Goal: Task Accomplishment & Management: Manage account settings

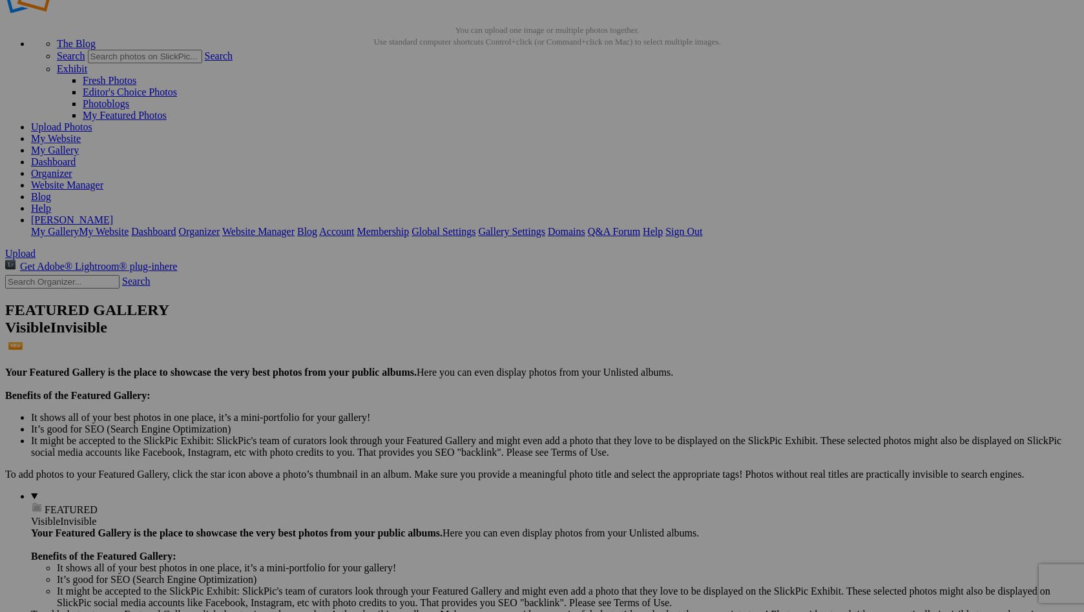
scroll to position [81, 0]
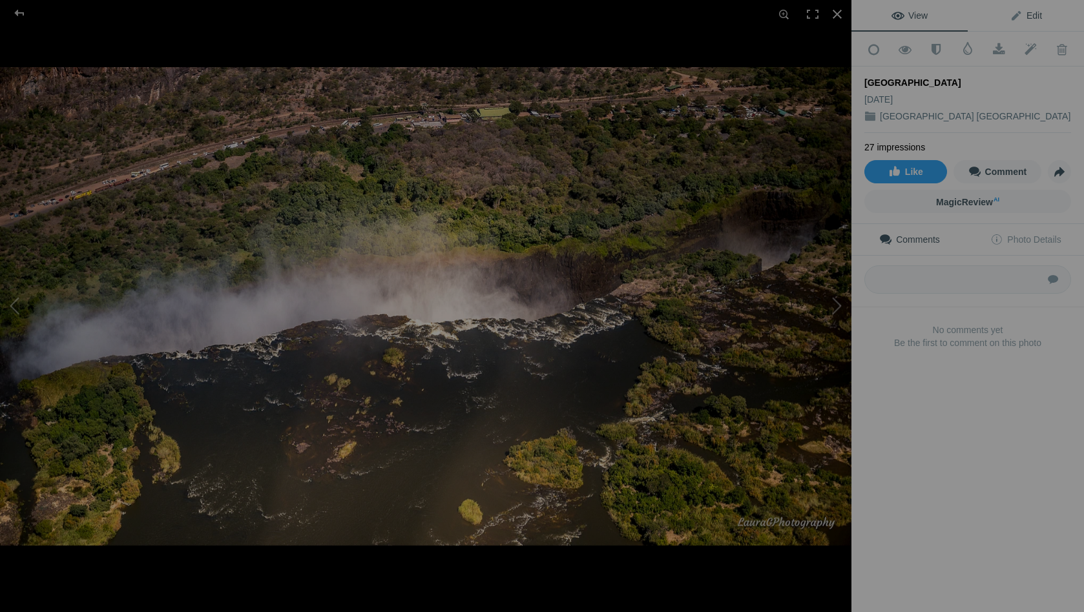
click at [1037, 12] on span "Edit" at bounding box center [1026, 15] width 32 height 10
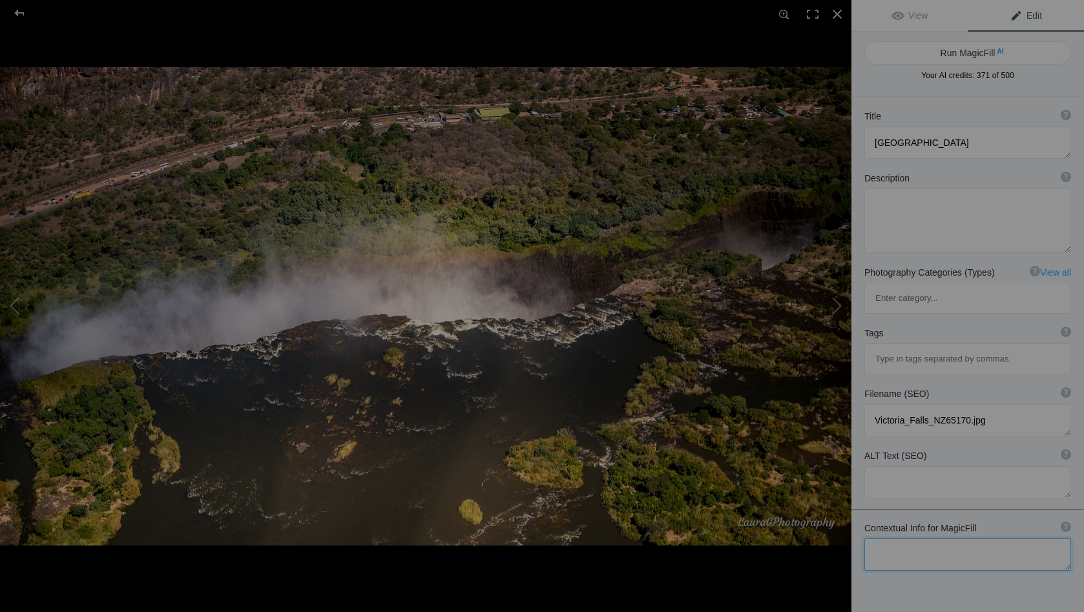
click at [882, 539] on textarea at bounding box center [967, 555] width 207 height 32
type textarea "Flying over the Zambian border and looking back at the falls"
click at [968, 50] on button "Run MagicFill AI" at bounding box center [967, 52] width 207 height 23
type textarea "Aerial View of [GEOGRAPHIC_DATA] from the Zambian Border"
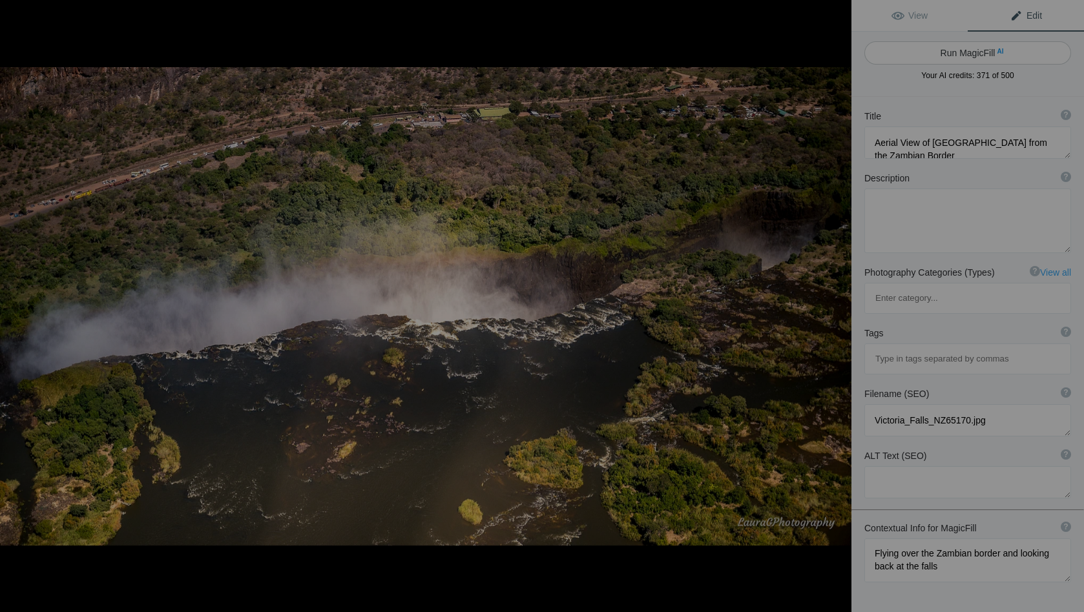
type textarea "Experience the breathtaking beauty of Victoria Falls from above, captured in th…"
type textarea "aerial-view-victoria-falls-zambia.jpg"
type textarea "Aerial view of Victoria Falls from the Zambian border, showcasing the falls and…"
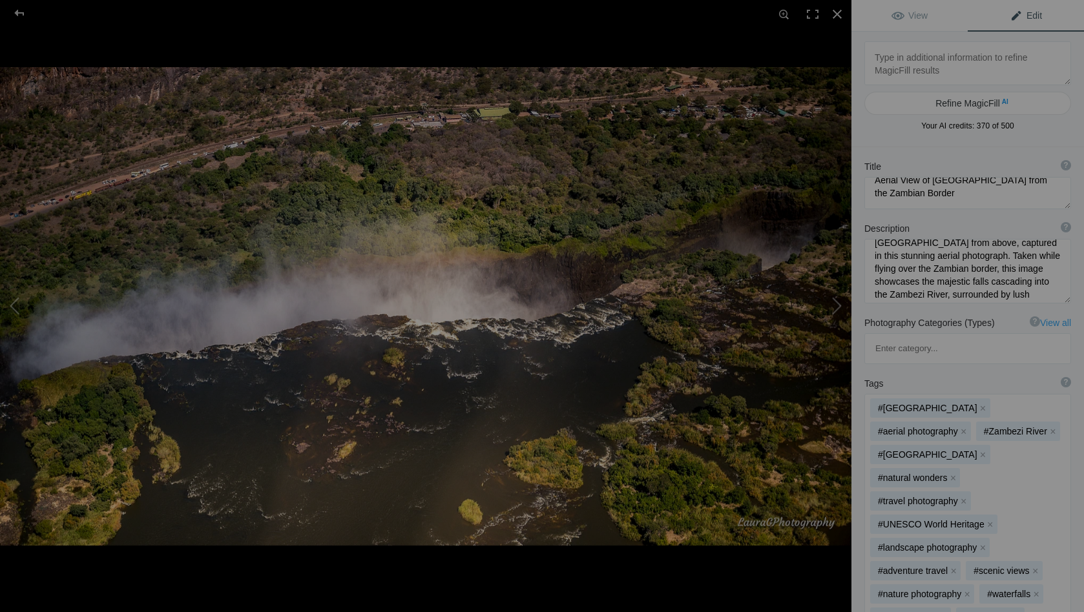
scroll to position [17, 0]
drag, startPoint x: 1037, startPoint y: 251, endPoint x: 1003, endPoint y: 251, distance: 33.6
click at [1003, 251] on textarea at bounding box center [967, 271] width 207 height 65
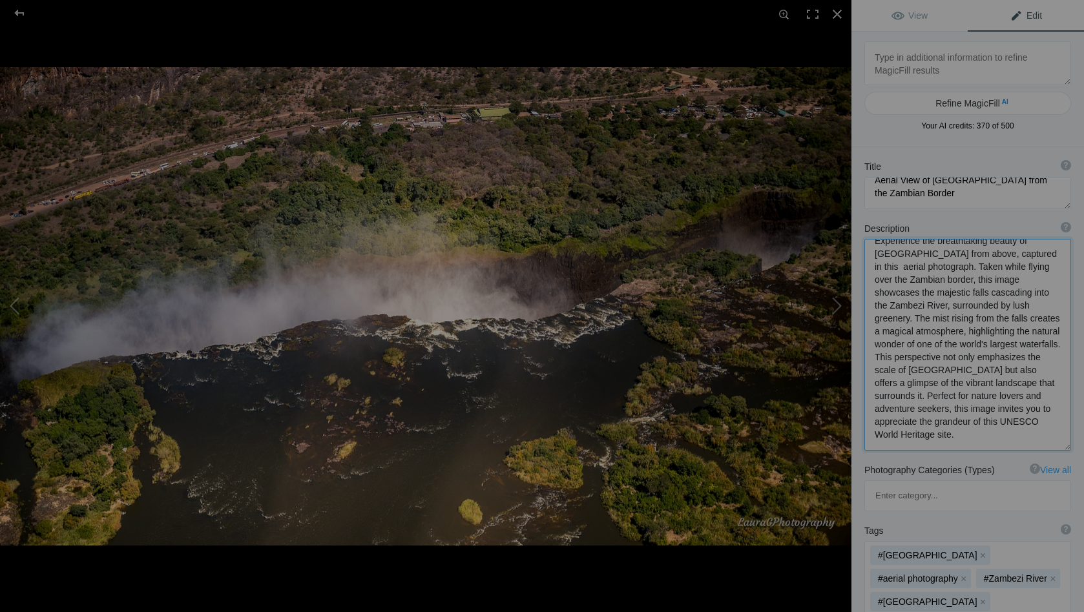
scroll to position [1, 0]
click at [923, 280] on textarea at bounding box center [967, 345] width 207 height 212
drag, startPoint x: 966, startPoint y: 309, endPoint x: 875, endPoint y: 309, distance: 91.1
click at [875, 309] on textarea at bounding box center [967, 345] width 207 height 212
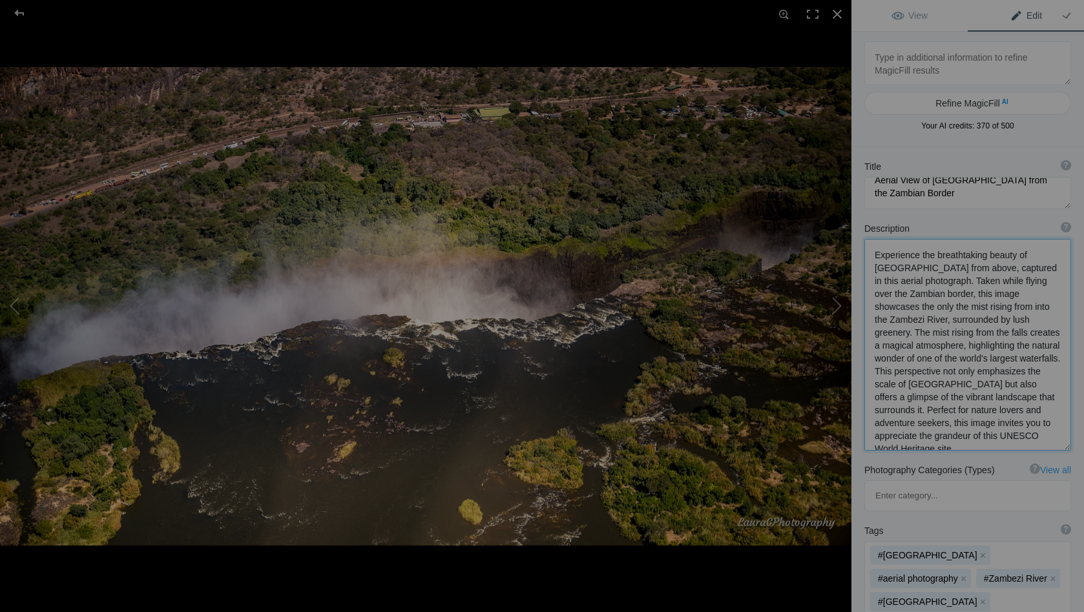
click at [966, 309] on textarea at bounding box center [967, 345] width 207 height 212
click at [1042, 297] on textarea at bounding box center [967, 345] width 207 height 212
drag, startPoint x: 1012, startPoint y: 306, endPoint x: 941, endPoint y: 319, distance: 71.6
click at [941, 319] on textarea at bounding box center [967, 345] width 207 height 212
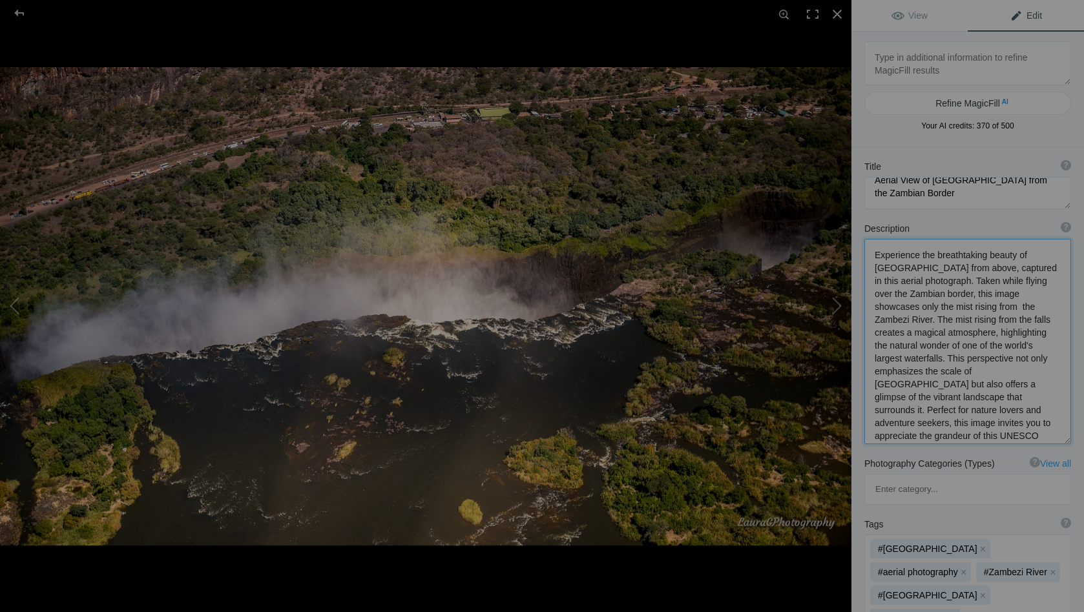
drag, startPoint x: 1013, startPoint y: 306, endPoint x: 1052, endPoint y: 308, distance: 38.8
click at [1052, 308] on textarea at bounding box center [967, 341] width 207 height 205
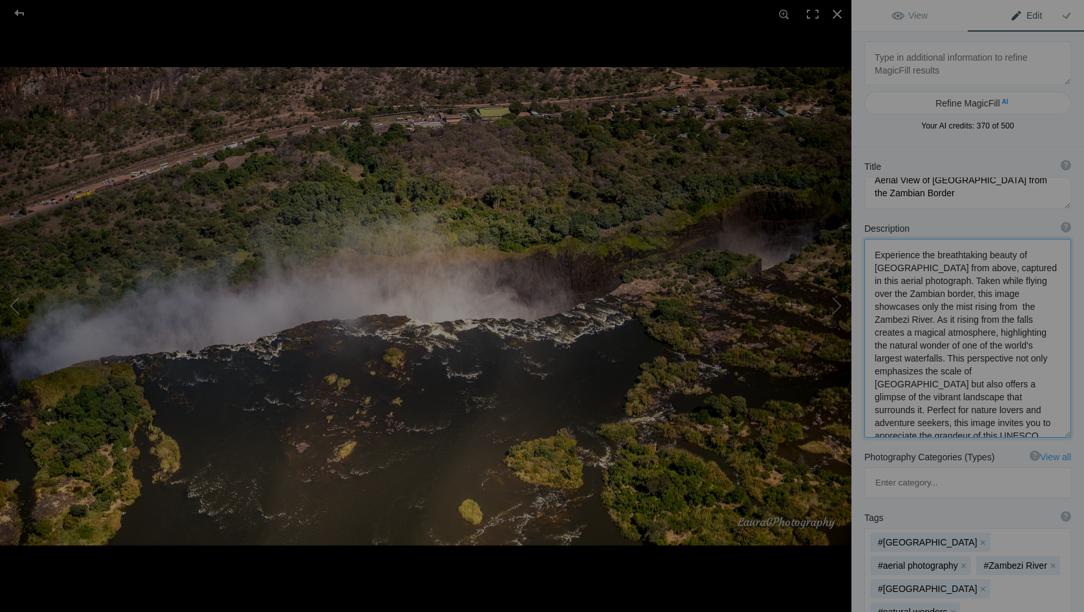
click at [1053, 307] on textarea at bounding box center [967, 338] width 207 height 199
click at [926, 321] on textarea at bounding box center [967, 338] width 207 height 199
drag, startPoint x: 942, startPoint y: 386, endPoint x: 1052, endPoint y: 397, distance: 110.4
click at [1052, 397] on textarea at bounding box center [967, 338] width 207 height 199
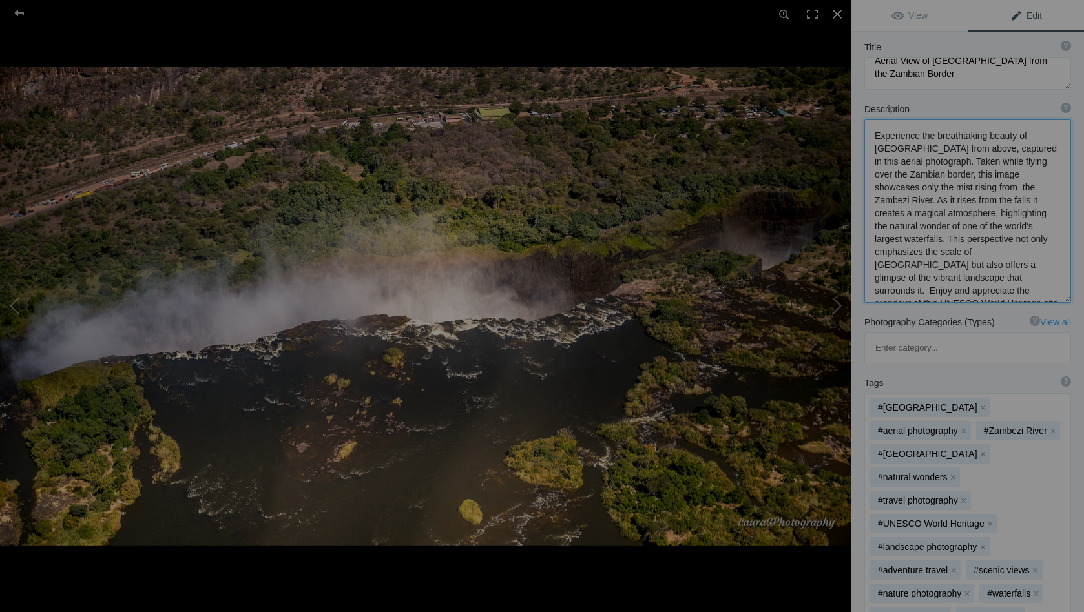
scroll to position [152, 0]
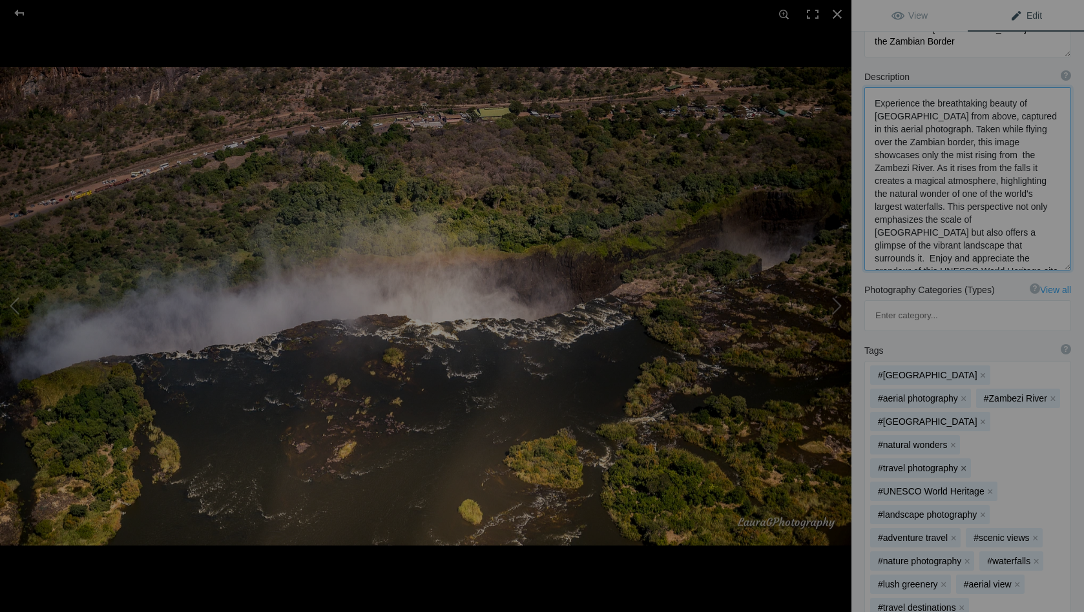
type textarea "Experience the breathtaking beauty of [GEOGRAPHIC_DATA] from above, captured in…"
click at [968, 464] on button "x" at bounding box center [963, 468] width 9 height 9
click at [982, 487] on button "x" at bounding box center [982, 491] width 9 height 9
click at [953, 487] on button "x" at bounding box center [953, 491] width 9 height 9
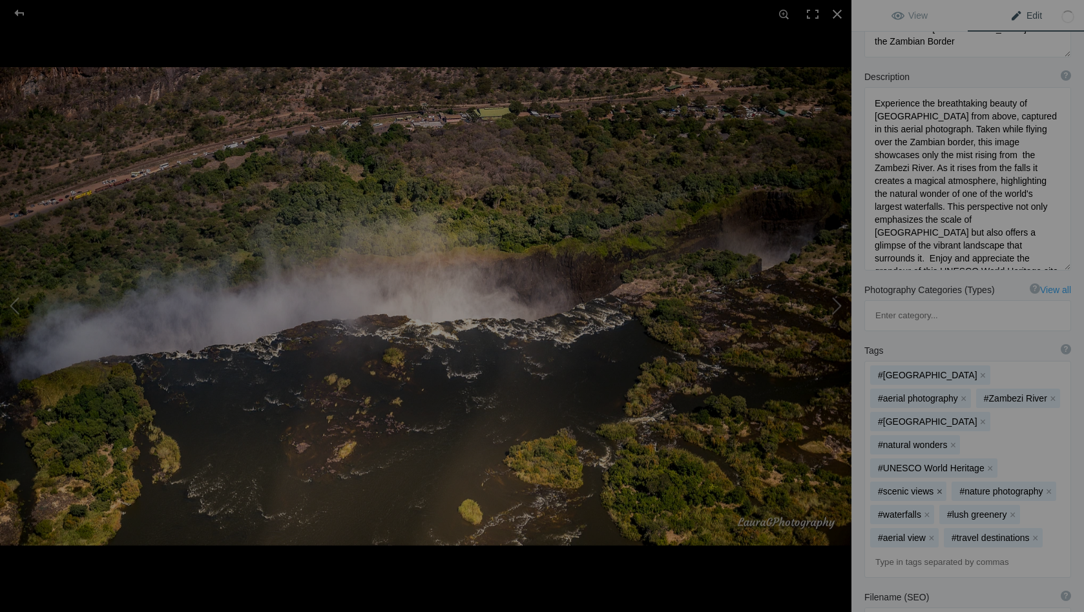
click at [940, 487] on button "x" at bounding box center [939, 491] width 9 height 9
click at [962, 487] on button "x" at bounding box center [966, 491] width 9 height 9
click at [931, 487] on button "x" at bounding box center [926, 491] width 9 height 9
click at [944, 487] on button "x" at bounding box center [943, 491] width 9 height 9
click at [1031, 487] on button "x" at bounding box center [1035, 491] width 9 height 9
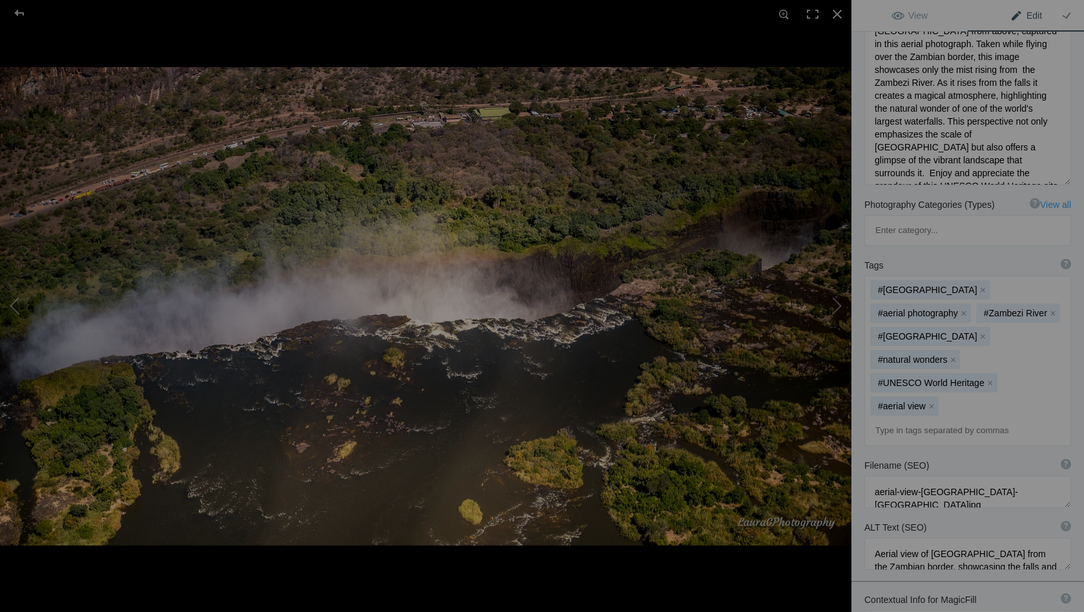
scroll to position [241, 0]
click at [977, 534] on textarea at bounding box center [967, 550] width 207 height 32
click at [931, 534] on textarea at bounding box center [967, 550] width 207 height 32
drag, startPoint x: 1004, startPoint y: 457, endPoint x: 1020, endPoint y: 456, distance: 16.2
click at [1020, 534] on textarea at bounding box center [967, 562] width 207 height 57
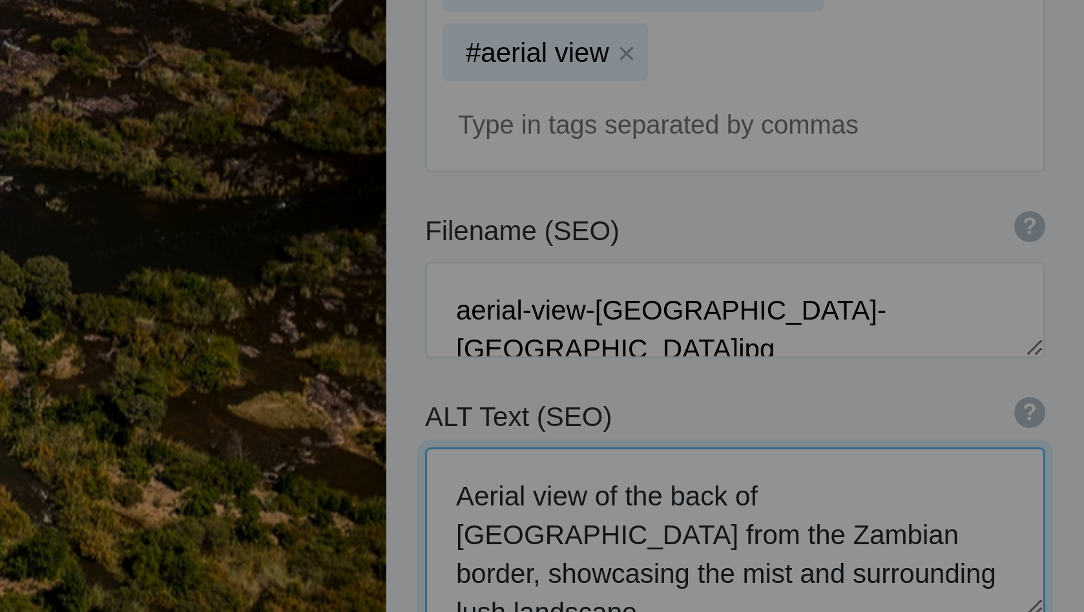
scroll to position [315, 0]
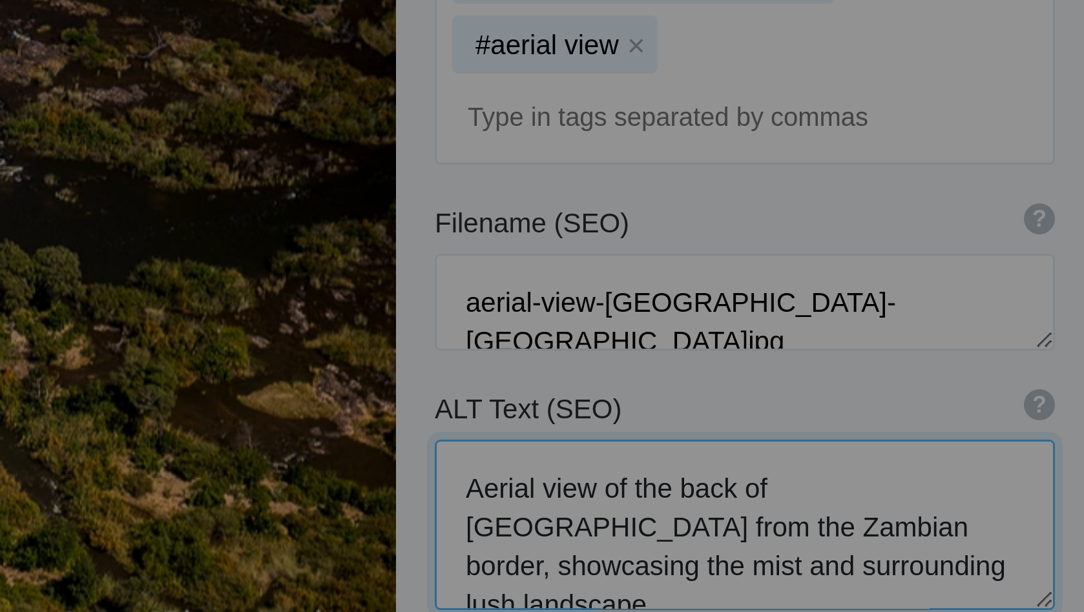
drag, startPoint x: 203, startPoint y: 39, endPoint x: 183, endPoint y: 61, distance: 30.2
click at [864, 461] on textarea at bounding box center [967, 489] width 207 height 57
type textarea "Aerial view of the back of Victoria Falls from the Zambian border, showcasing t…"
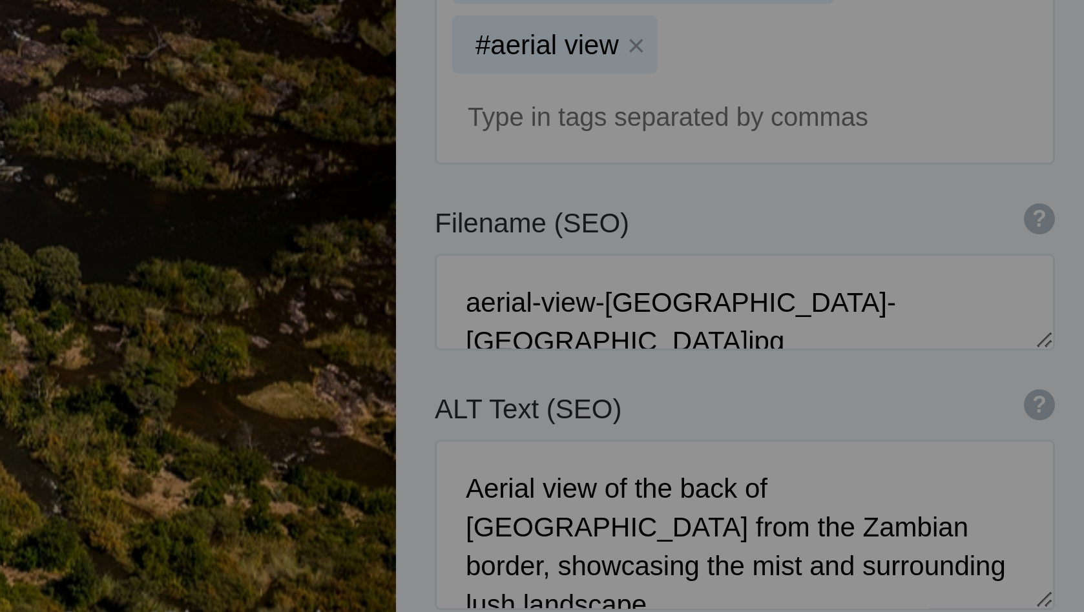
click at [864, 444] on div "ALT Text (SEO) ? Provide a concise and descriptive text for the image, focusing…" at bounding box center [967, 450] width 207 height 13
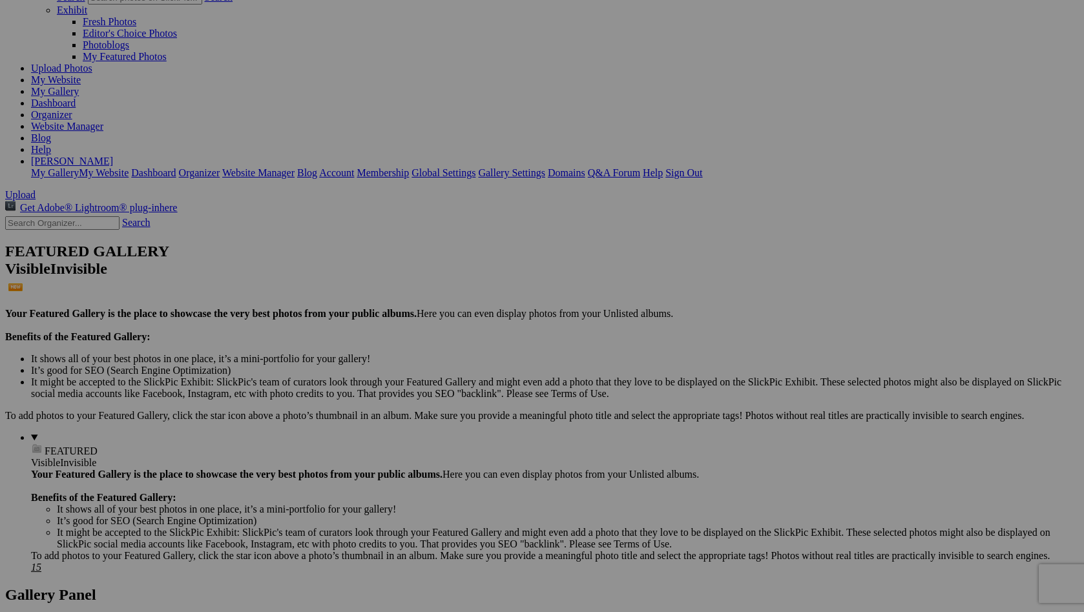
scroll to position [103, 0]
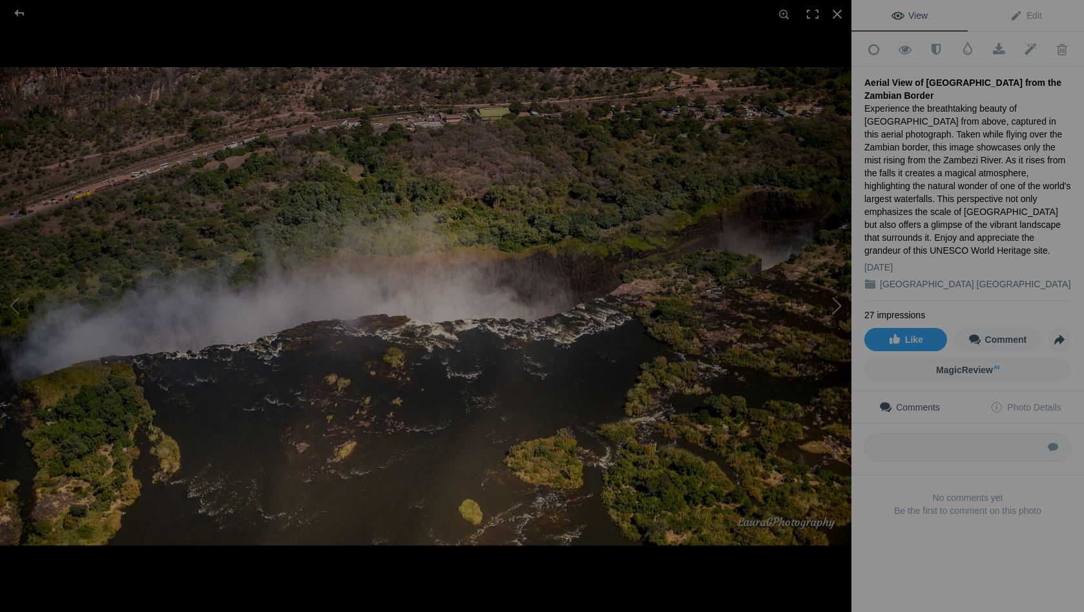
click at [838, 306] on button at bounding box center [802, 306] width 97 height 220
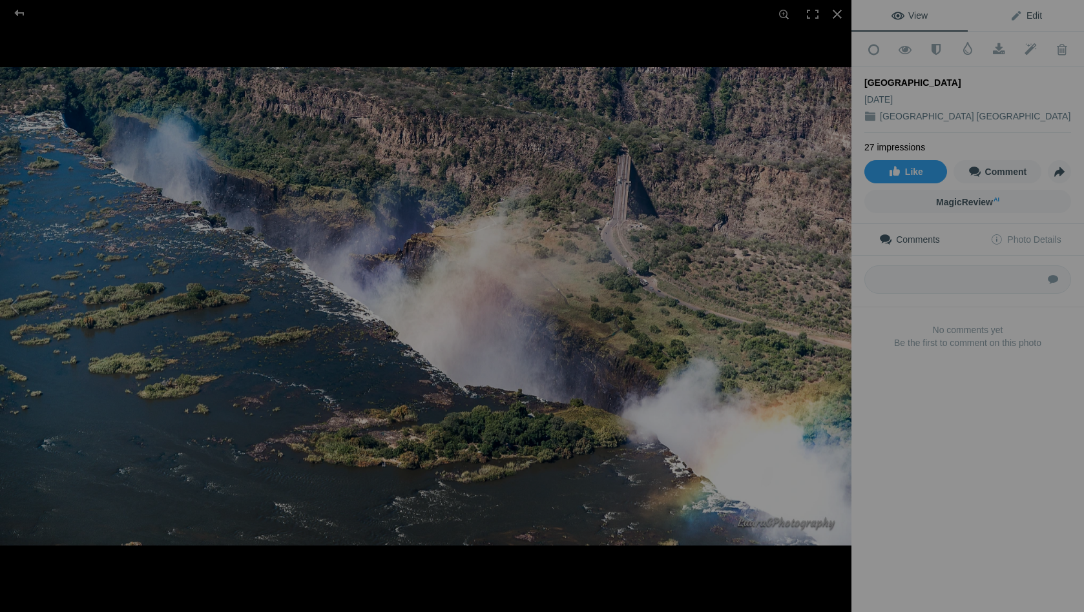
click at [1029, 13] on span "Edit" at bounding box center [1026, 15] width 32 height 10
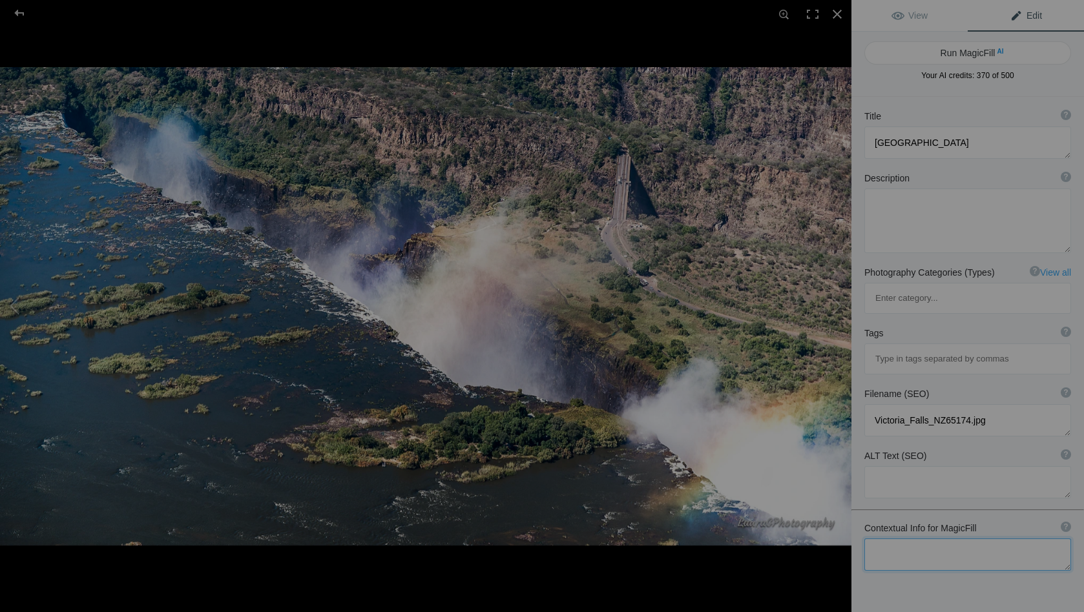
click at [870, 539] on textarea at bounding box center [967, 555] width 207 height 32
type textarea "Close to the edge from the Zambian border seeing the mist and rainbow rising fr…"
click at [968, 53] on button "Run MagicFill AI" at bounding box center [967, 52] width 207 height 23
type textarea "Breathtaking View of [GEOGRAPHIC_DATA] with Mist and Rainbow"
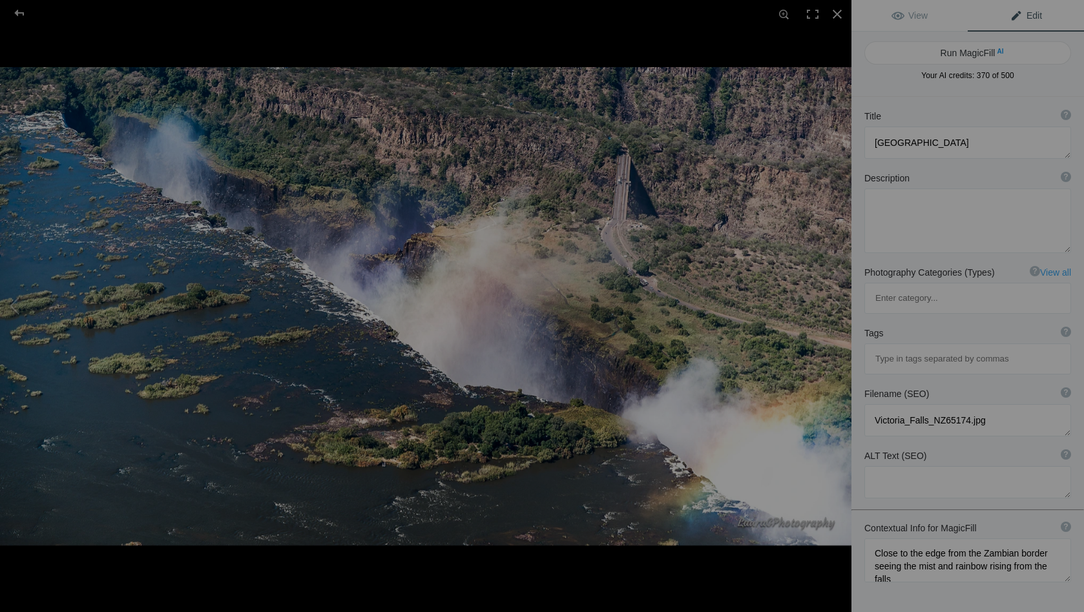
type textarea "Experience the awe-inspiring beauty of [GEOGRAPHIC_DATA], where the Zambezi Riv…"
type textarea "victoria-falls-mist-rainbow.jpg"
type textarea "Aerial view of Victoria Falls showcasing mist and a rainbow rising from the cas…"
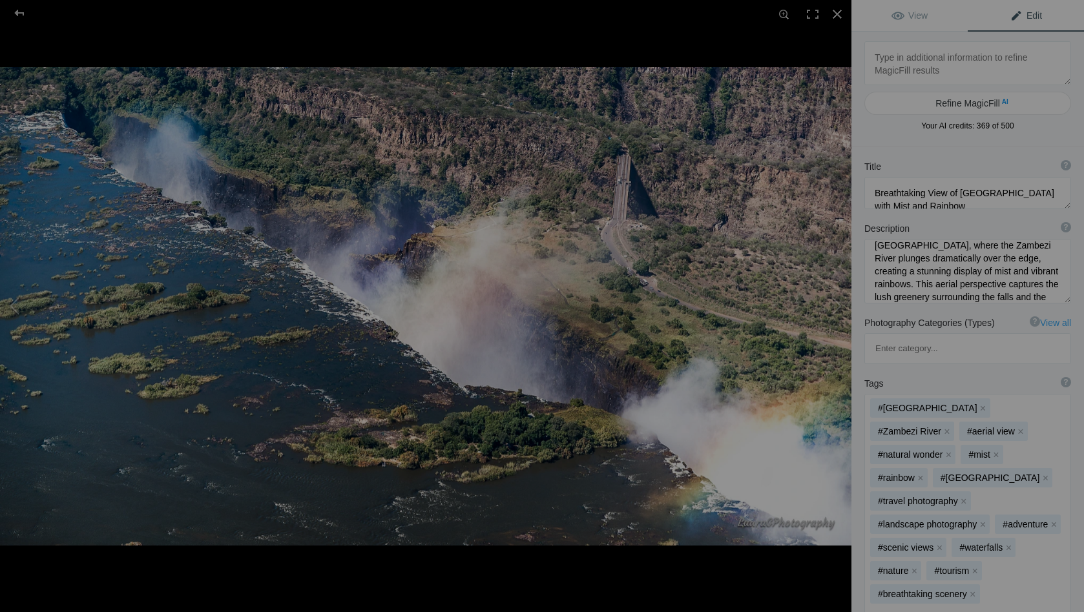
scroll to position [23, 0]
click at [1013, 270] on textarea at bounding box center [967, 271] width 207 height 65
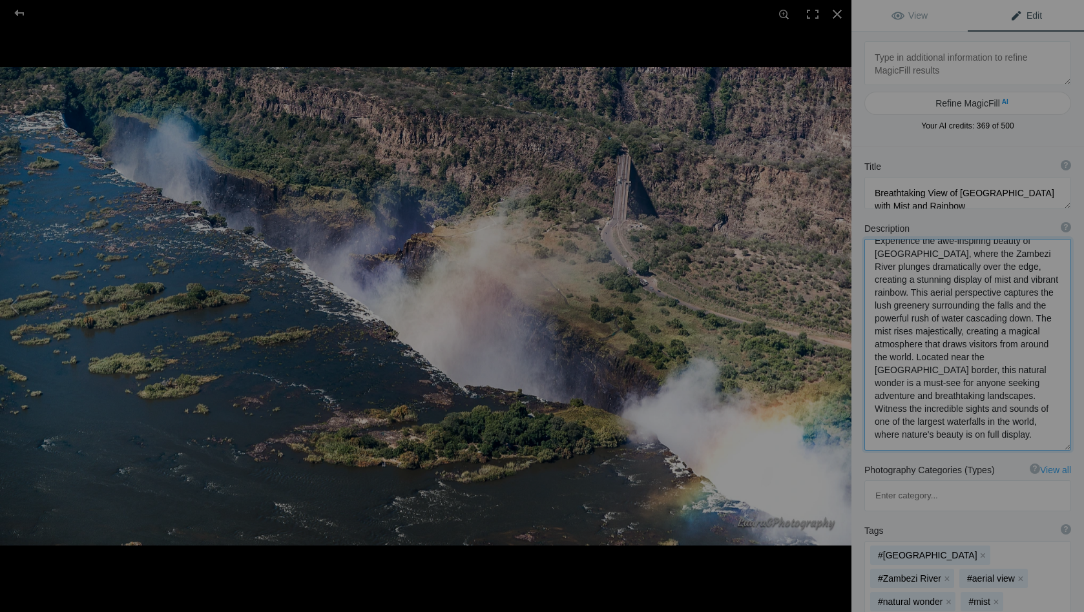
scroll to position [1, 0]
click at [946, 293] on textarea at bounding box center [967, 345] width 207 height 212
drag, startPoint x: 959, startPoint y: 320, endPoint x: 963, endPoint y: 335, distance: 14.9
click at [963, 335] on textarea at bounding box center [967, 345] width 207 height 212
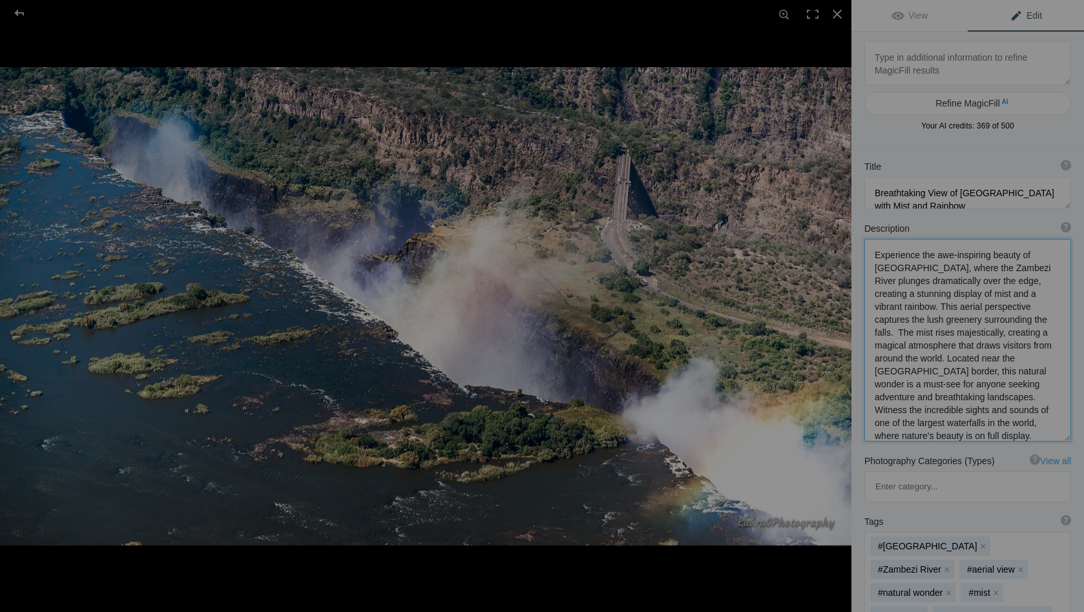
drag, startPoint x: 920, startPoint y: 335, endPoint x: 873, endPoint y: 337, distance: 47.9
click at [873, 337] on textarea at bounding box center [967, 340] width 207 height 203
click at [995, 347] on textarea at bounding box center [967, 339] width 207 height 200
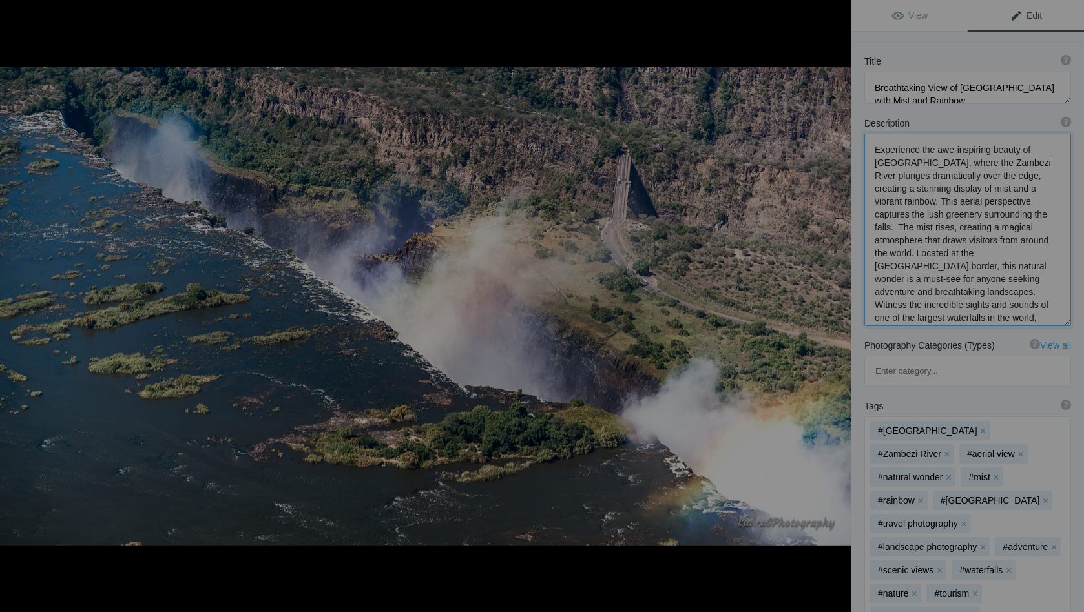
scroll to position [122, 0]
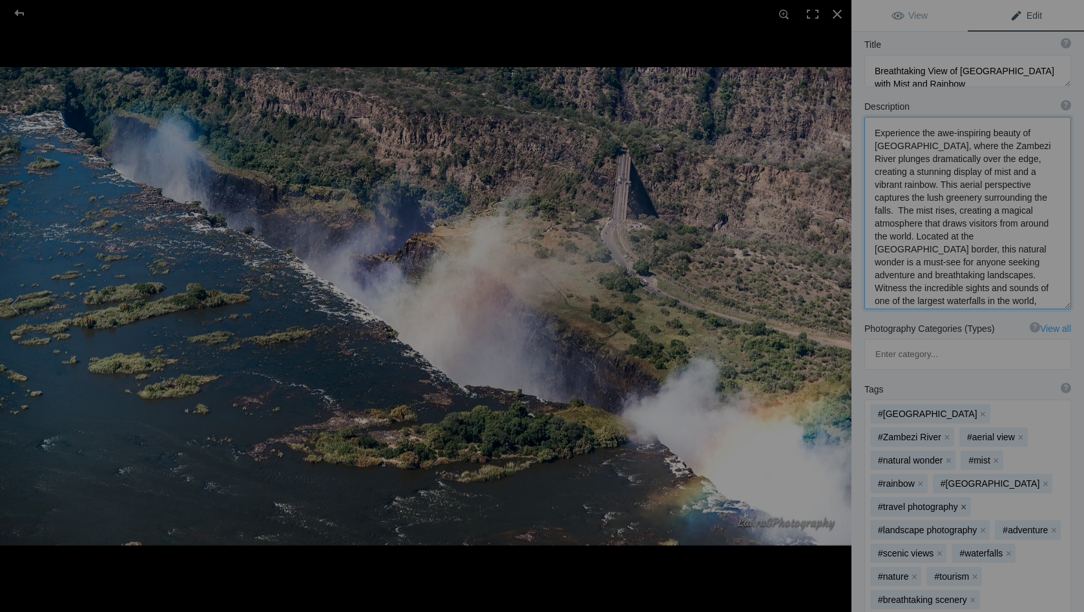
type textarea "Experience the awe-inspiring beauty of [GEOGRAPHIC_DATA], where the Zambezi Riv…"
click at [965, 503] on button "x" at bounding box center [963, 507] width 9 height 9
click at [928, 503] on button "x" at bounding box center [928, 507] width 9 height 9
click at [939, 503] on button "x" at bounding box center [939, 507] width 9 height 9
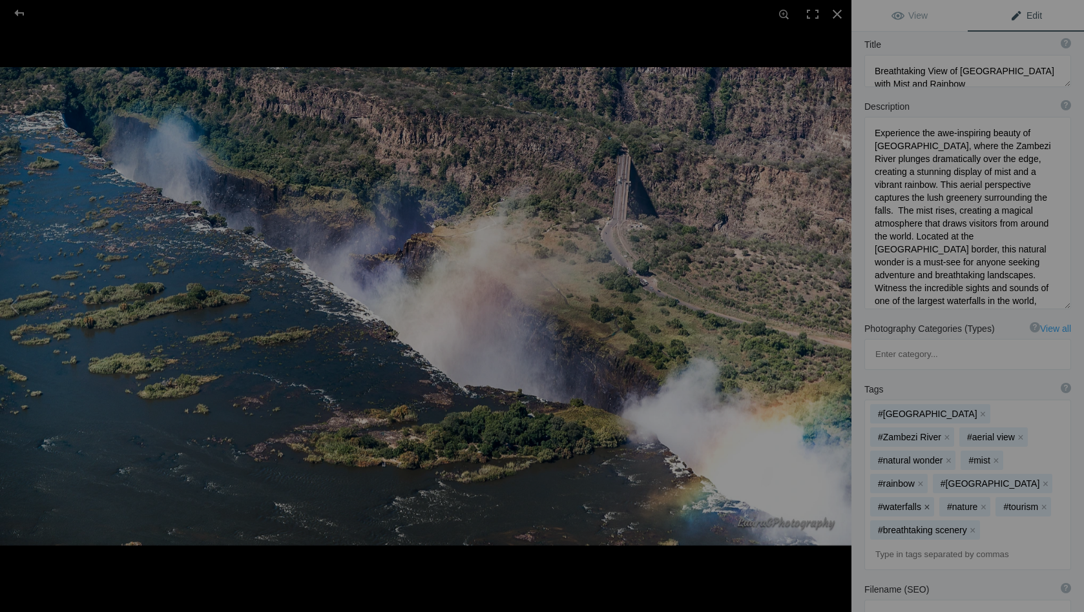
click at [927, 503] on button "x" at bounding box center [926, 507] width 9 height 9
click at [917, 503] on button "x" at bounding box center [913, 507] width 9 height 9
click at [923, 503] on button "x" at bounding box center [918, 507] width 9 height 9
click at [972, 503] on button "x" at bounding box center [972, 507] width 9 height 9
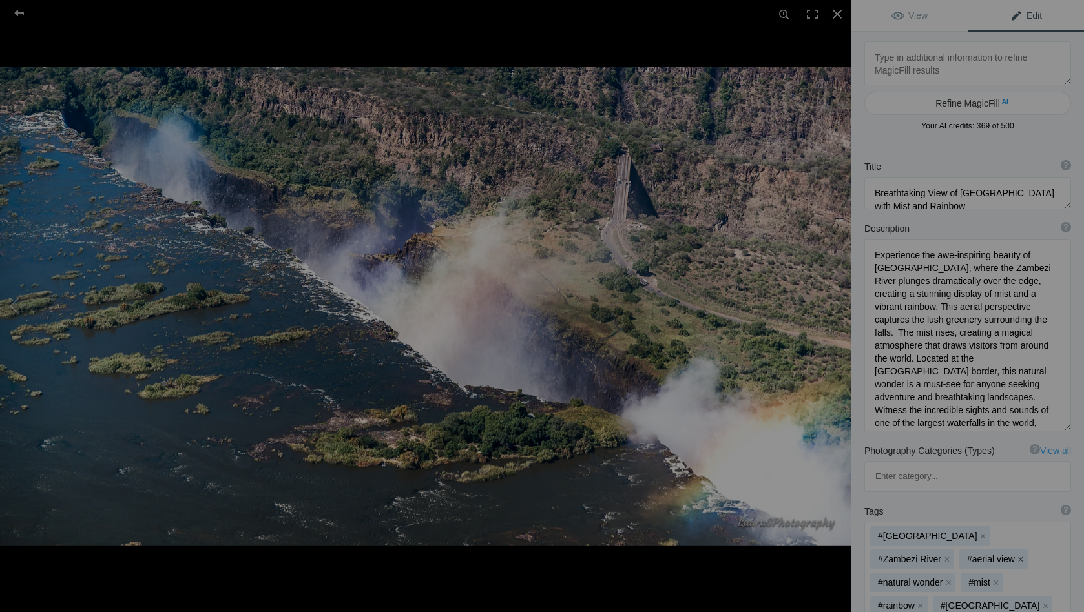
scroll to position [0, 0]
click at [844, 274] on button at bounding box center [802, 306] width 97 height 220
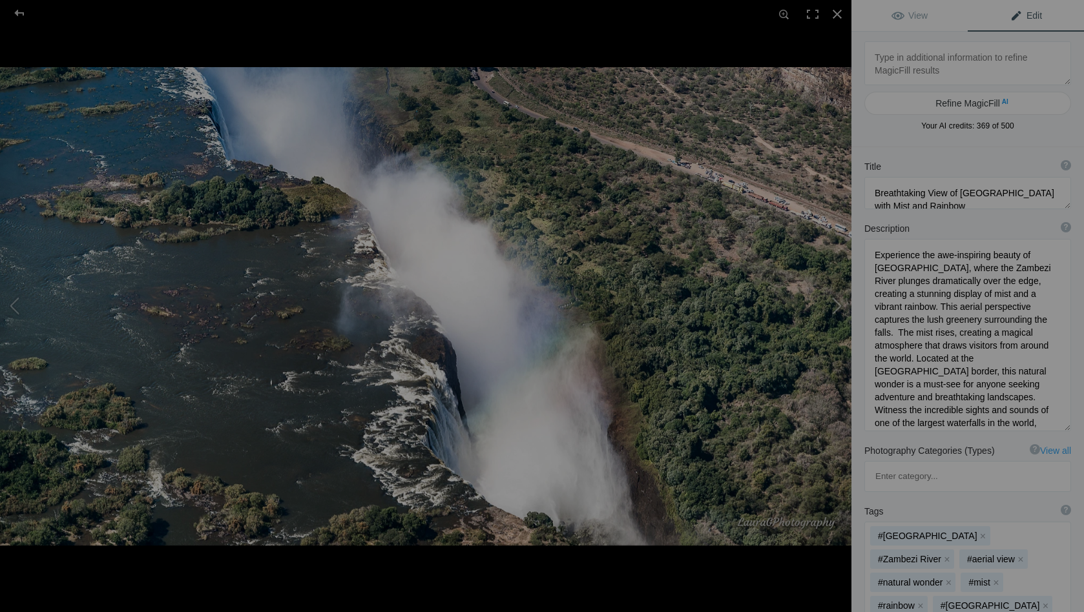
type textarea "[GEOGRAPHIC_DATA]"
type textarea "Victoria_Falls_NZ65177.jpg"
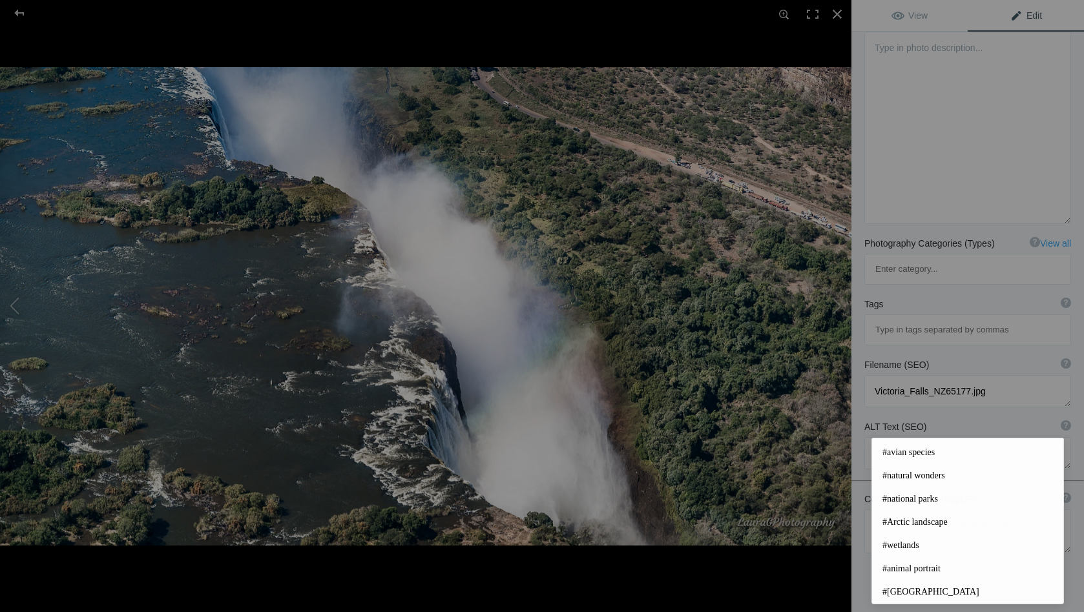
scroll to position [156, 0]
click at [859, 579] on div "Title ? Photo title is one of the highest used Search Engine ranking criteria a…" at bounding box center [967, 302] width 233 height 723
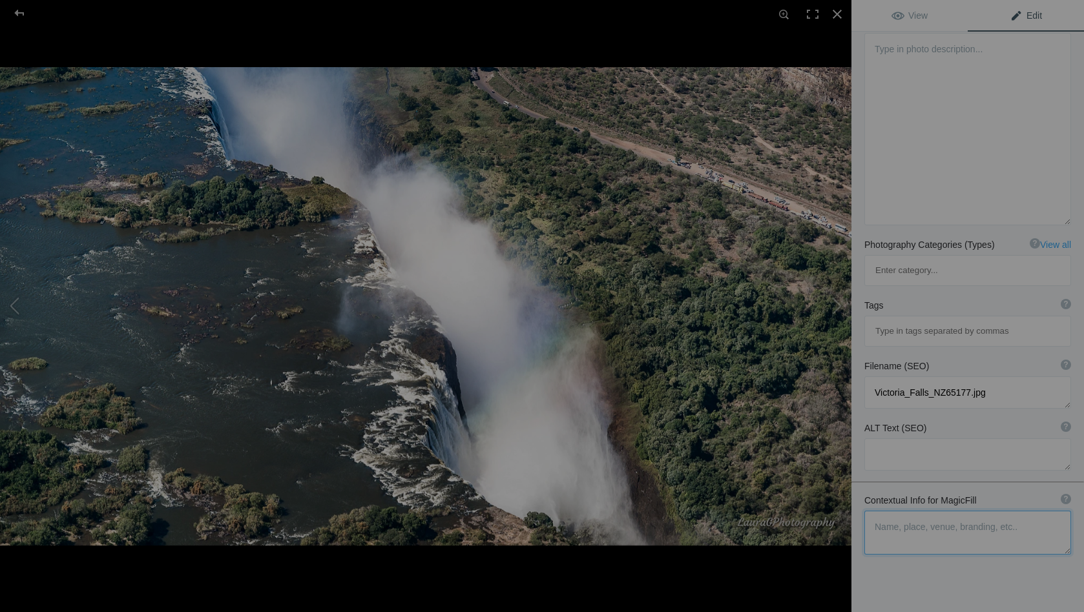
click at [891, 511] on textarea at bounding box center [967, 533] width 207 height 44
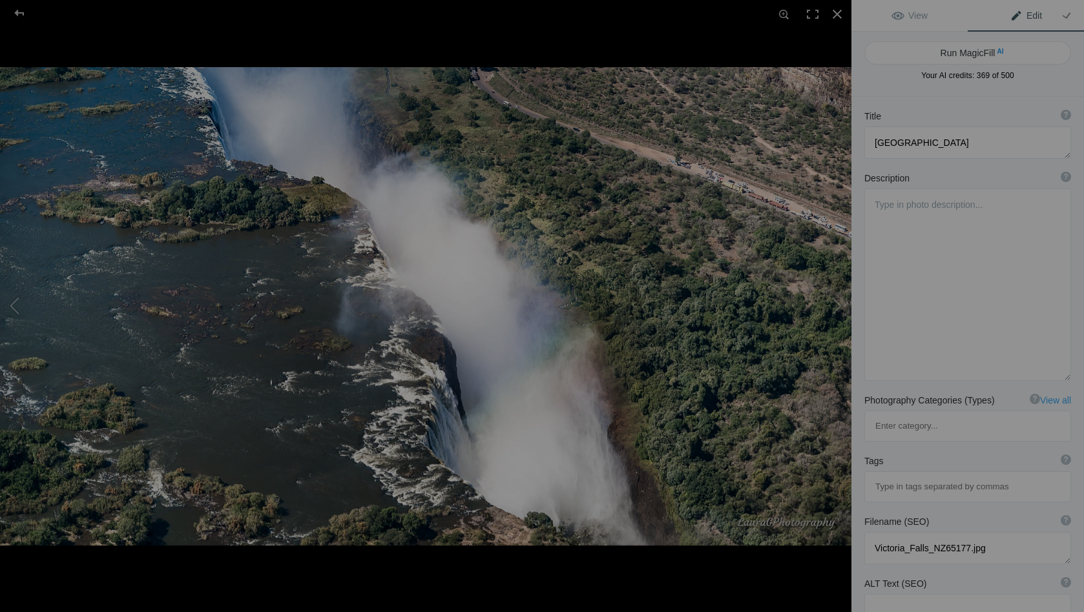
scroll to position [0, 0]
type textarea "looking down into the abyss of the Falls"
click at [951, 53] on button "Run MagicFill AI" at bounding box center [967, 52] width 207 height 23
type textarea "Breathtaking Aerial View of [GEOGRAPHIC_DATA]"
type textarea "Experience the awe-inspiring beauty of [GEOGRAPHIC_DATA] from above, where the …"
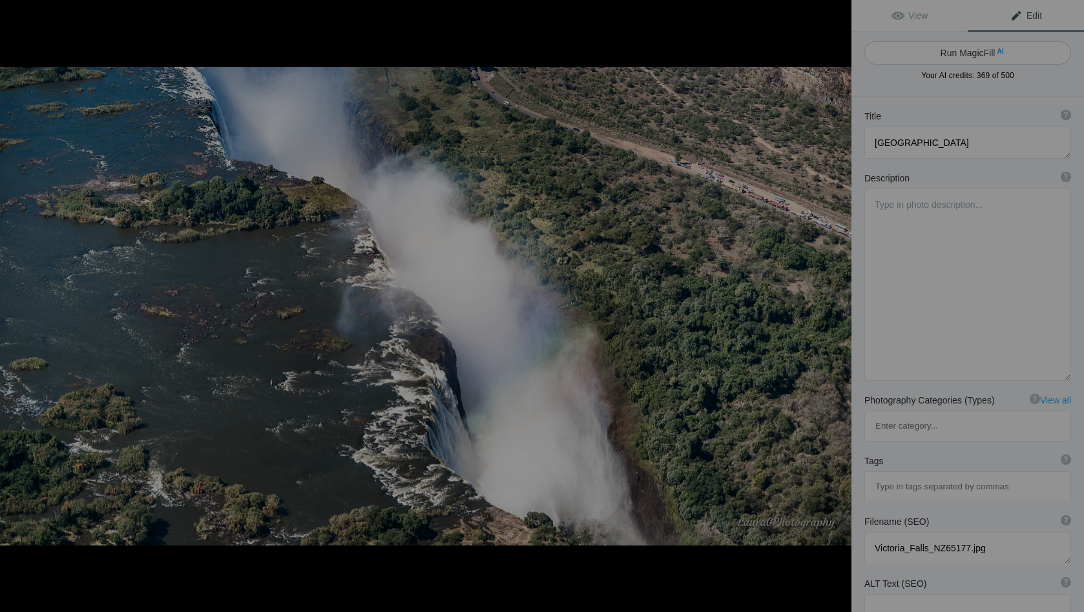
type textarea "victoria-falls-aerial-view.jpg"
type textarea "Aerial view of Victoria Falls showcasing the waterfall's powerful cascade and s…"
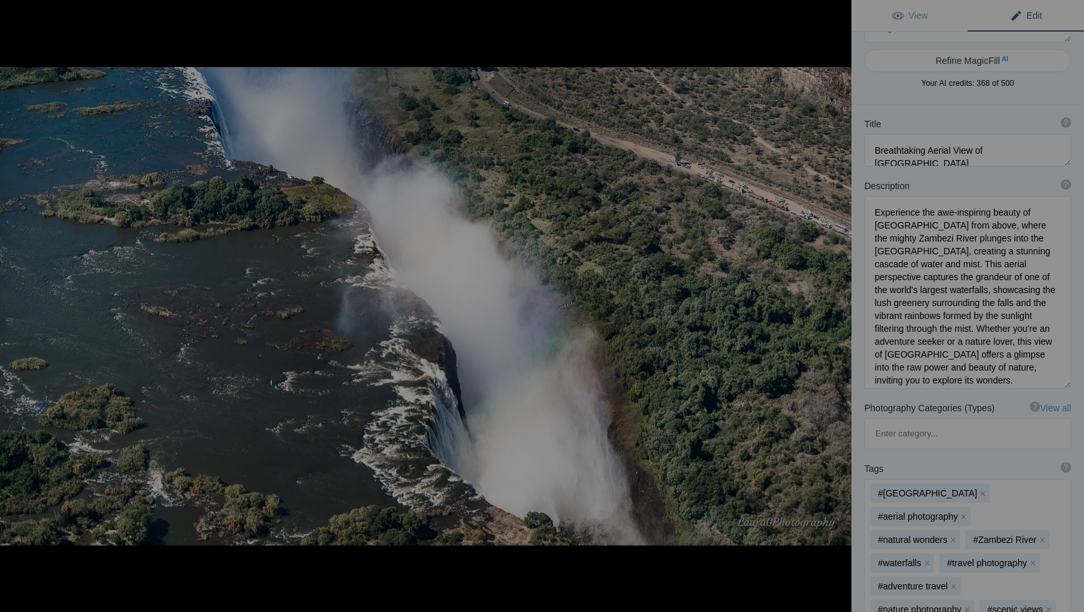
scroll to position [42, 0]
drag, startPoint x: 945, startPoint y: 318, endPoint x: 975, endPoint y: 369, distance: 59.9
click at [975, 369] on textarea at bounding box center [967, 293] width 207 height 192
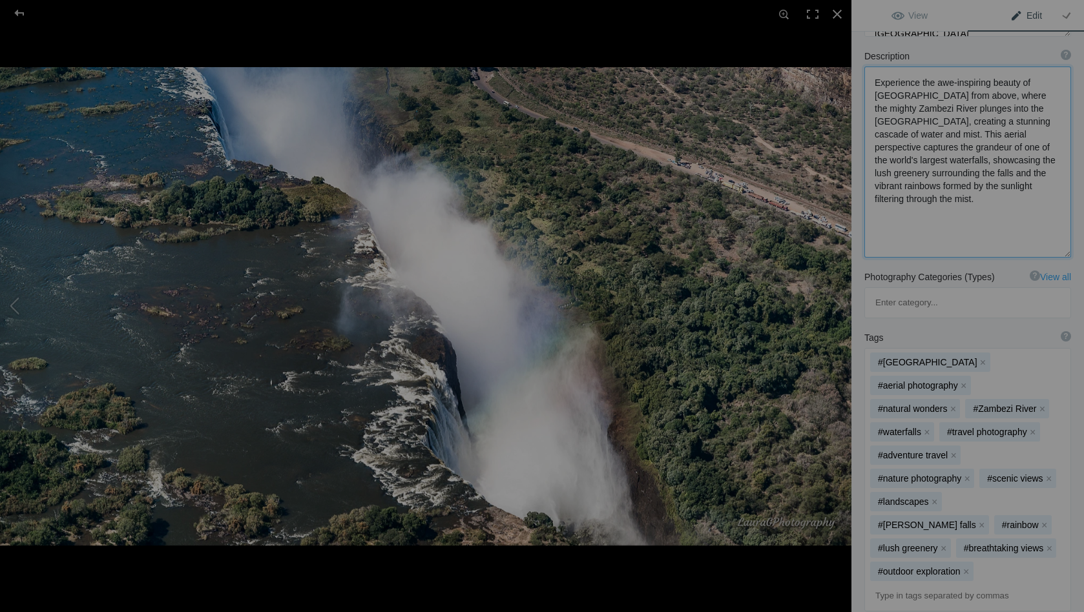
scroll to position [174, 0]
type textarea "Experience the awe-inspiring beauty of [GEOGRAPHIC_DATA] from above, where the …"
click at [927, 426] on button "x" at bounding box center [926, 430] width 9 height 9
click at [962, 426] on button "x" at bounding box center [963, 430] width 9 height 9
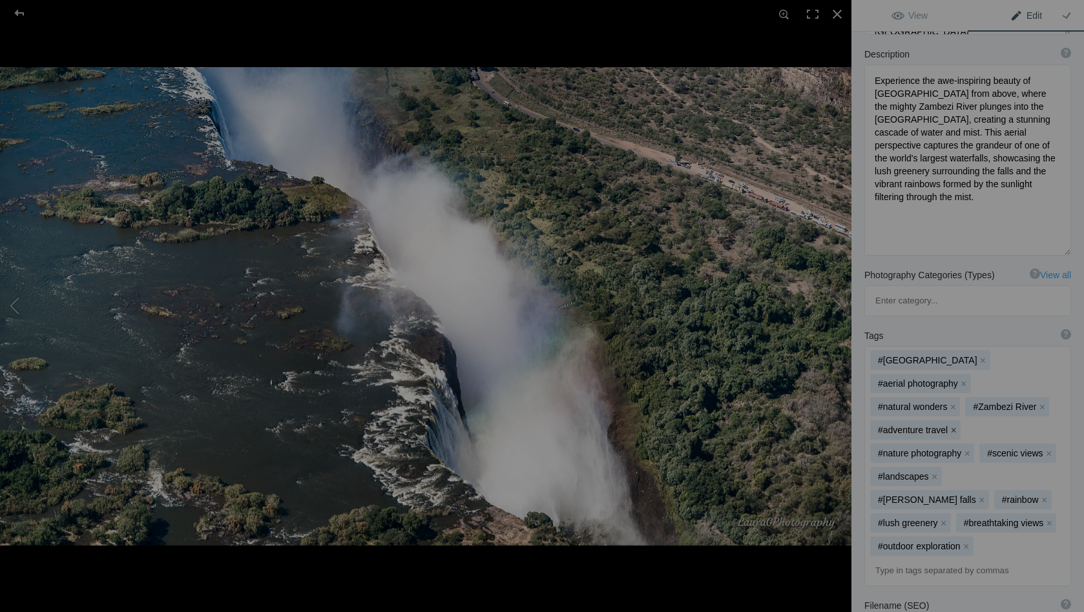
click at [953, 426] on button "x" at bounding box center [953, 430] width 9 height 9
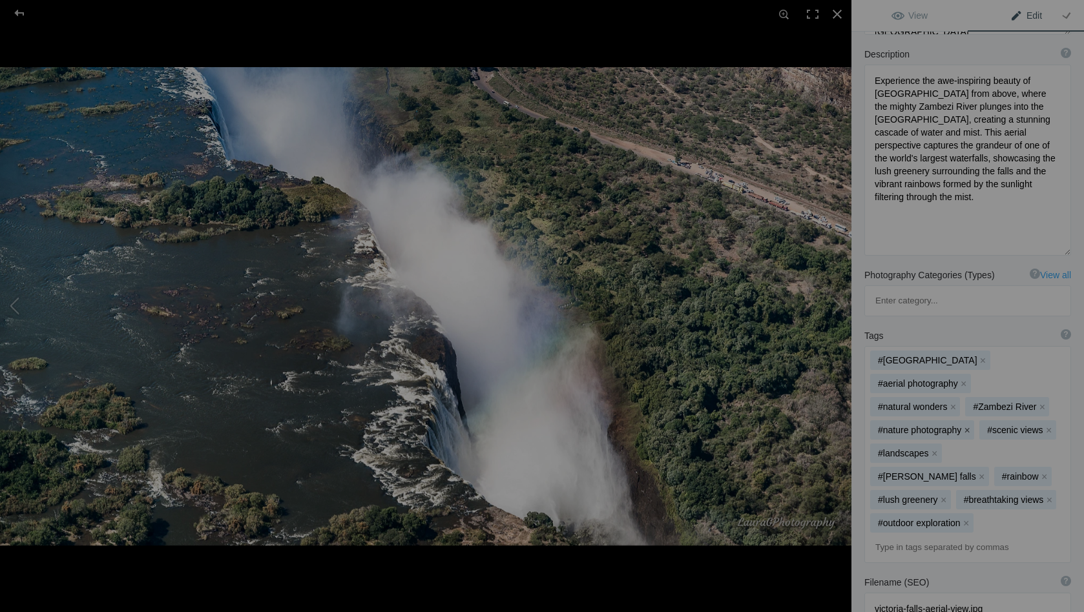
click at [962, 426] on button "x" at bounding box center [966, 430] width 9 height 9
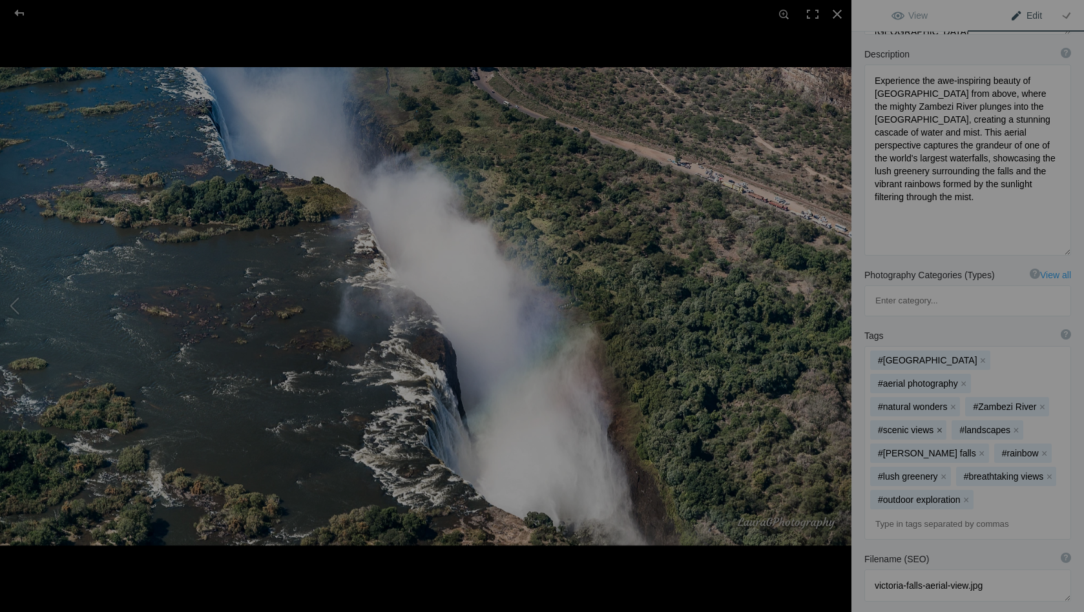
click at [942, 426] on button "x" at bounding box center [939, 430] width 9 height 9
click at [935, 426] on button "x" at bounding box center [934, 430] width 9 height 9
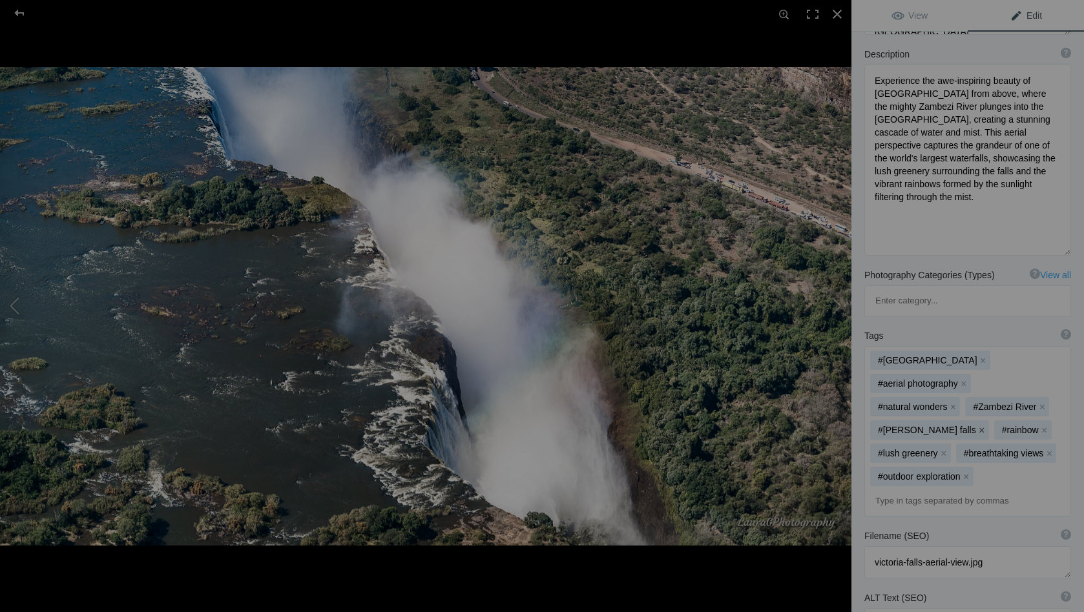
click at [977, 426] on button "x" at bounding box center [981, 430] width 9 height 9
click at [924, 426] on button "x" at bounding box center [920, 430] width 9 height 9
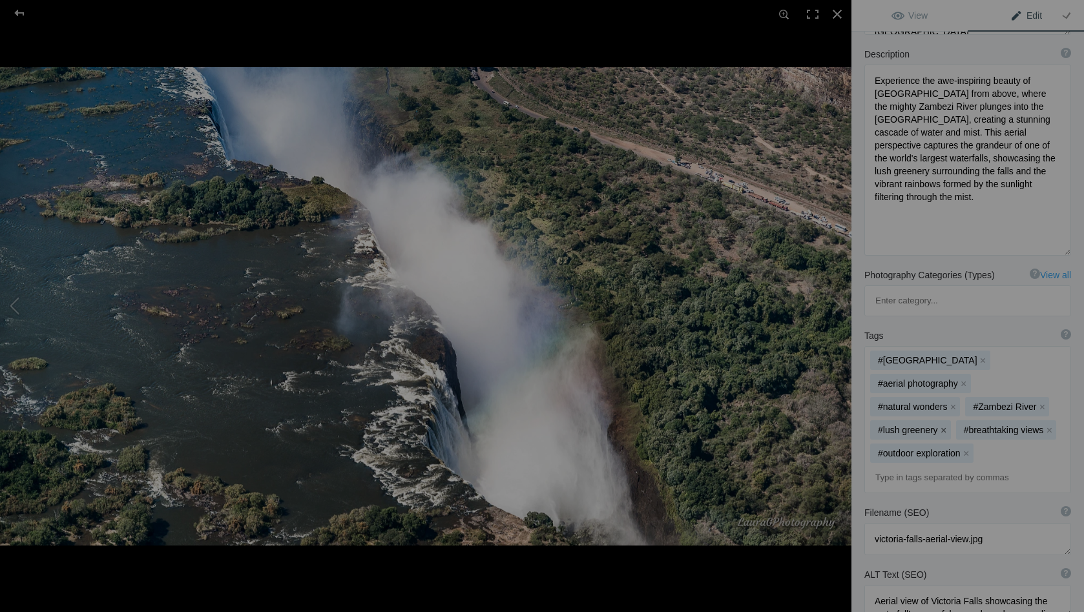
click at [942, 426] on button "x" at bounding box center [943, 430] width 9 height 9
click at [965, 449] on button "x" at bounding box center [966, 453] width 9 height 9
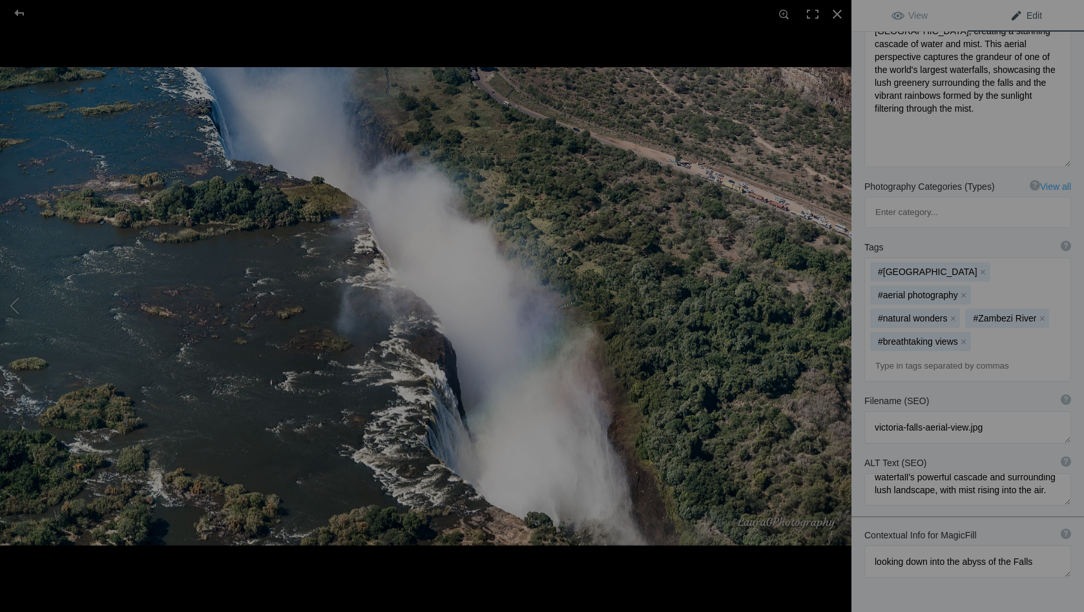
scroll to position [12, 0]
drag, startPoint x: 981, startPoint y: 397, endPoint x: 935, endPoint y: 419, distance: 50.8
click at [935, 473] on textarea at bounding box center [967, 489] width 207 height 32
type textarea "Aerial view of [GEOGRAPHIC_DATA] with mist rising into the air."
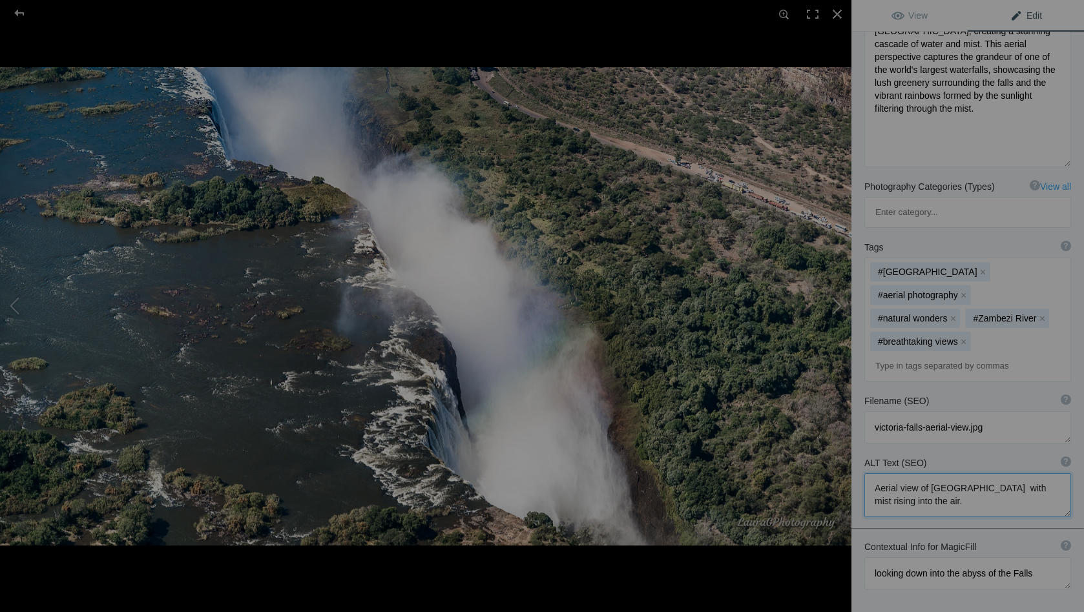
click at [835, 303] on button at bounding box center [802, 306] width 97 height 220
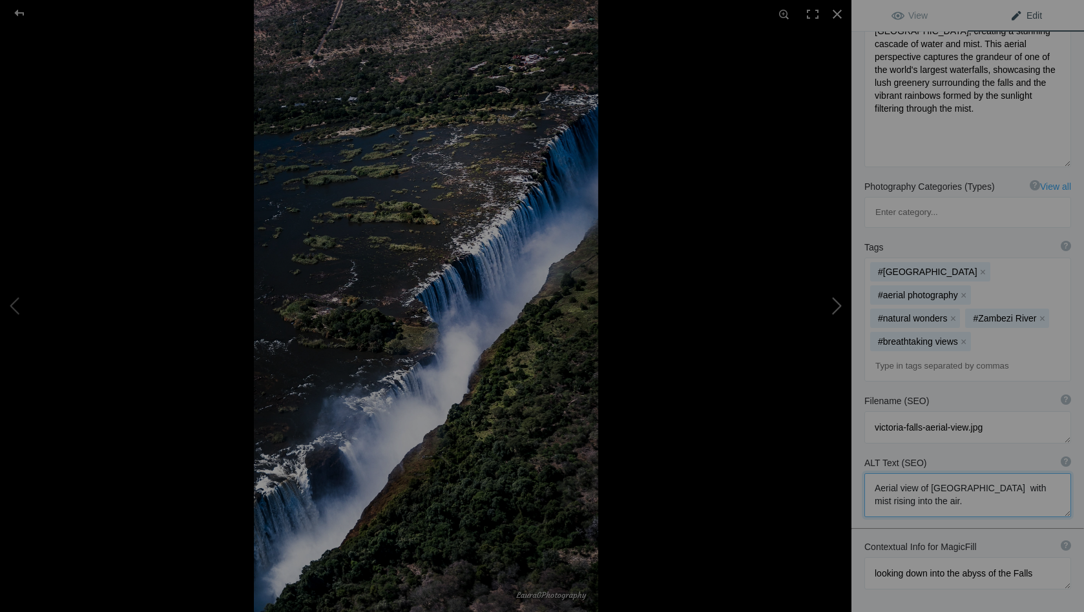
type textarea "[GEOGRAPHIC_DATA]"
type textarea "Victoria_Falls_NZ65182.jpg"
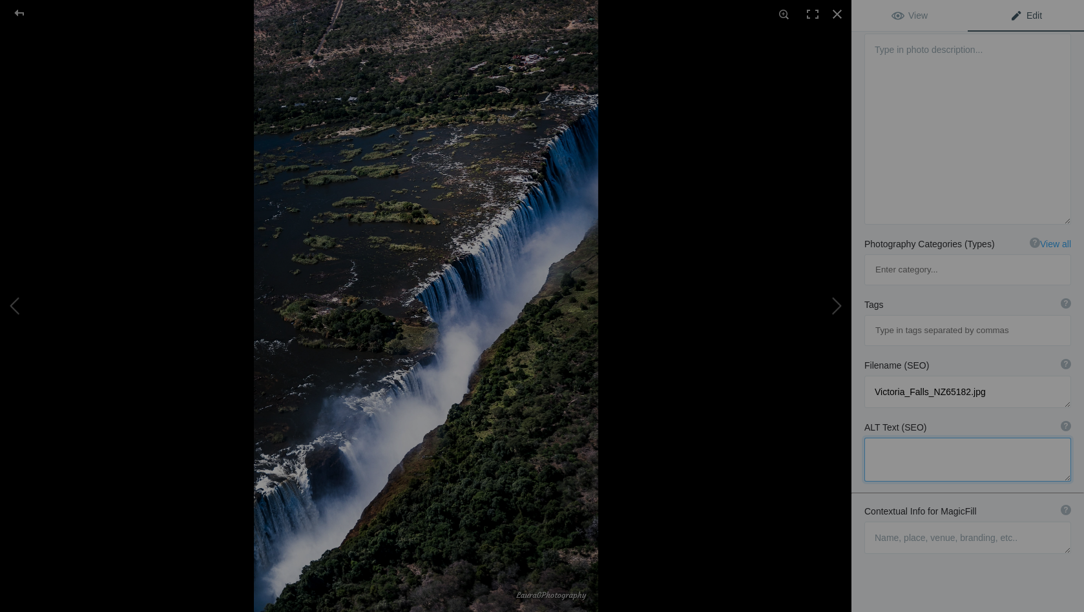
scroll to position [154, 0]
click at [893, 523] on textarea at bounding box center [967, 539] width 207 height 32
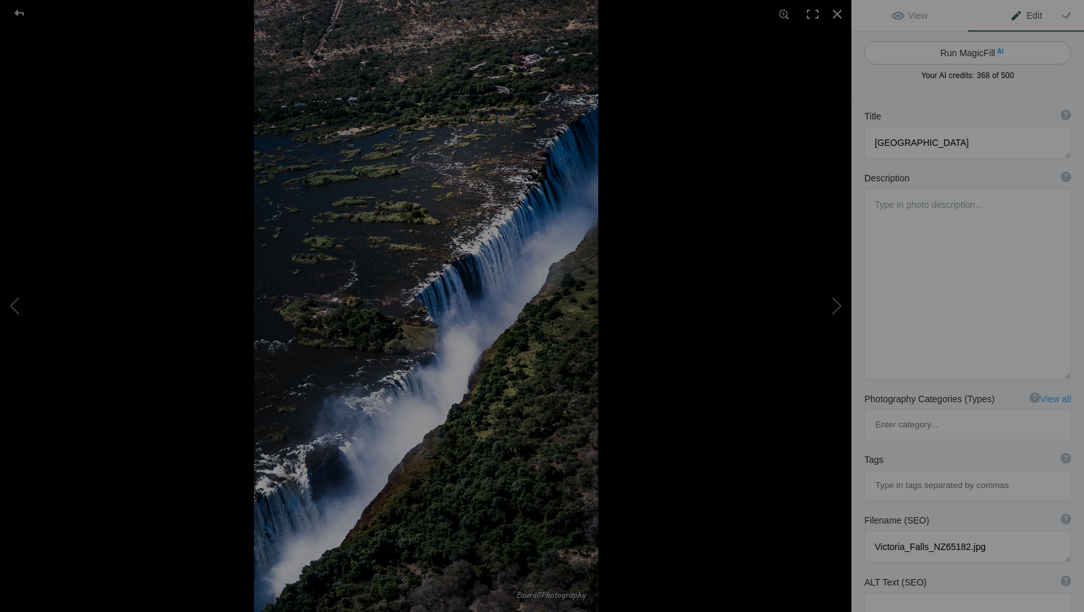
scroll to position [0, 0]
type textarea "Across the width of the Falls from the [GEOGRAPHIC_DATA] side of the abyss"
click at [970, 50] on button "Run MagicFill AI" at bounding box center [967, 52] width 207 height 23
type textarea "Breathtaking View of [GEOGRAPHIC_DATA] from [GEOGRAPHIC_DATA]"
type textarea "Experience the stunning beauty of [GEOGRAPHIC_DATA] as seen from the [GEOGRAPHI…"
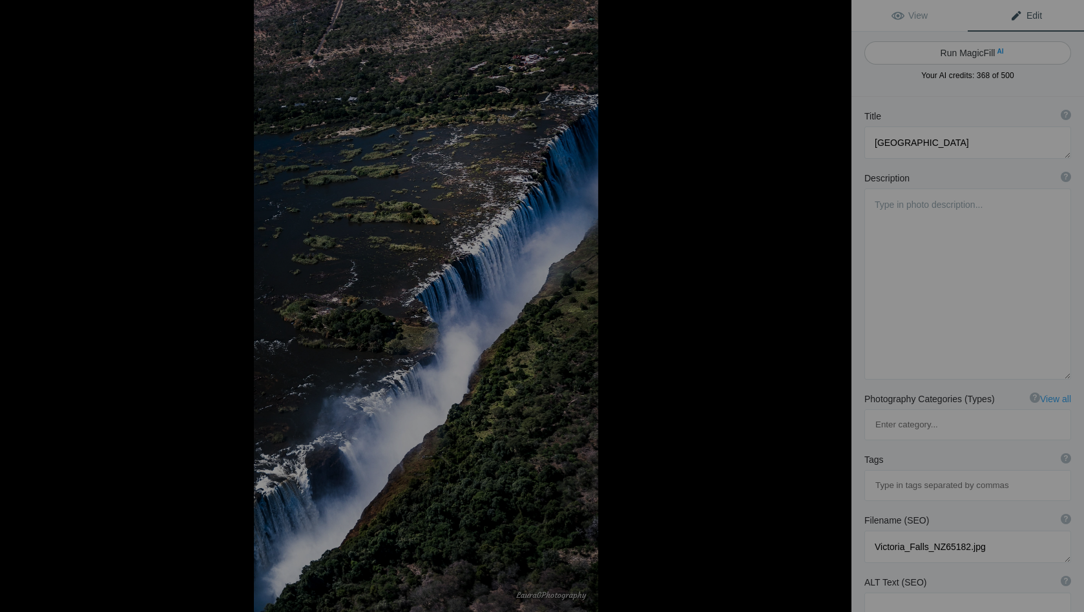
type textarea "victoria-falls-[GEOGRAPHIC_DATA]-view.jpg"
type textarea "Aerial view of [GEOGRAPHIC_DATA] from the [GEOGRAPHIC_DATA] side, showcasing th…"
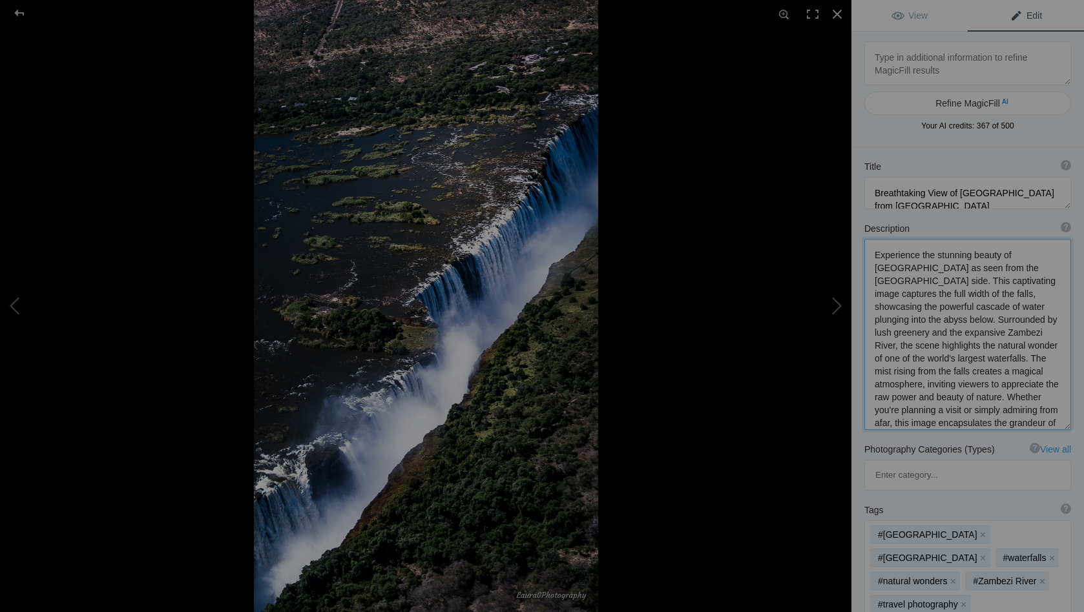
drag, startPoint x: 960, startPoint y: 386, endPoint x: 1046, endPoint y: 410, distance: 89.3
click at [1046, 410] on textarea at bounding box center [967, 334] width 207 height 191
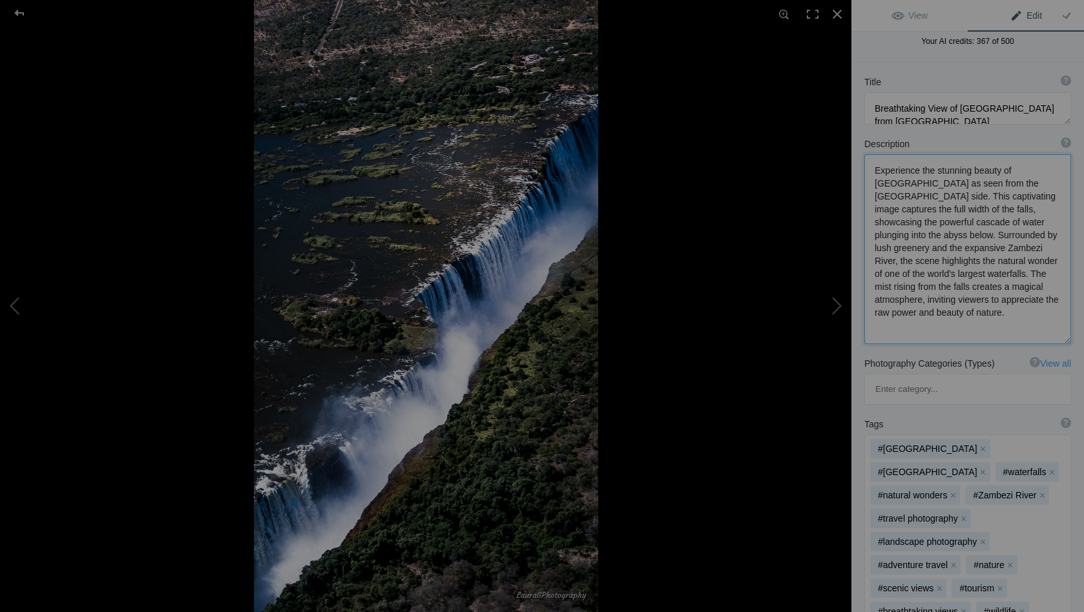
scroll to position [86, 0]
type textarea "Experience the stunning beauty of [GEOGRAPHIC_DATA] as seen from the [GEOGRAPHI…"
click at [1047, 466] on button "x" at bounding box center [1051, 470] width 9 height 9
click at [951, 490] on button "x" at bounding box center [952, 494] width 9 height 9
click at [1050, 490] on button "x" at bounding box center [1052, 494] width 9 height 9
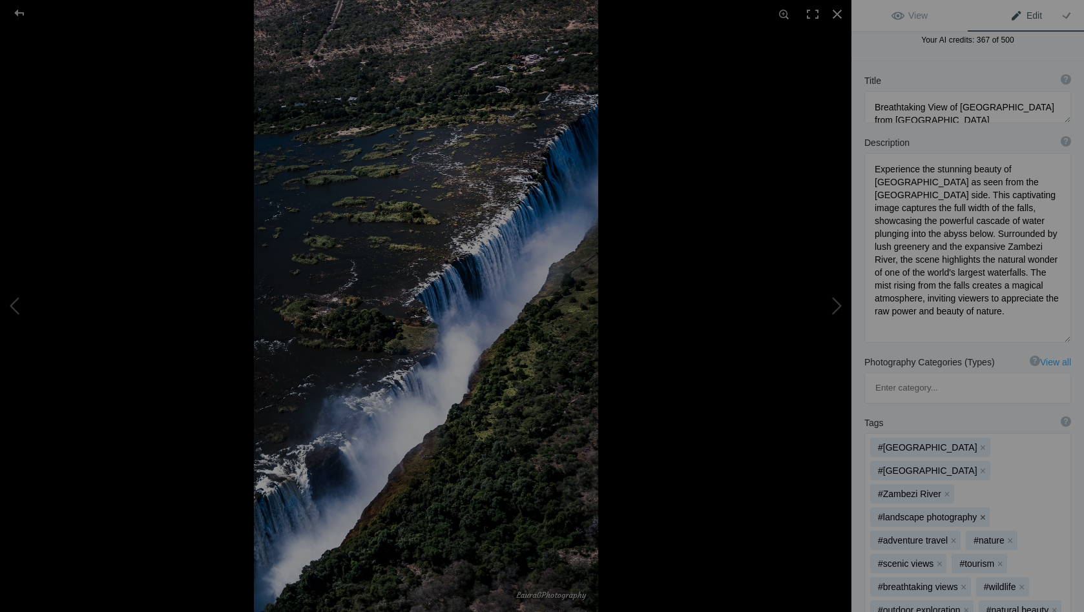
click at [979, 513] on button "x" at bounding box center [982, 517] width 9 height 9
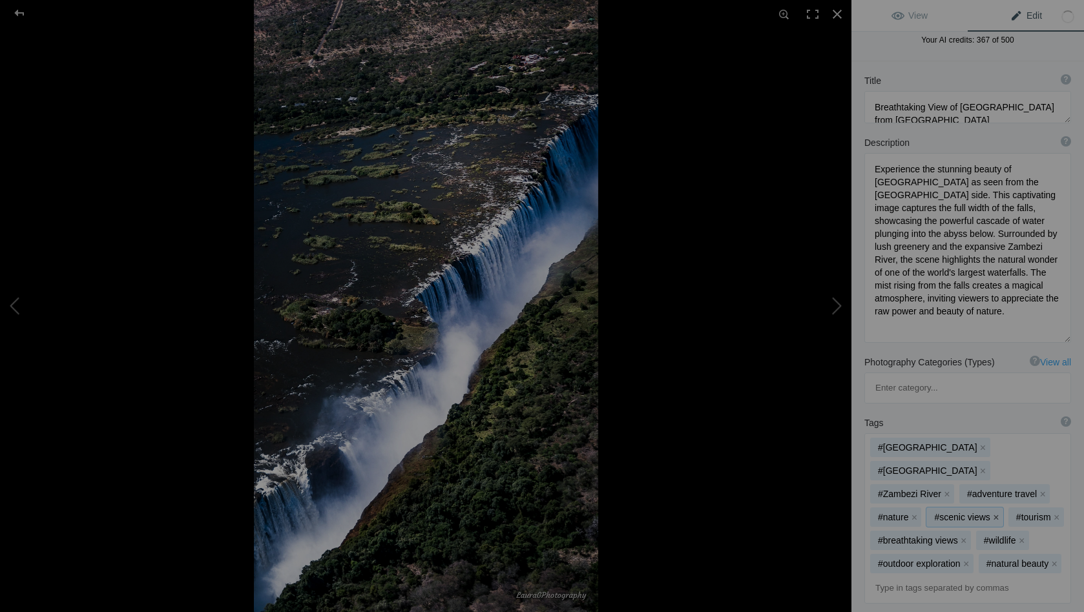
click at [993, 513] on button "x" at bounding box center [996, 517] width 9 height 9
click at [977, 513] on button "x" at bounding box center [974, 517] width 9 height 9
click at [917, 513] on button "x" at bounding box center [913, 517] width 9 height 9
click at [1021, 513] on button "x" at bounding box center [1021, 517] width 9 height 9
click at [966, 536] on button "x" at bounding box center [966, 540] width 9 height 9
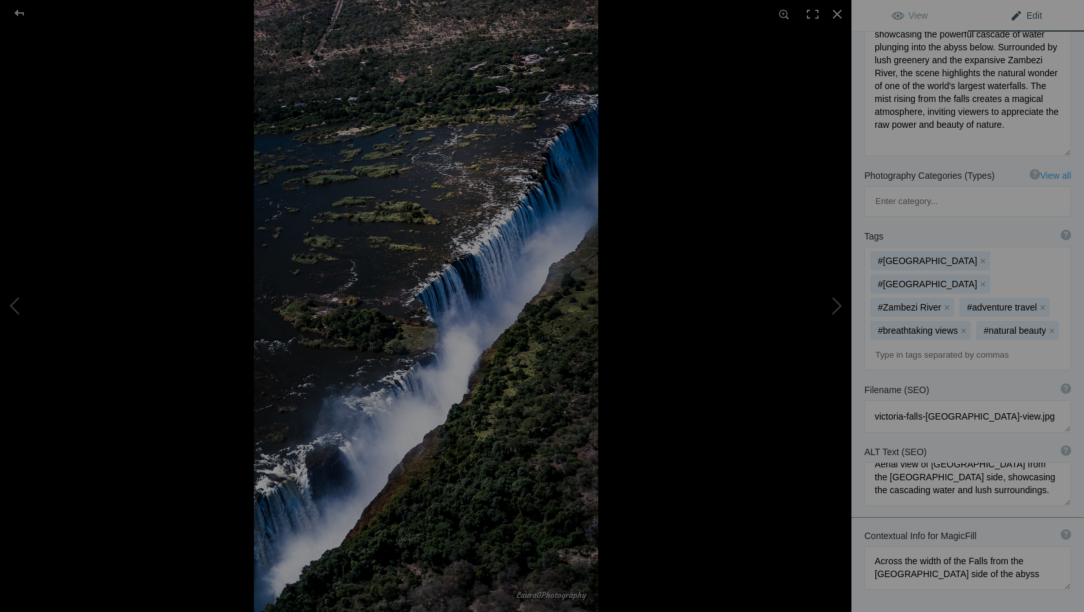
scroll to position [14, 0]
click at [836, 303] on button at bounding box center [802, 306] width 97 height 220
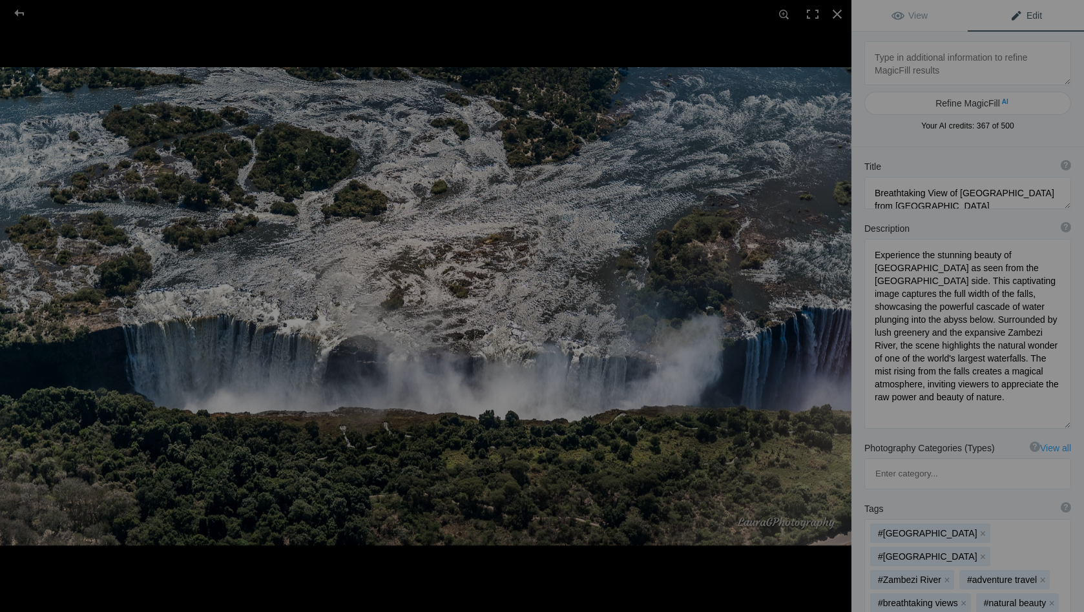
scroll to position [0, 0]
type textarea "[GEOGRAPHIC_DATA]"
type textarea "Victoria_Falls_NZ65188.jpg"
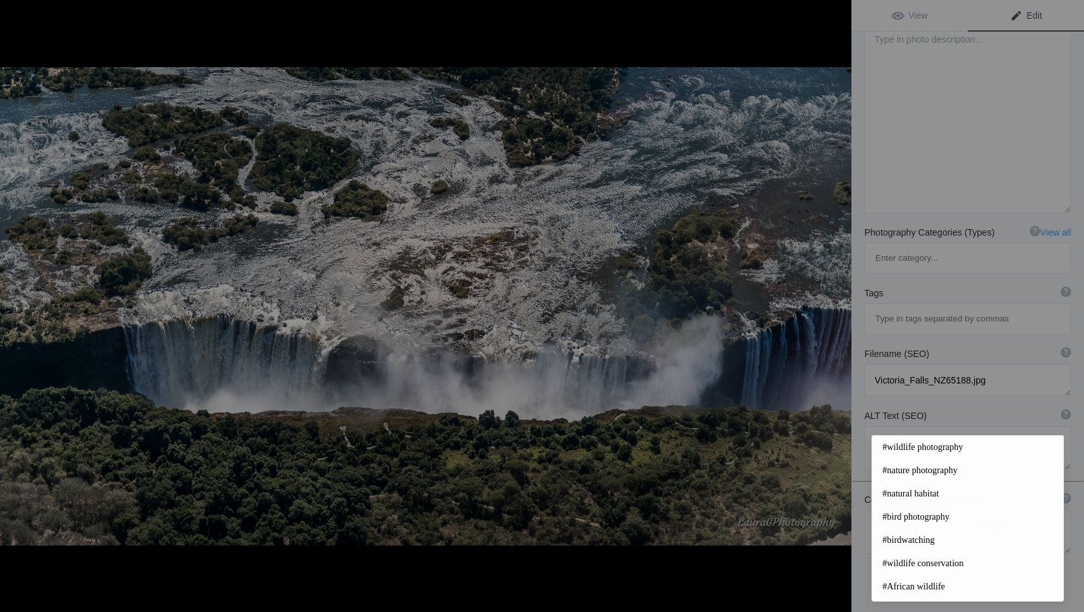
scroll to position [165, 0]
click at [924, 183] on textarea at bounding box center [967, 119] width 207 height 190
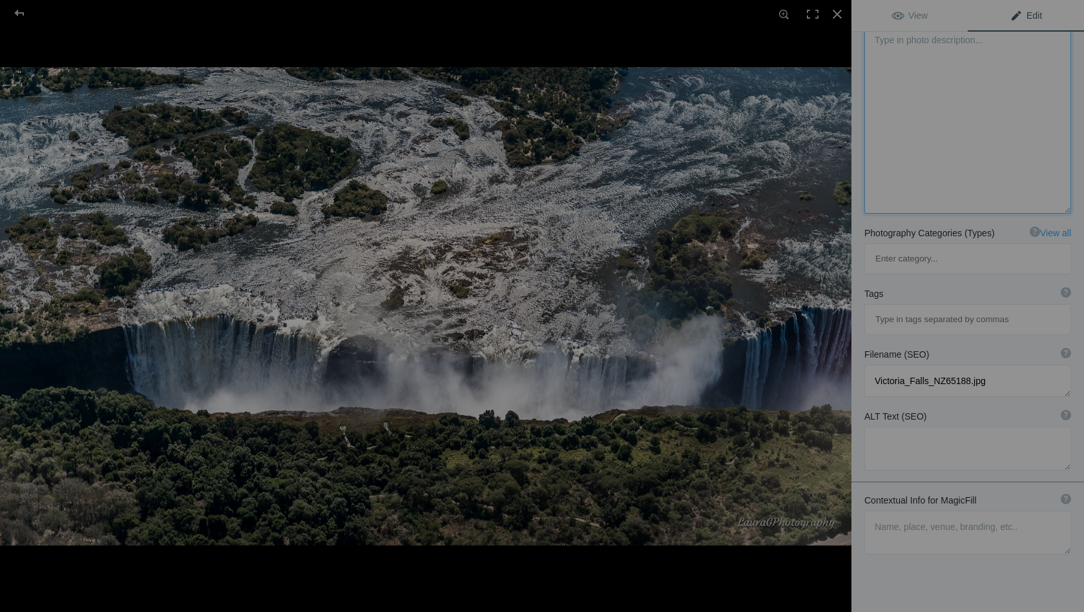
scroll to position [50, 0]
click at [886, 511] on textarea at bounding box center [967, 533] width 207 height 44
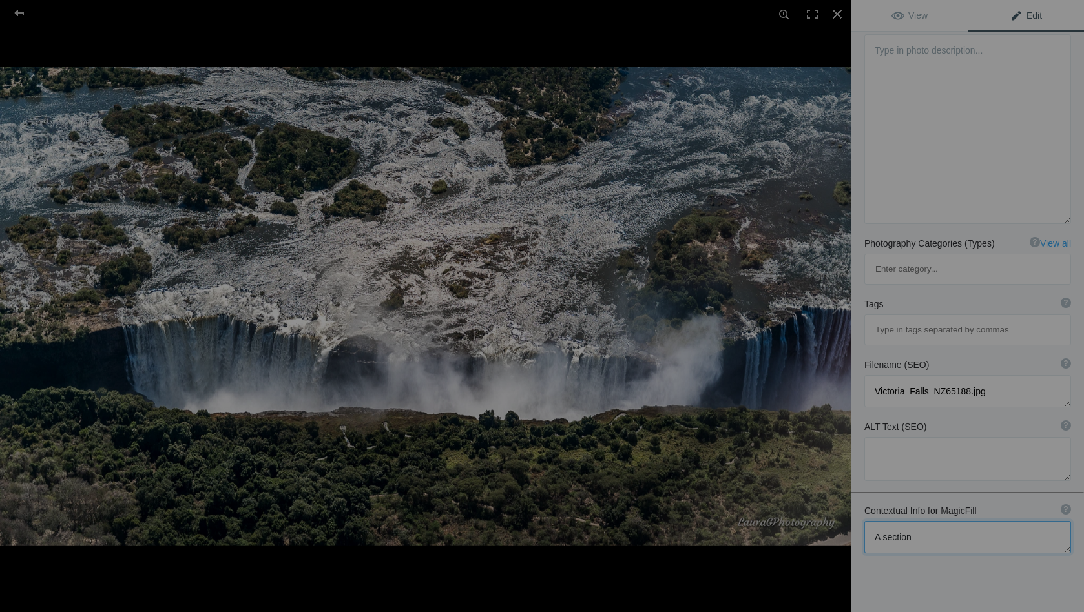
scroll to position [153, 0]
click at [948, 523] on textarea at bounding box center [967, 539] width 207 height 32
click at [900, 523] on textarea at bounding box center [967, 545] width 207 height 44
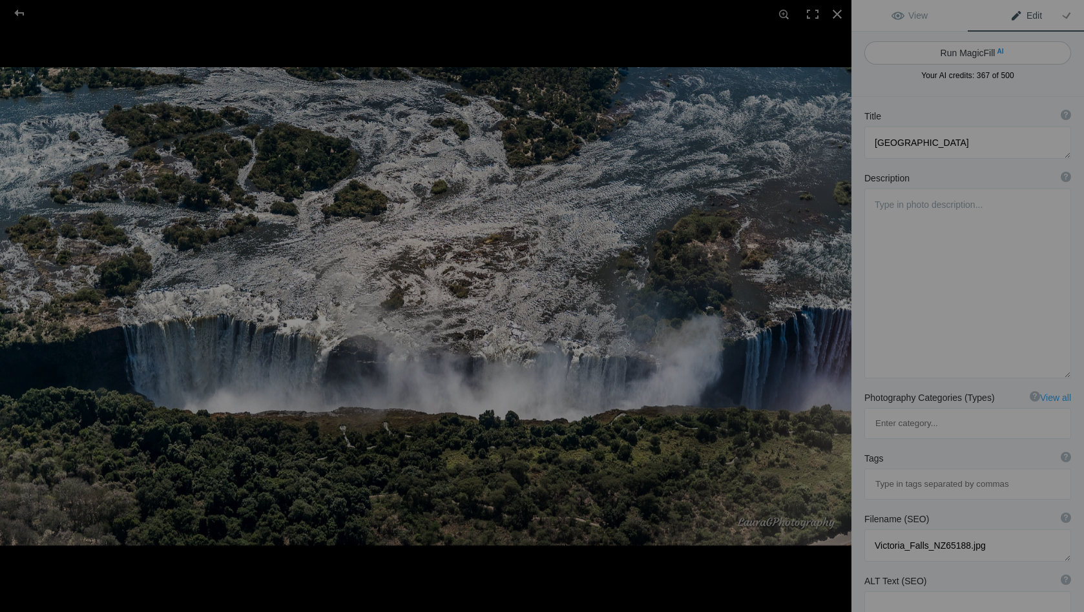
scroll to position [0, 0]
type textarea "A section of Victoria Falls plunging over the edge, the swirls and eddies in th…"
click at [973, 51] on button "Run MagicFill AI" at bounding box center [967, 52] width 207 height 23
type textarea "Majestic Victoria Falls Plunge: Aerial View of Nature's Power"
type textarea "Experience the breathtaking beauty of [GEOGRAPHIC_DATA], where the mighty Zambe…"
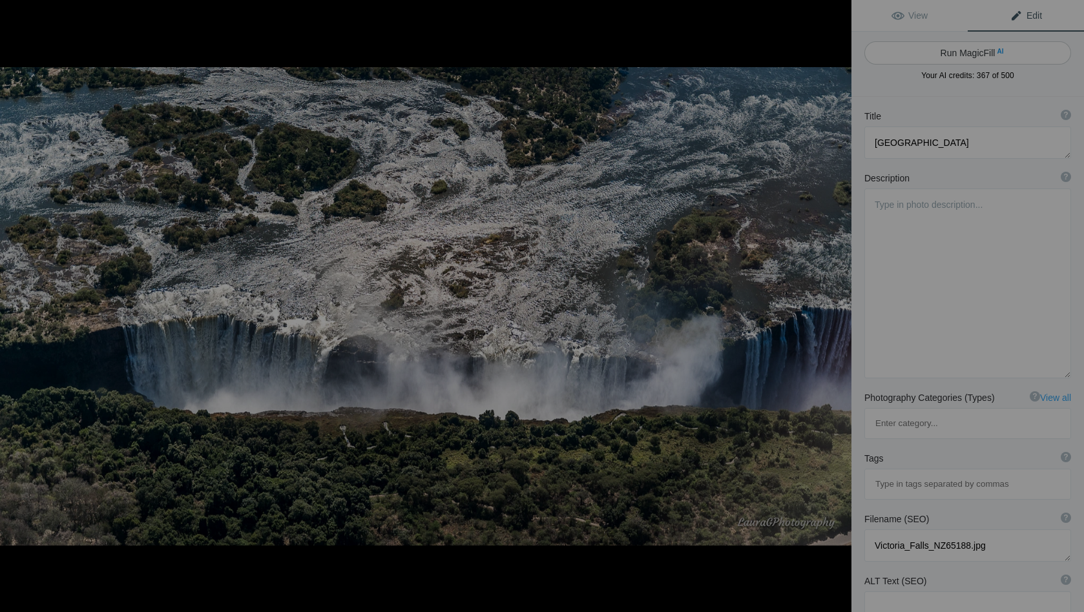
type textarea "victoria-falls-aerial-view.jpg"
type textarea "Aerial view of [GEOGRAPHIC_DATA] showing the powerful cascade of water plunging…"
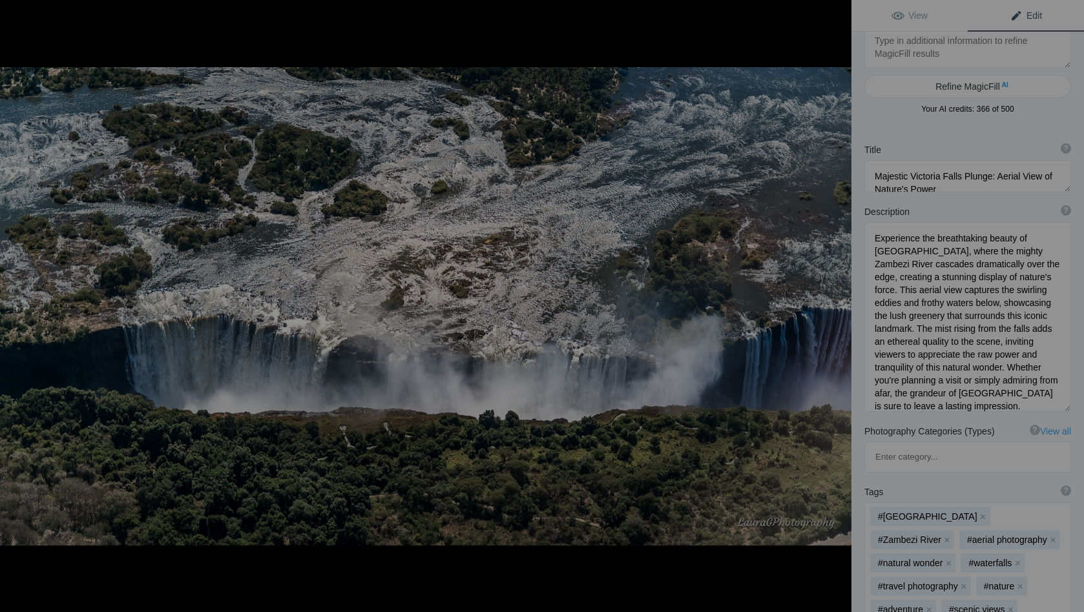
scroll to position [19, 0]
drag, startPoint x: 898, startPoint y: 302, endPoint x: 875, endPoint y: 302, distance: 22.6
click at [875, 302] on textarea at bounding box center [967, 315] width 207 height 190
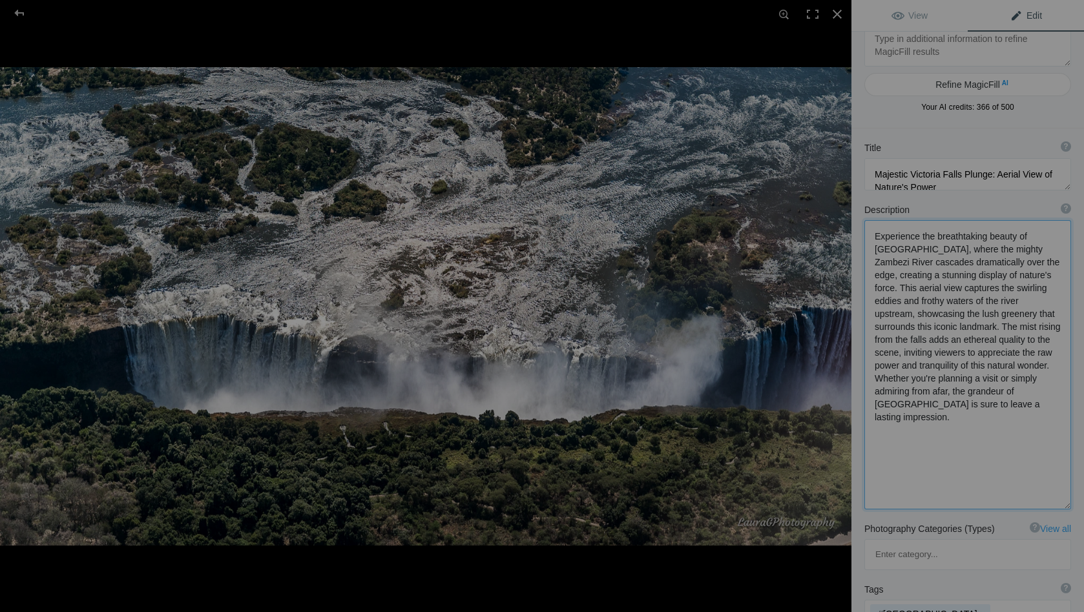
drag, startPoint x: 959, startPoint y: 302, endPoint x: 968, endPoint y: 312, distance: 14.2
click at [968, 312] on textarea at bounding box center [967, 364] width 207 height 289
drag, startPoint x: 937, startPoint y: 356, endPoint x: 956, endPoint y: 398, distance: 46.0
click at [956, 398] on textarea at bounding box center [967, 360] width 207 height 280
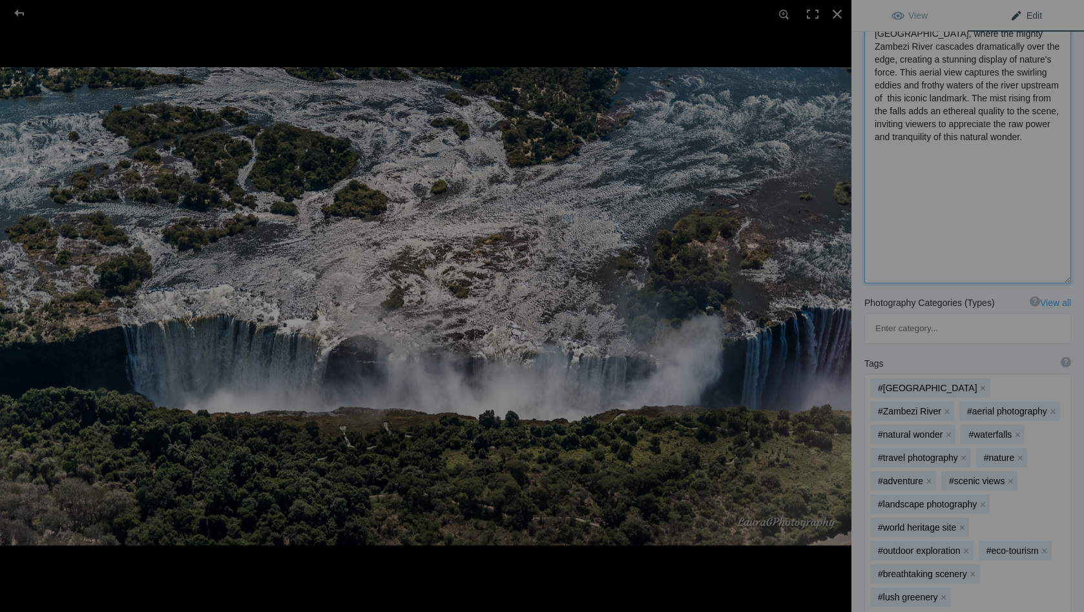
scroll to position [293, 0]
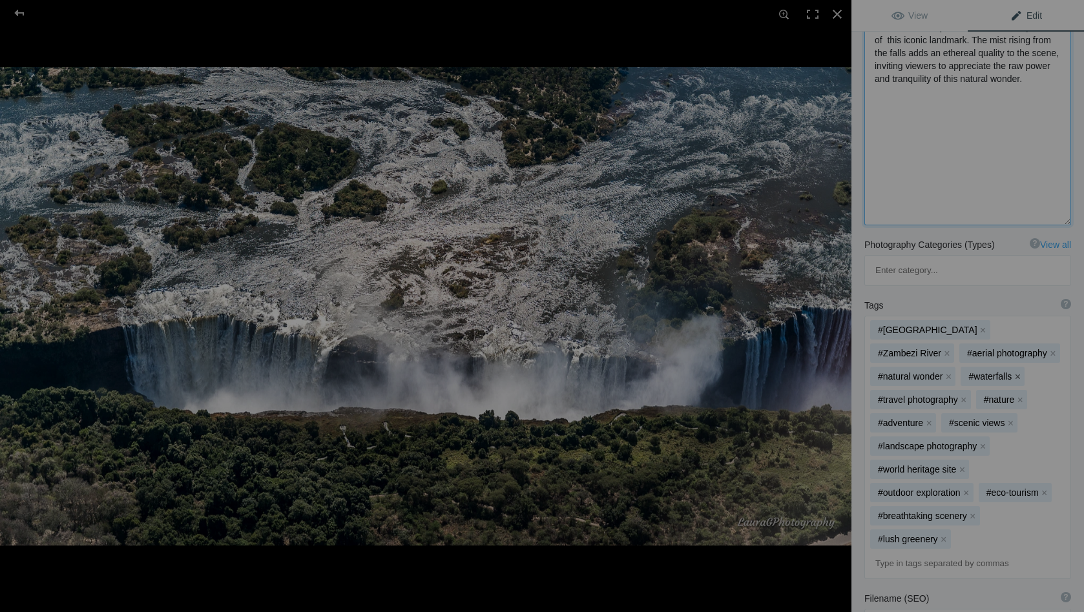
type textarea "Experience the breathtaking beauty of [GEOGRAPHIC_DATA], where the mighty Zambe…"
click at [1013, 372] on button "x" at bounding box center [1017, 376] width 9 height 9
click at [1050, 372] on button "x" at bounding box center [1054, 376] width 9 height 9
click at [1001, 372] on button "x" at bounding box center [1005, 376] width 9 height 9
click at [1015, 372] on button "x" at bounding box center [1019, 376] width 9 height 9
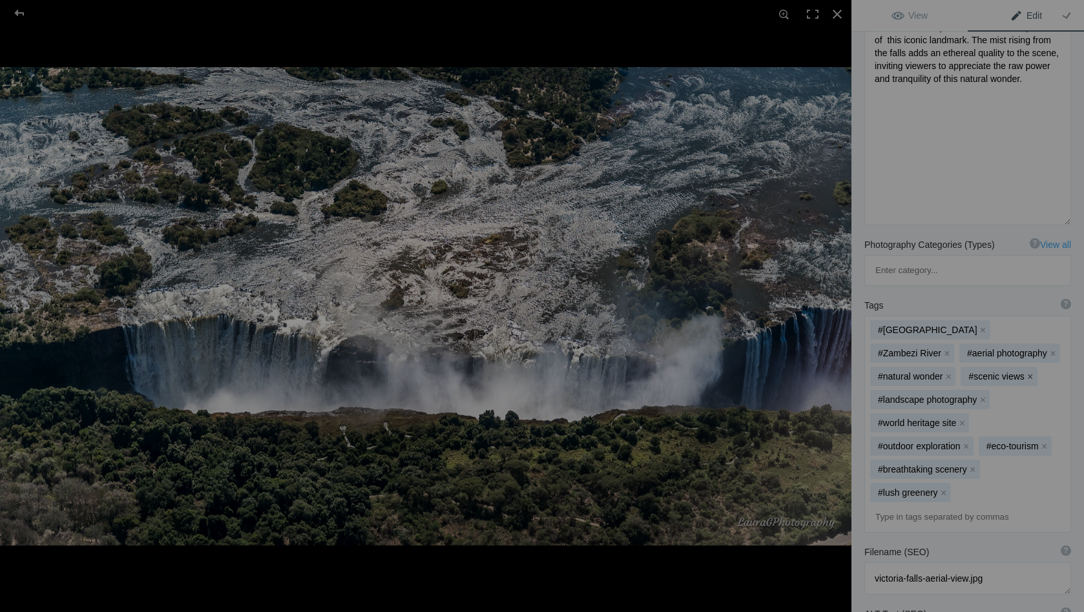
click at [1026, 372] on button "x" at bounding box center [1030, 376] width 9 height 9
click at [978, 395] on button "x" at bounding box center [982, 399] width 9 height 9
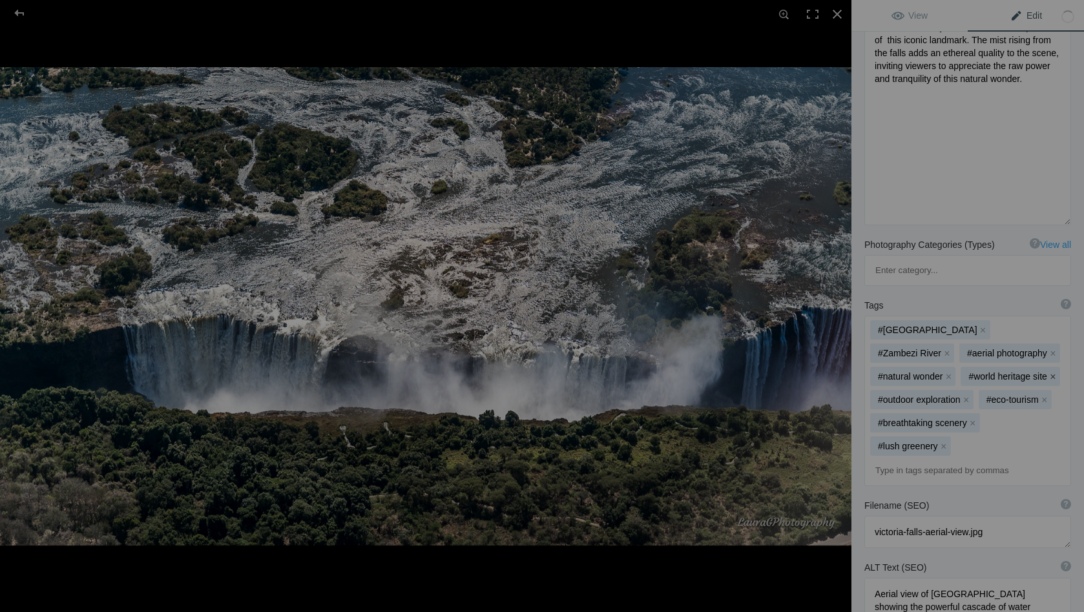
click at [1048, 372] on button "x" at bounding box center [1052, 376] width 9 height 9
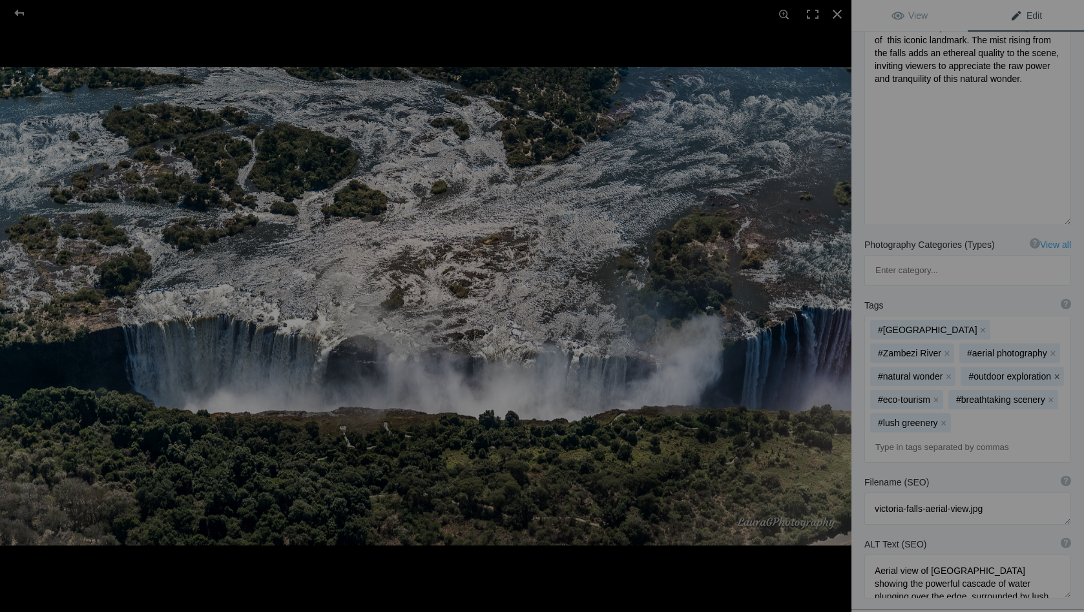
click at [1052, 372] on button "x" at bounding box center [1056, 376] width 9 height 9
click at [977, 395] on button "x" at bounding box center [972, 399] width 9 height 9
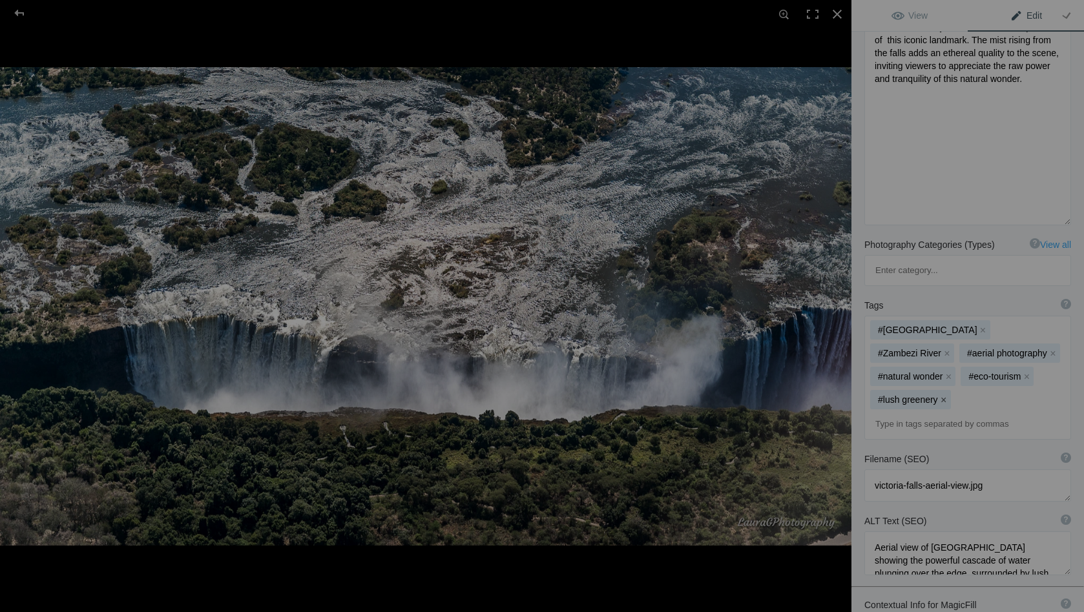
click at [948, 395] on button "x" at bounding box center [943, 399] width 9 height 9
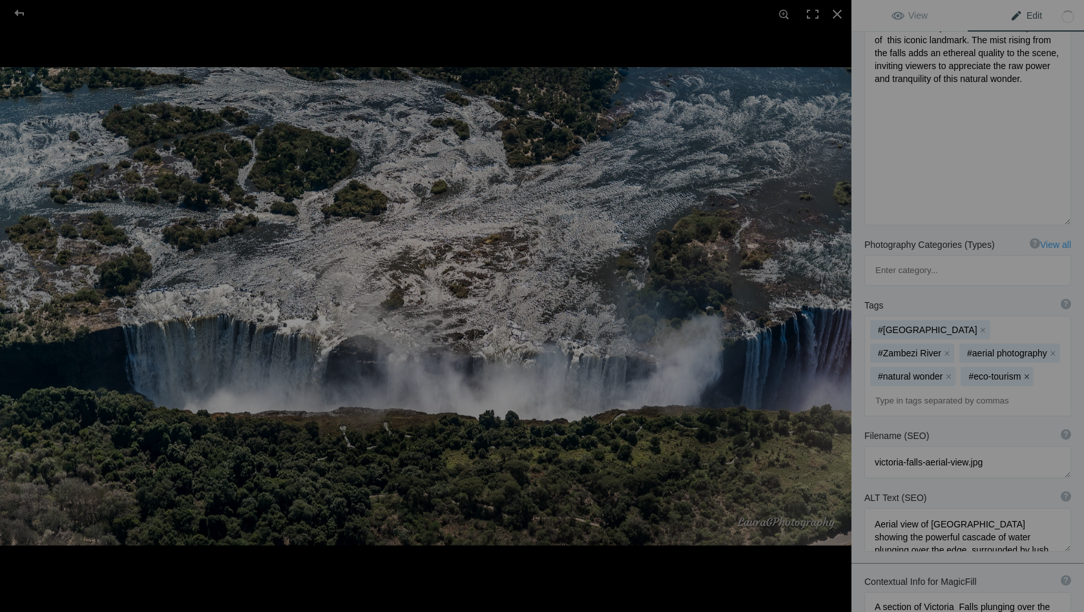
click at [1022, 372] on button "x" at bounding box center [1026, 376] width 9 height 9
click at [893, 390] on input at bounding box center [967, 401] width 192 height 23
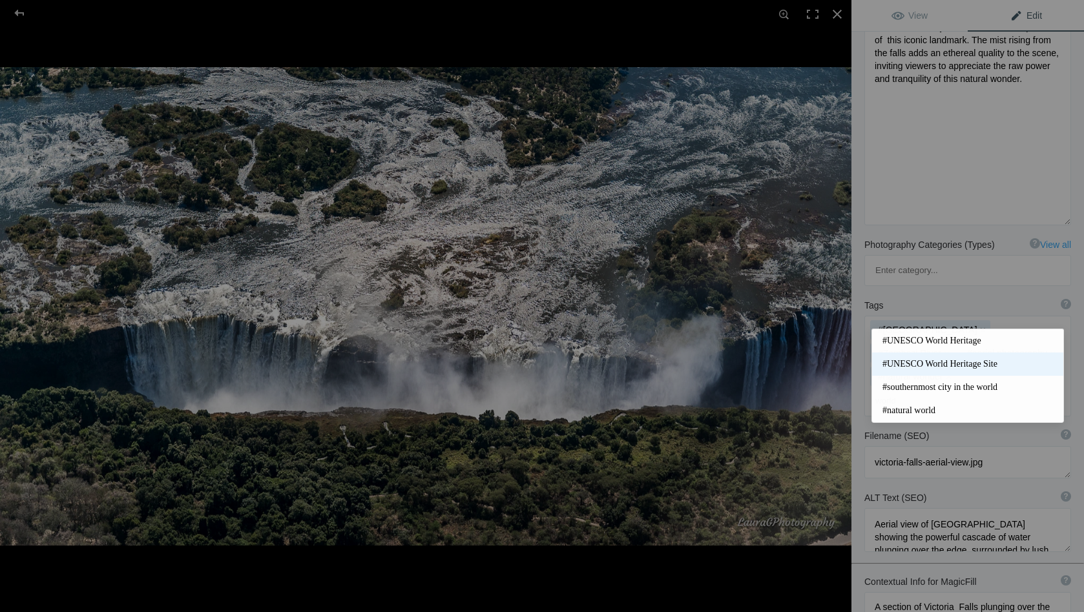
type input "world"
click at [906, 365] on span "#UNESCO World Heritage Site" at bounding box center [967, 364] width 171 height 13
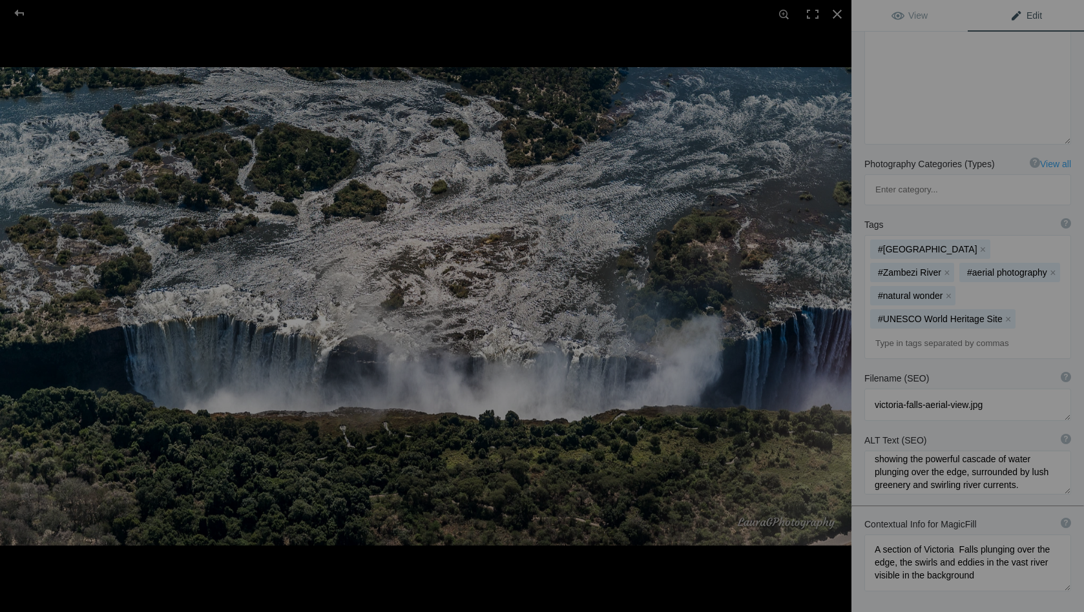
scroll to position [24, 0]
click at [839, 299] on button at bounding box center [802, 306] width 97 height 220
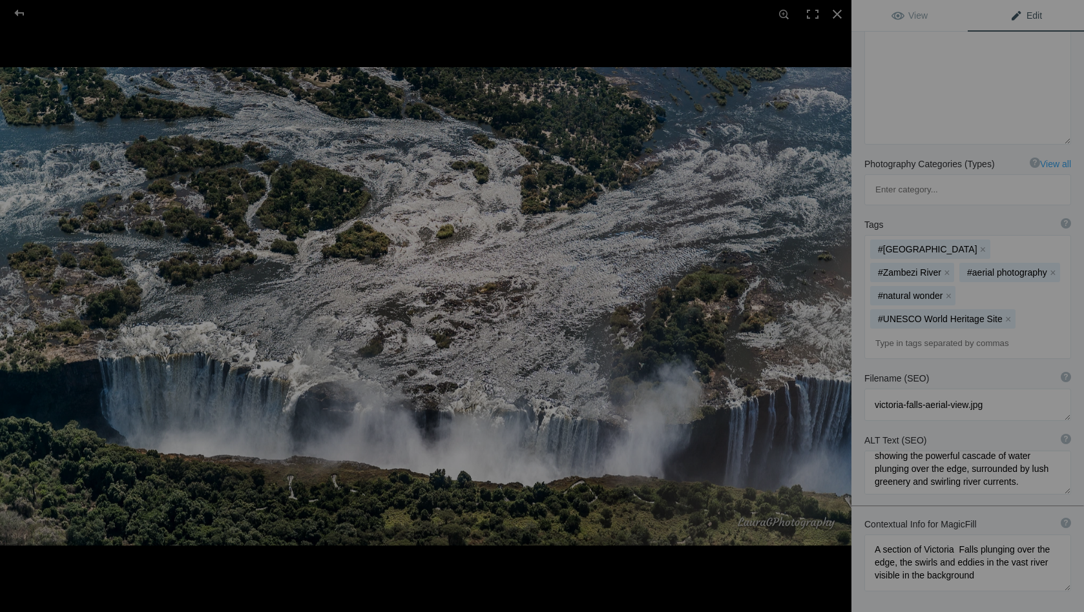
type textarea "[GEOGRAPHIC_DATA]"
type textarea "Victoria_Falls_NZ65189.jpg"
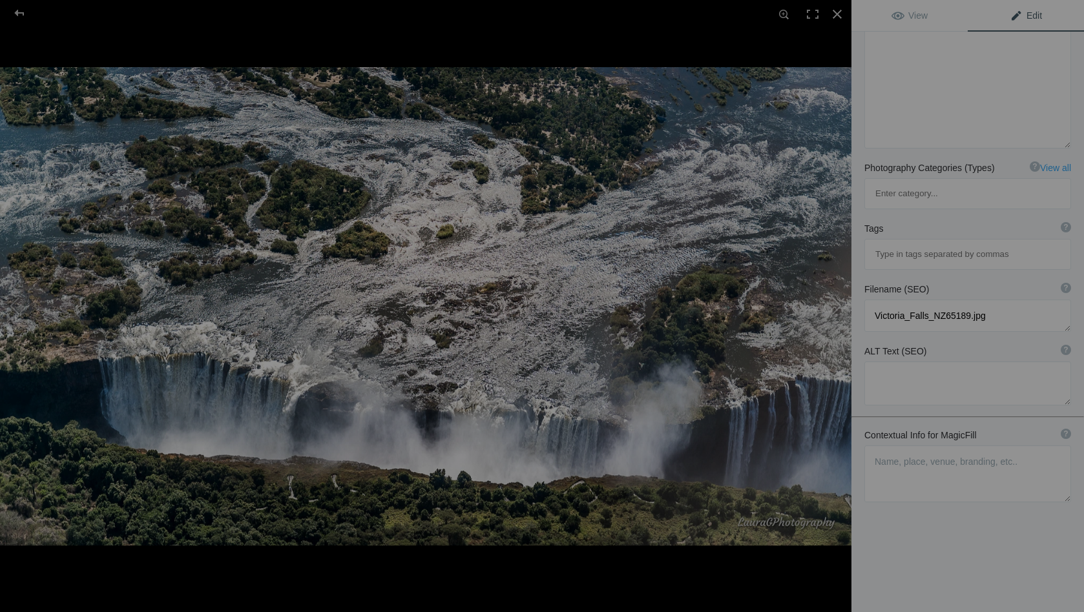
scroll to position [267, 0]
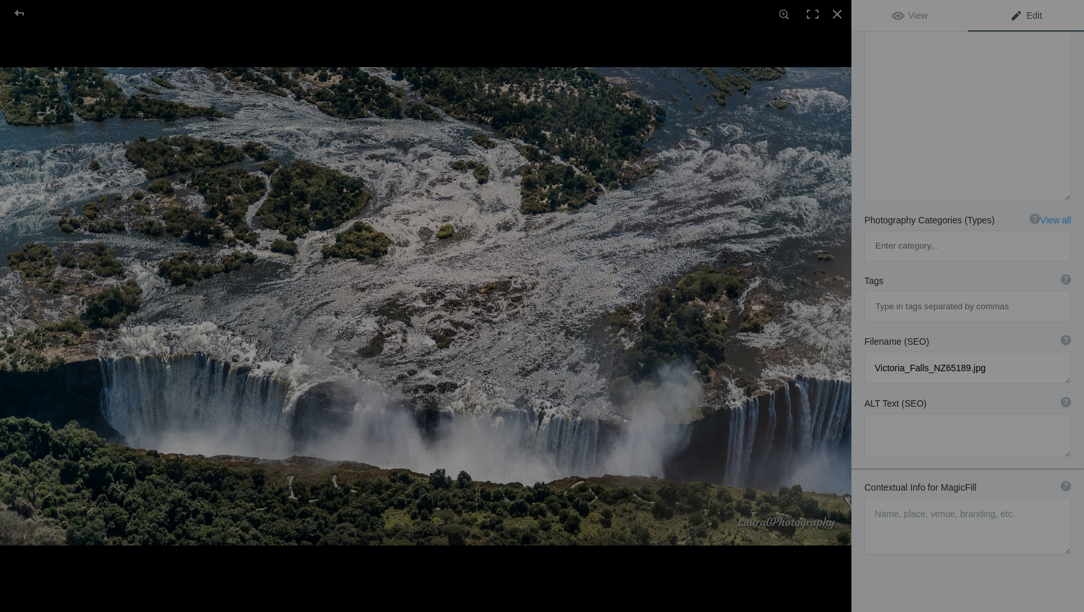
click at [14, 301] on button at bounding box center [48, 306] width 97 height 220
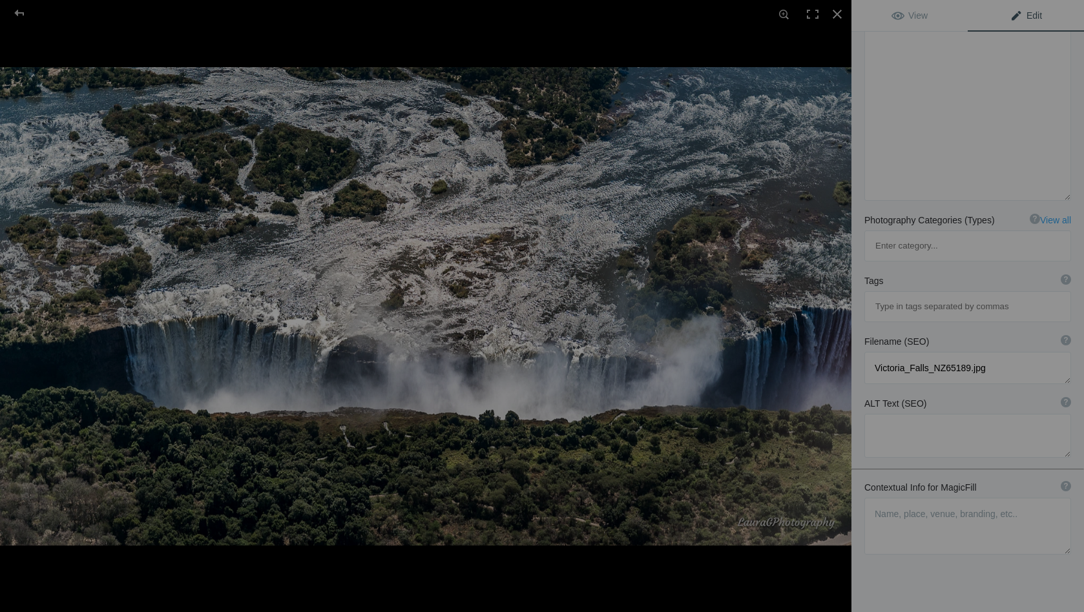
type textarea "Majestic Victoria Falls Plunge: Aerial View of Nature's Power"
type textarea "Experience the breathtaking beauty of [GEOGRAPHIC_DATA], where the mighty Zambe…"
type textarea "victoria-falls-aerial-view.jpg"
type textarea "Aerial view of [GEOGRAPHIC_DATA] showing the powerful cascade of water plunging…"
type textarea "A section of Victoria Falls plunging over the edge, the swirls and eddies in th…"
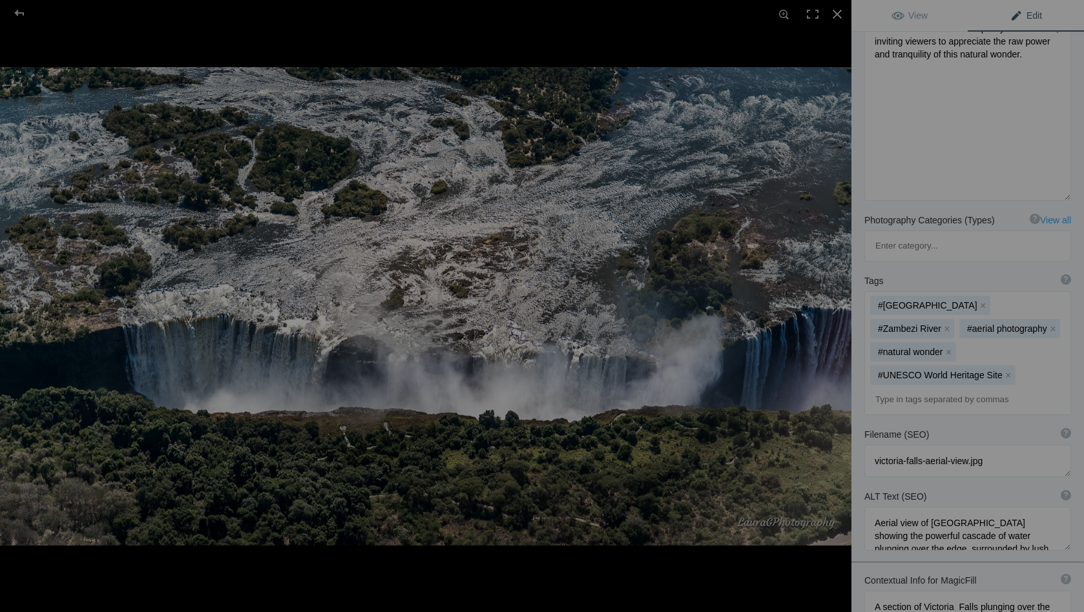
click at [836, 309] on button at bounding box center [802, 306] width 97 height 220
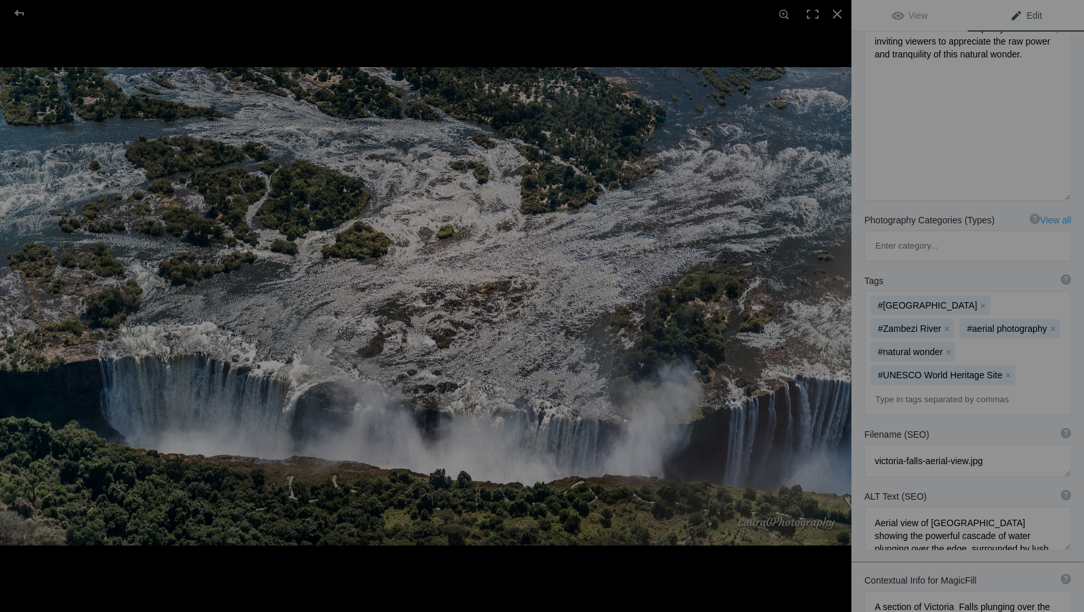
type textarea "[GEOGRAPHIC_DATA]"
type textarea "Victoria_Falls_NZ65189.jpg"
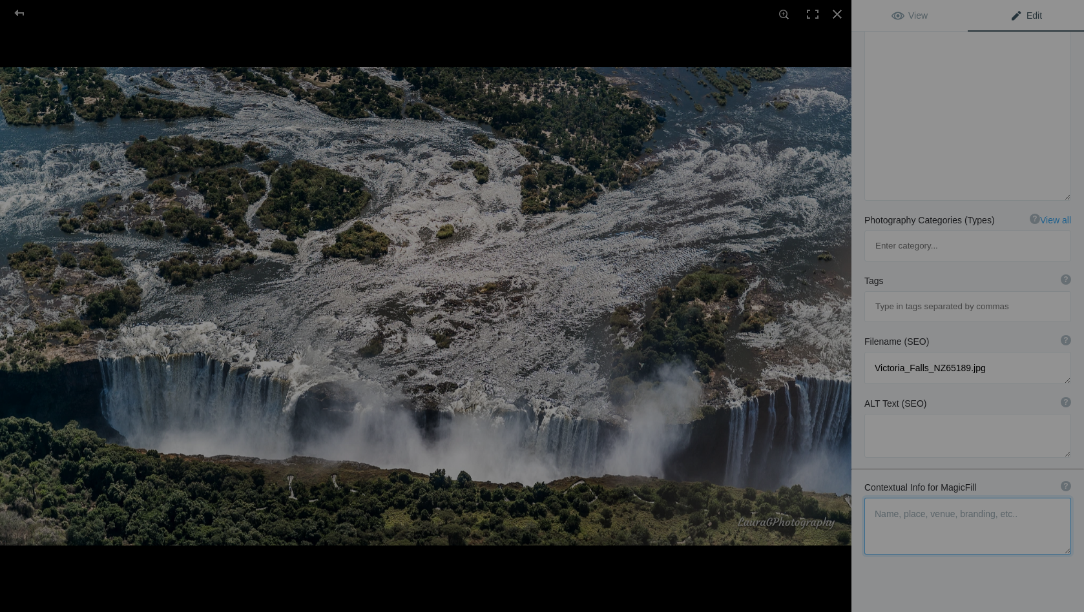
click at [886, 498] on textarea at bounding box center [967, 526] width 207 height 57
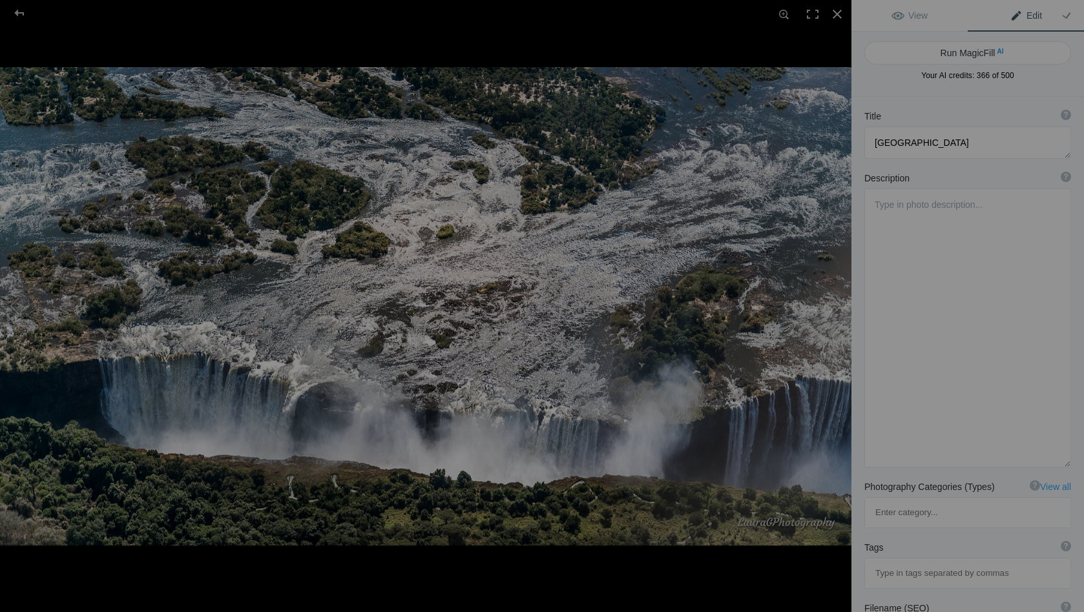
scroll to position [0, 0]
type textarea "swirls and currents in the mighty Zambezi River as the water hurtles to the edge"
click at [957, 50] on button "Run MagicFill AI" at bounding box center [967, 52] width 207 height 23
type textarea "Majestic Swirls of the Zambezi River at [GEOGRAPHIC_DATA]"
type textarea "Experience the breathtaking beauty of the Zambezi River as it cascades into the…"
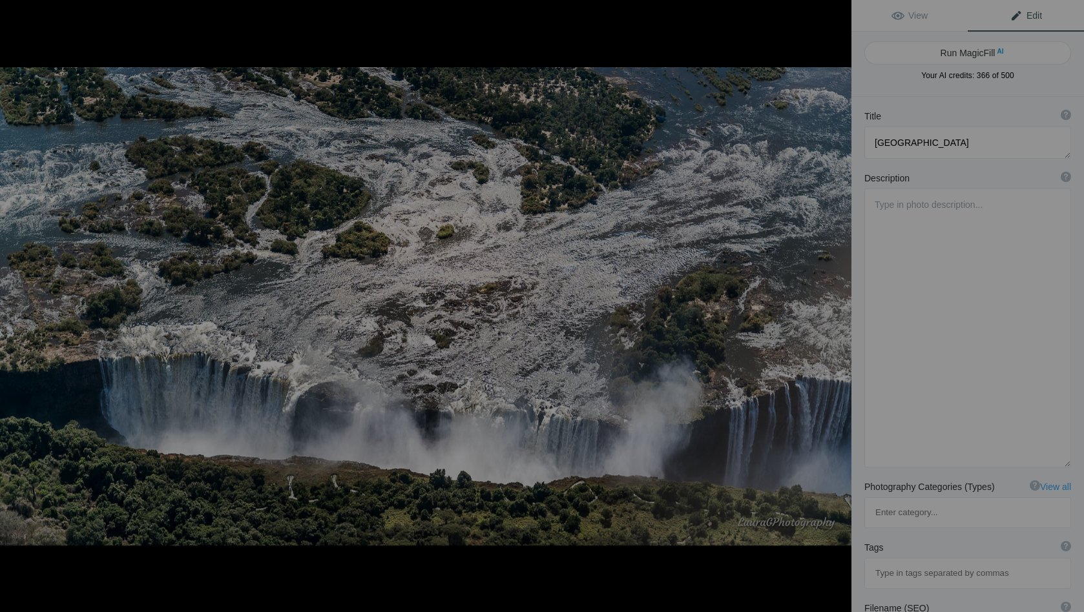
type textarea "zambezi-river-[GEOGRAPHIC_DATA]-aerial-view.jpg"
type textarea "Aerial view of the Zambezi River flowing into [GEOGRAPHIC_DATA], showcasing swi…"
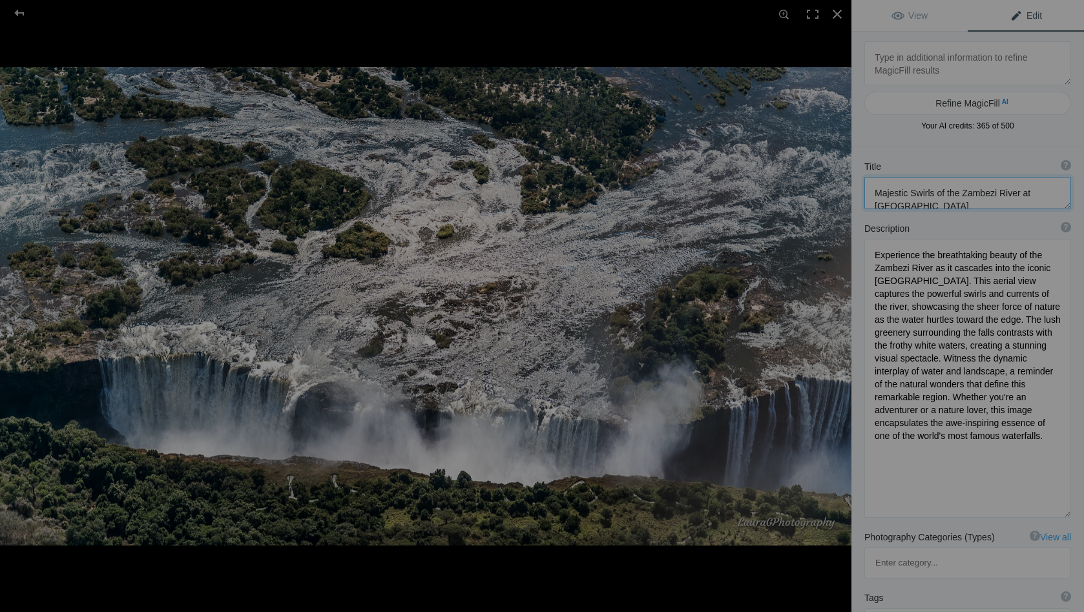
click at [910, 193] on textarea at bounding box center [967, 193] width 207 height 32
click at [901, 191] on textarea at bounding box center [967, 195] width 207 height 37
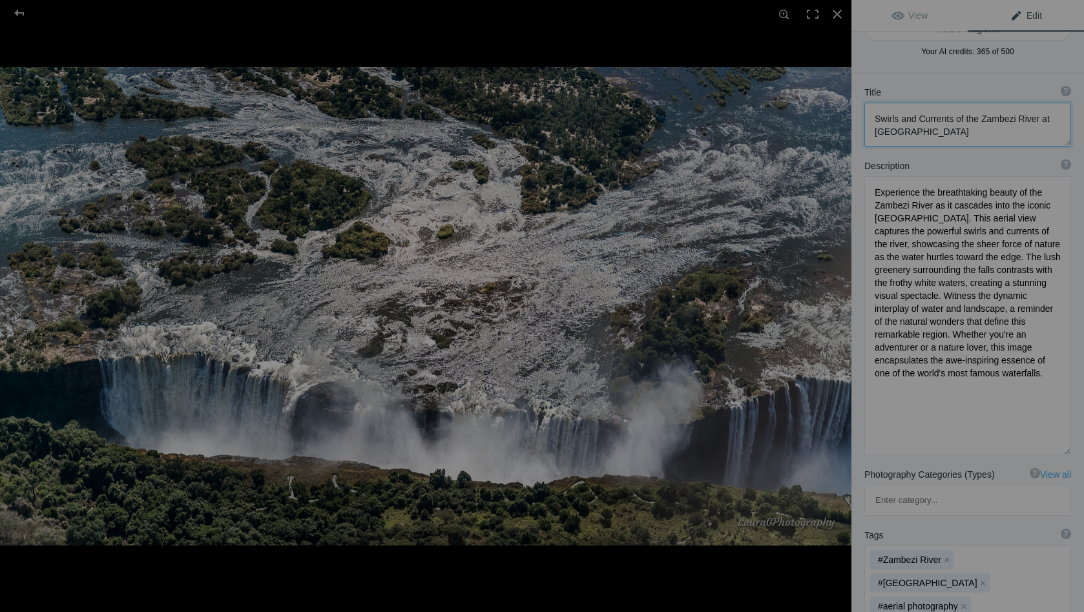
scroll to position [73, 0]
type textarea "Swirls and Currents of the Zambezi River at [GEOGRAPHIC_DATA]"
drag, startPoint x: 1020, startPoint y: 192, endPoint x: 869, endPoint y: 194, distance: 151.2
click at [869, 194] on textarea at bounding box center [967, 317] width 207 height 279
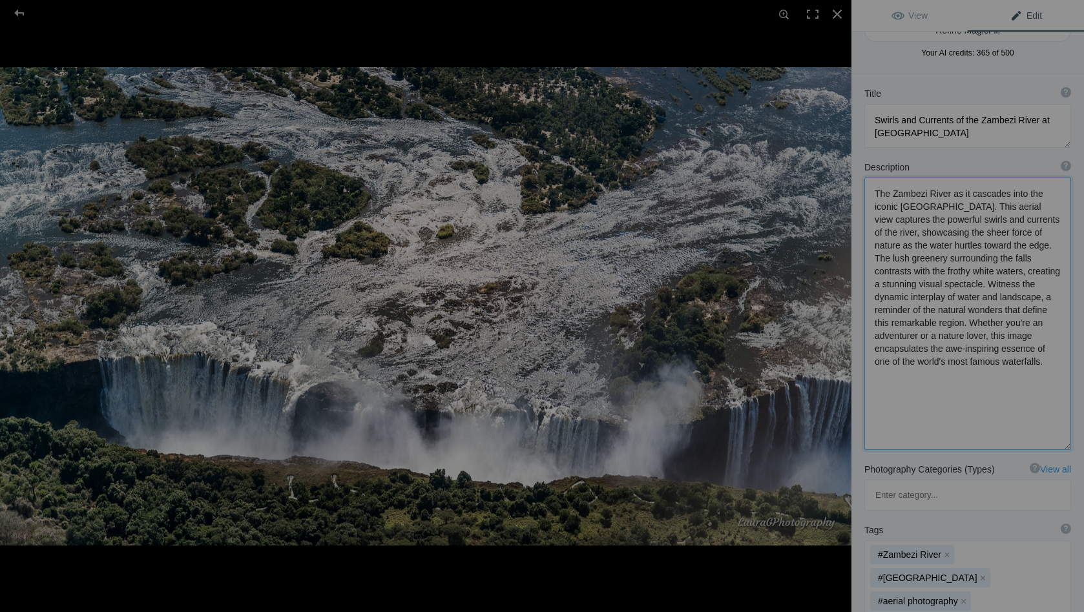
drag, startPoint x: 905, startPoint y: 321, endPoint x: 922, endPoint y: 338, distance: 24.2
click at [922, 338] on textarea at bounding box center [967, 314] width 207 height 273
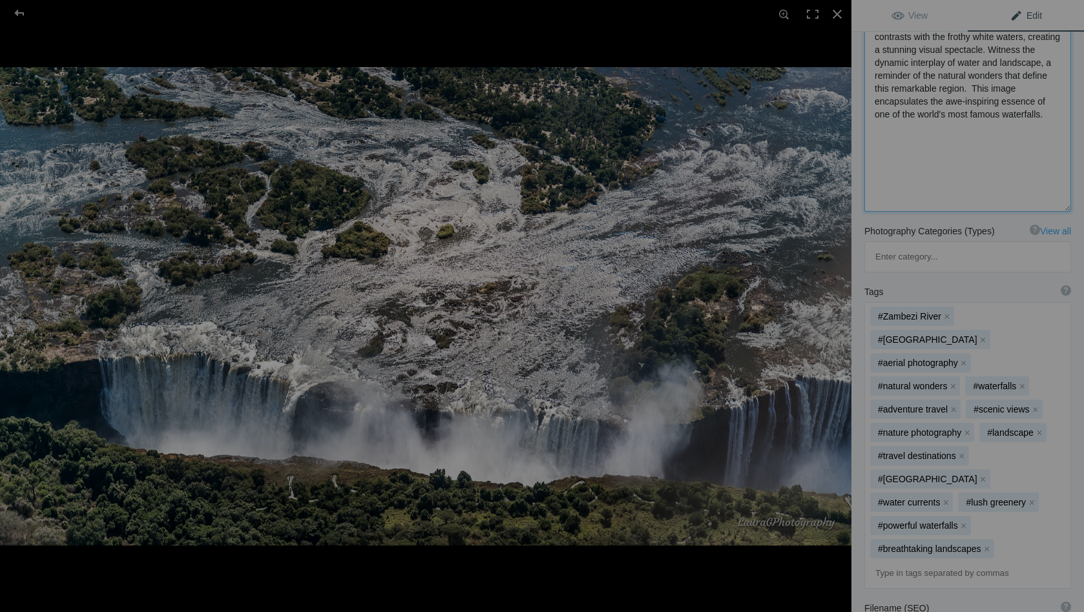
scroll to position [313, 0]
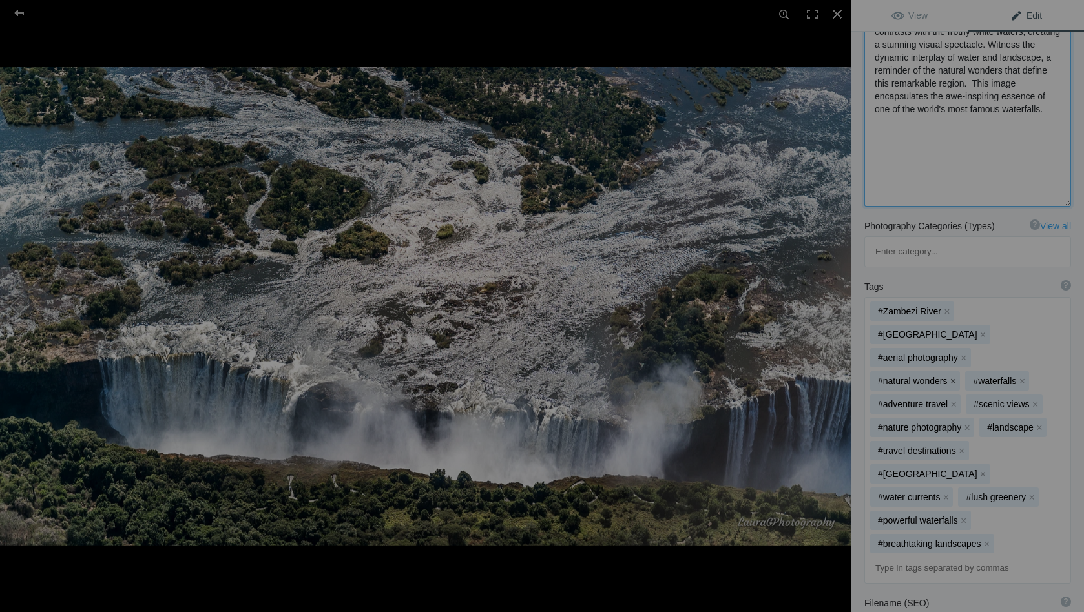
type textarea "The Zambezi River as it cascades into the iconic [GEOGRAPHIC_DATA]. This aerial…"
click at [957, 377] on button "x" at bounding box center [952, 381] width 9 height 9
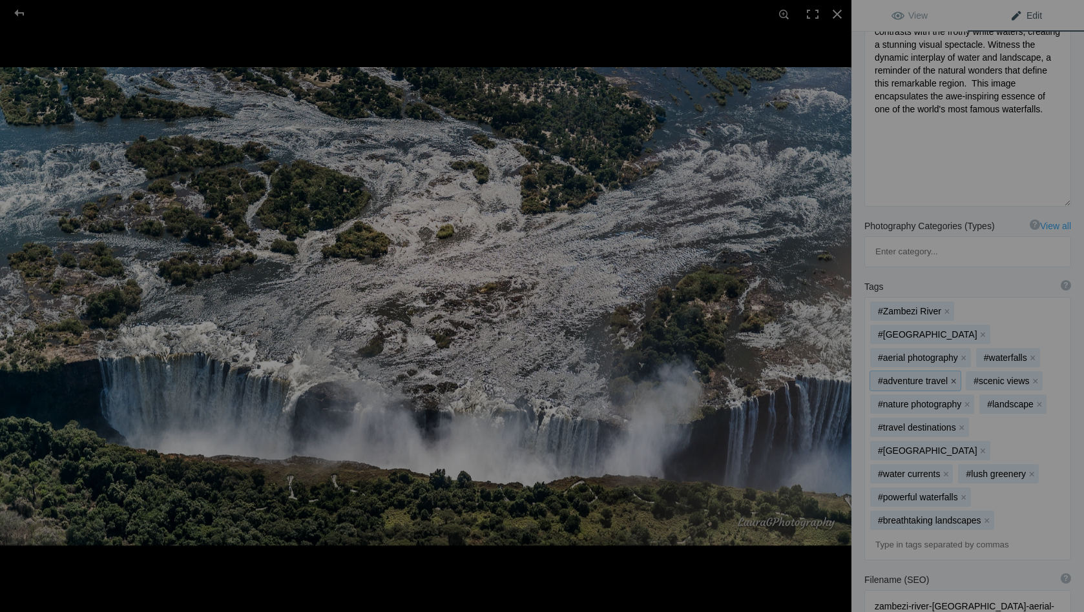
click at [952, 377] on button "x" at bounding box center [953, 381] width 9 height 9
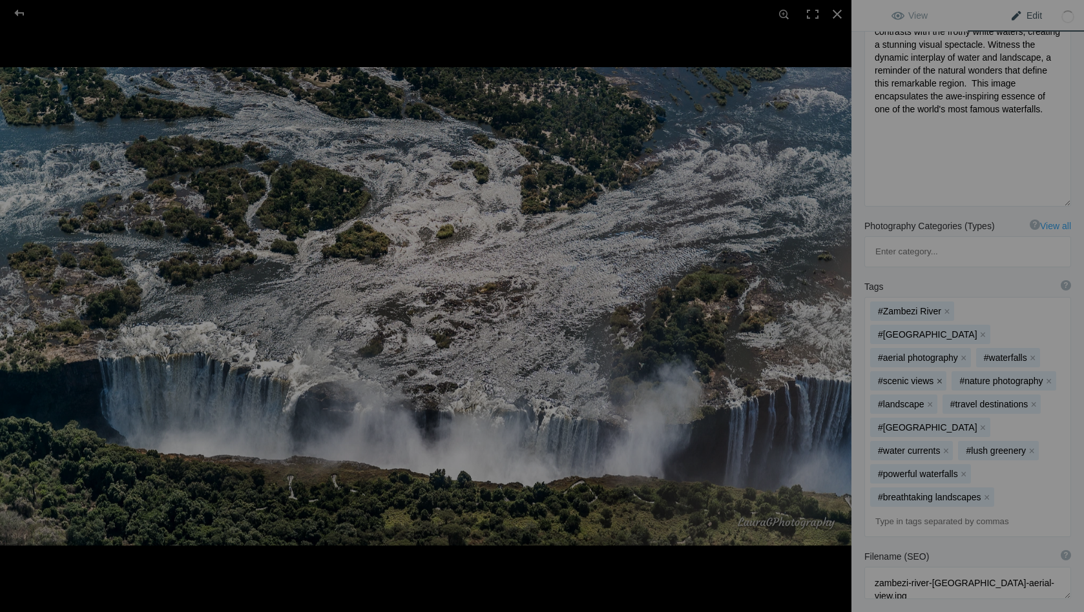
click at [939, 377] on button "x" at bounding box center [939, 381] width 9 height 9
click at [964, 377] on button "x" at bounding box center [966, 381] width 9 height 9
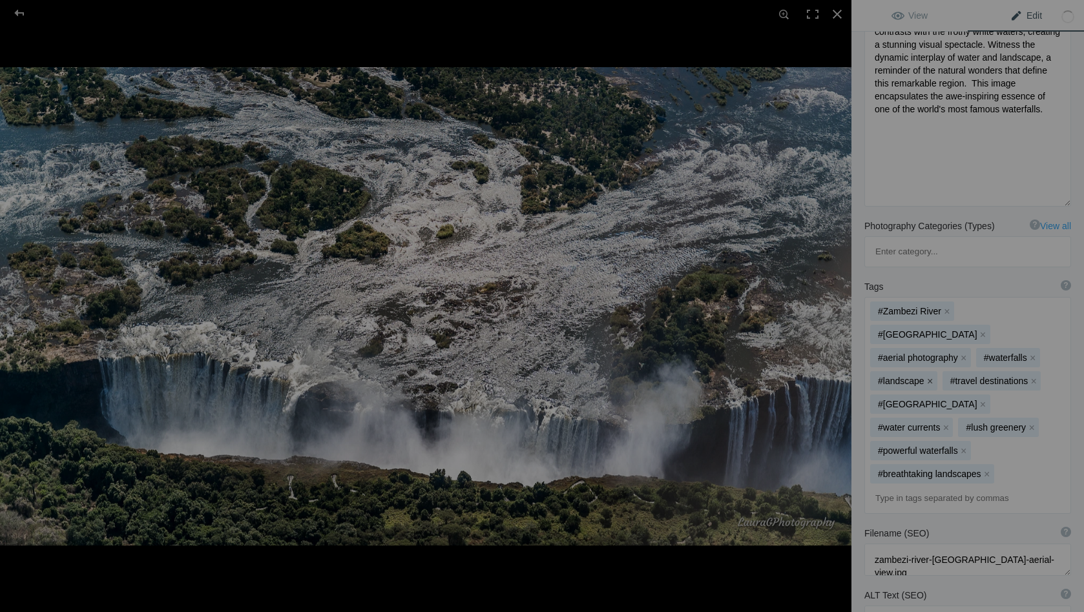
click at [930, 377] on button "x" at bounding box center [930, 381] width 9 height 9
click at [947, 423] on button "x" at bounding box center [945, 427] width 9 height 9
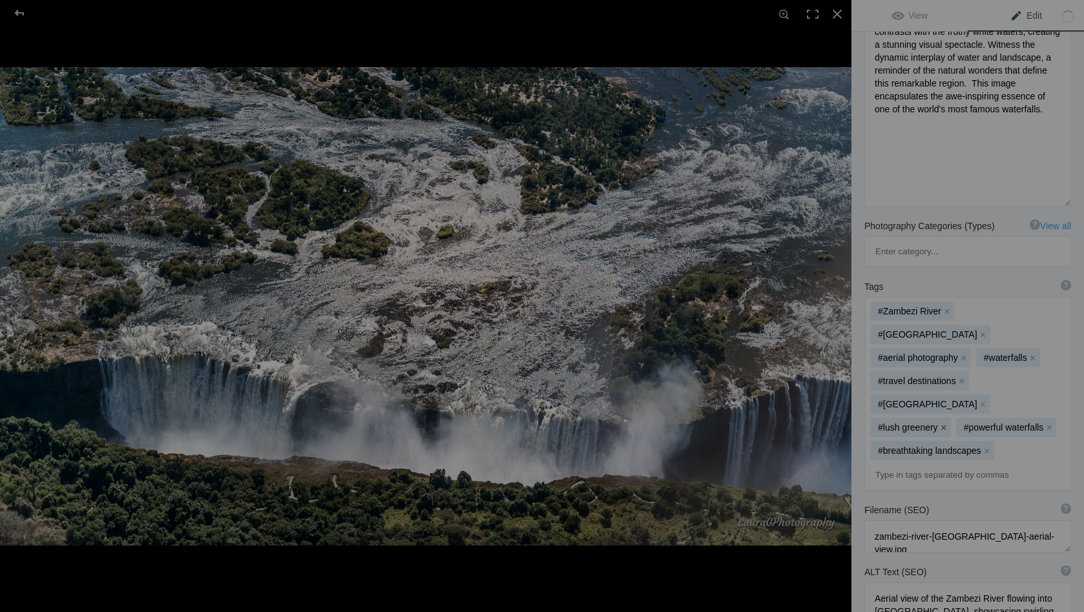
click at [944, 423] on button "x" at bounding box center [943, 427] width 9 height 9
click at [959, 423] on button "x" at bounding box center [963, 427] width 9 height 9
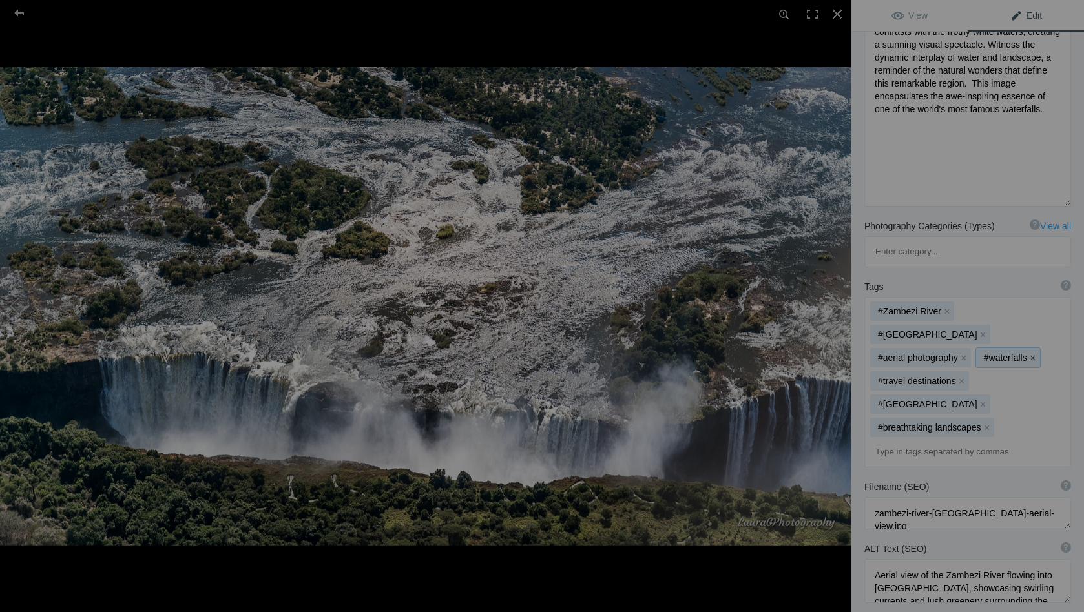
click at [1032, 353] on button "x" at bounding box center [1032, 357] width 9 height 9
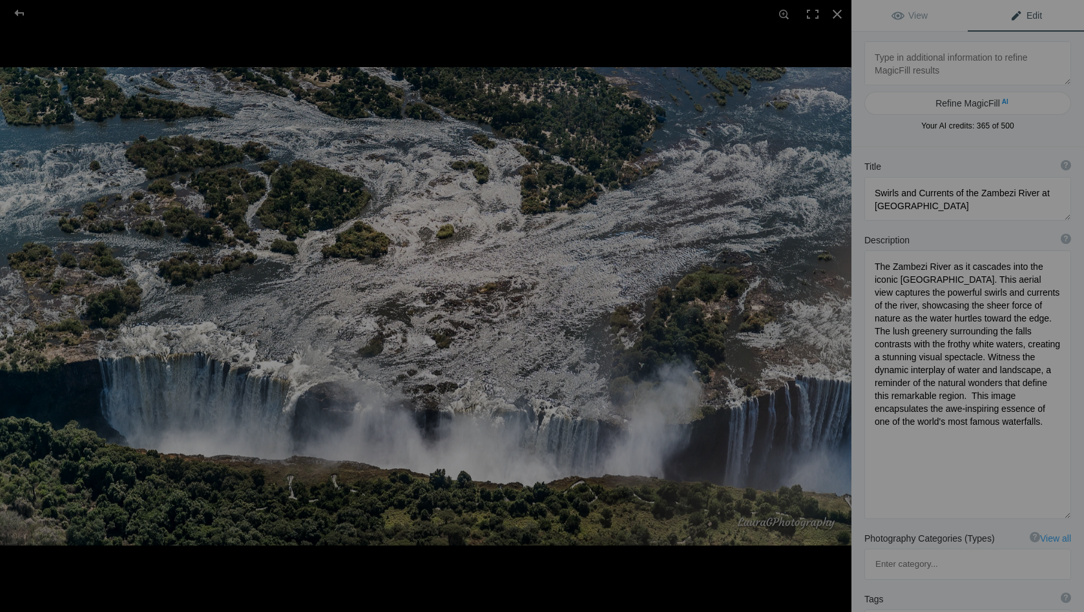
scroll to position [0, 0]
click at [840, 305] on button at bounding box center [802, 306] width 97 height 220
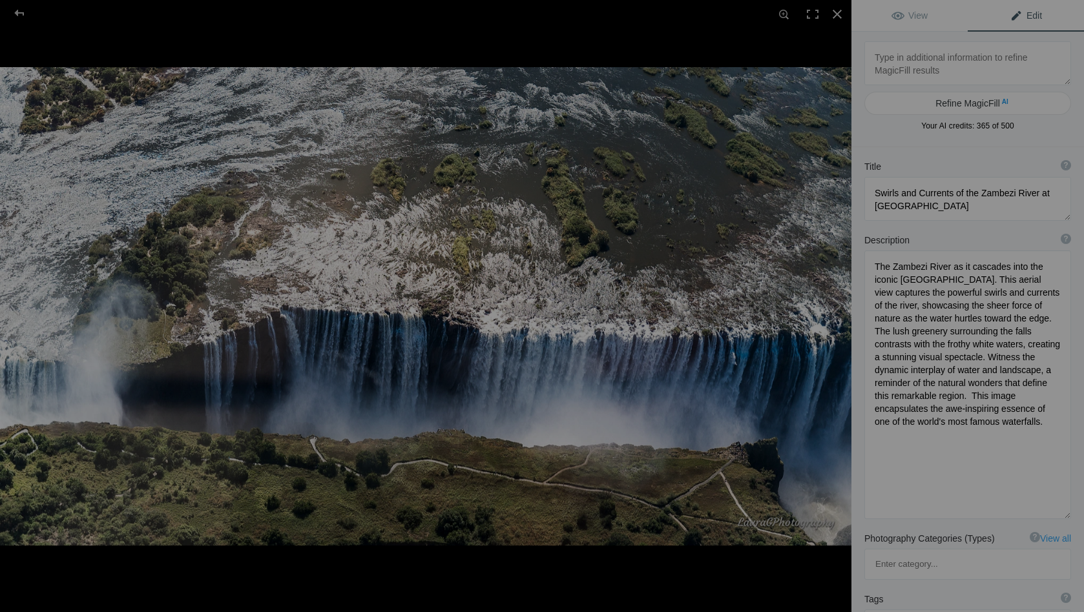
type textarea "[GEOGRAPHIC_DATA]"
type textarea "Victoria_Falls_NZ65190.jpg"
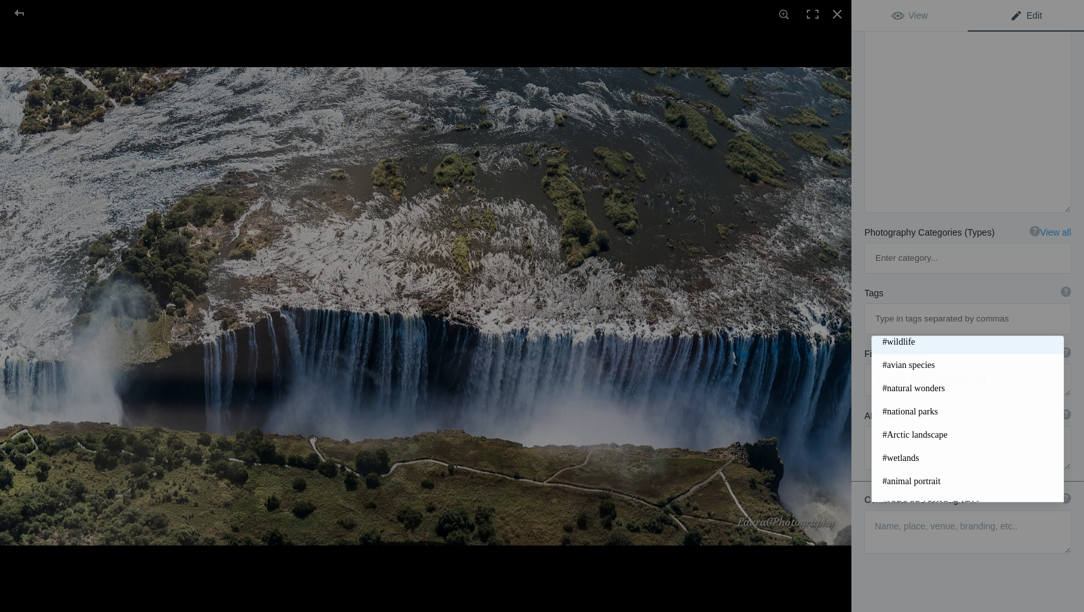
scroll to position [255, 0]
click at [899, 545] on div "Title ? Photo title is one of the highest used Search Engine ranking criteria a…" at bounding box center [967, 253] width 233 height 823
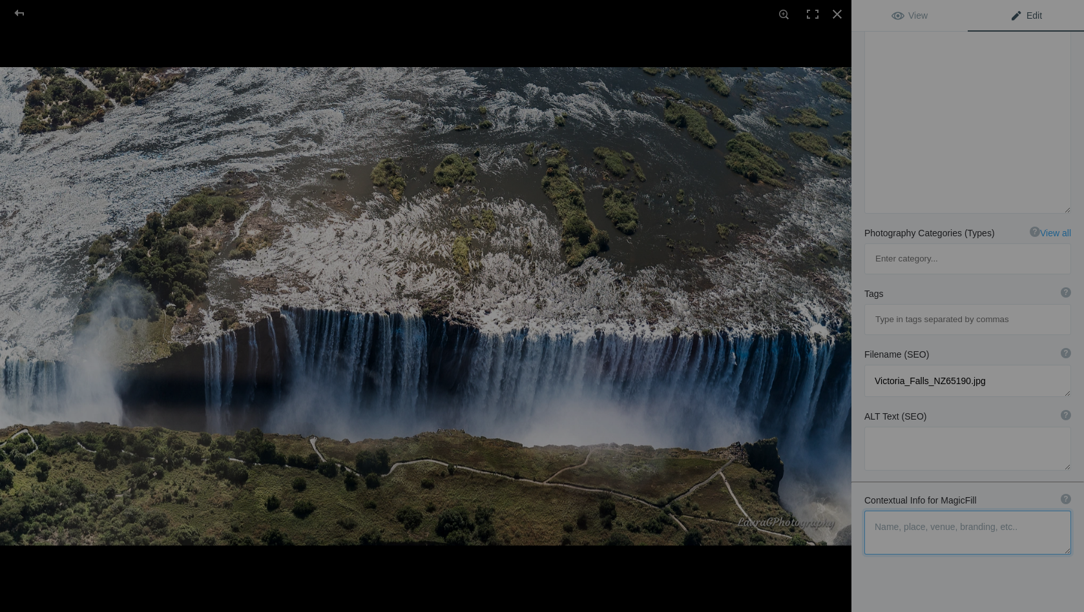
click at [889, 511] on textarea at bounding box center [967, 533] width 207 height 44
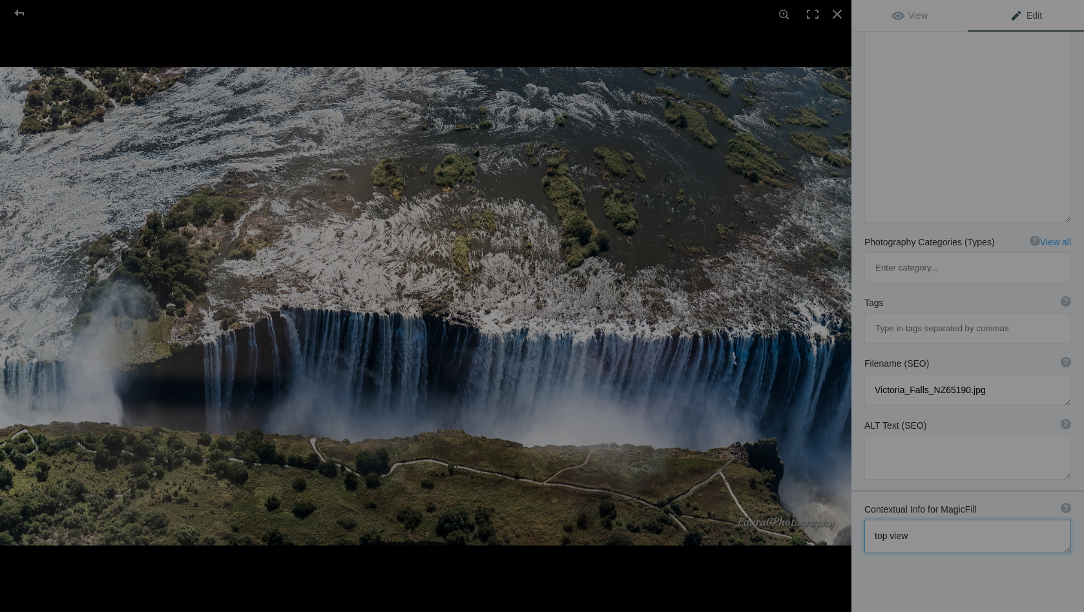
scroll to position [244, 0]
click at [908, 523] on textarea at bounding box center [967, 539] width 207 height 32
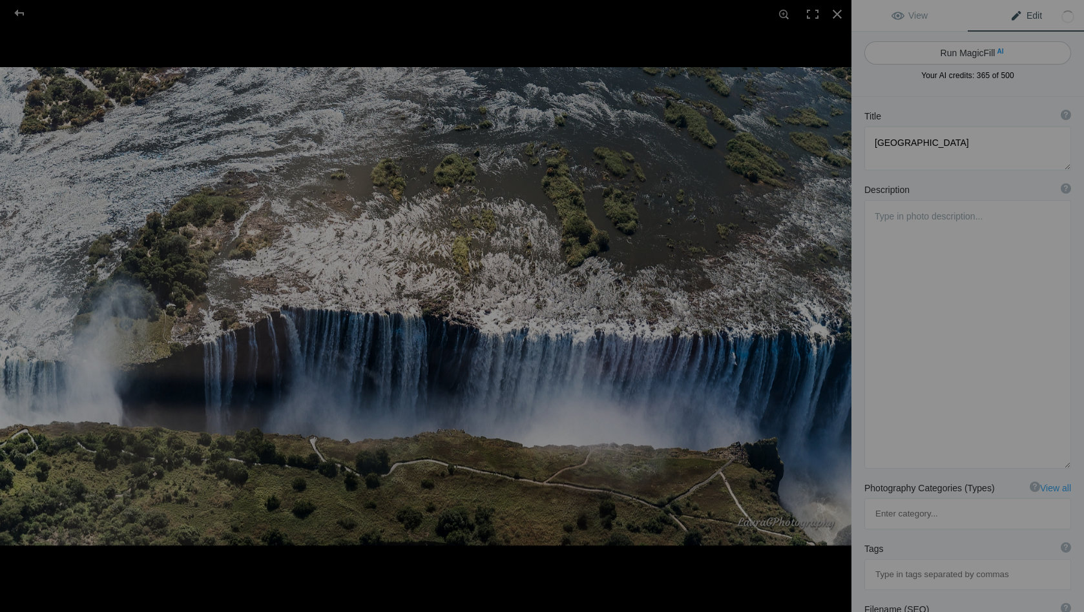
scroll to position [0, 0]
type textarea "top view of the falls"
click at [966, 52] on button "Run MagicFill AI" at bounding box center [967, 52] width 207 height 23
type textarea "Breathtaking Aerial View of [GEOGRAPHIC_DATA]"
type textarea "Experience the stunning beauty of [GEOGRAPHIC_DATA] from a unique top-down pers…"
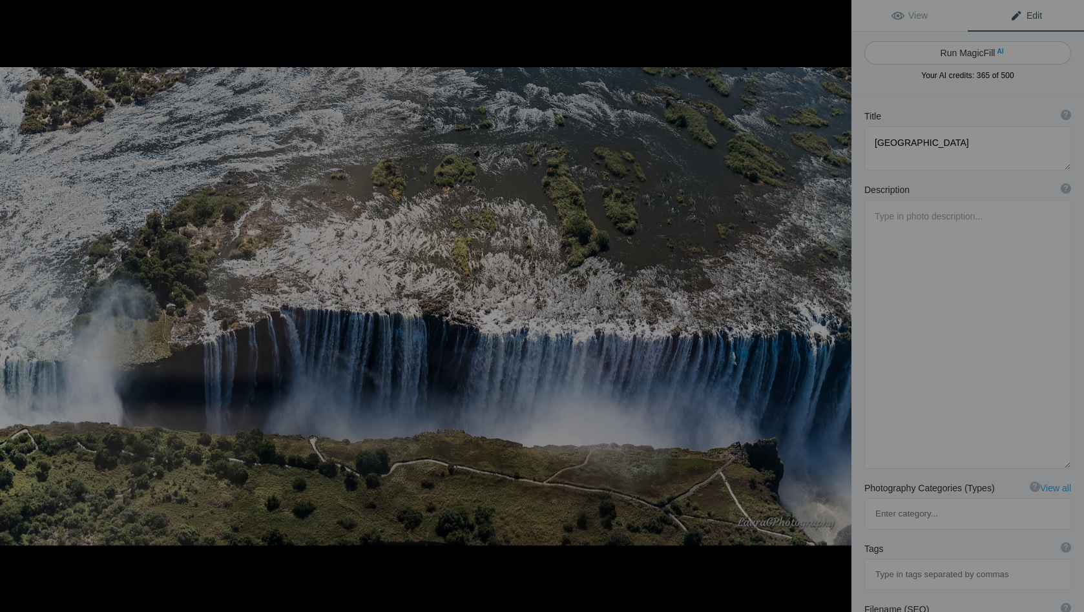
type textarea "victoria-falls-aerial-view.jpg"
type textarea "Aerial view of [GEOGRAPHIC_DATA] showcasing the cascading water and surrounding…"
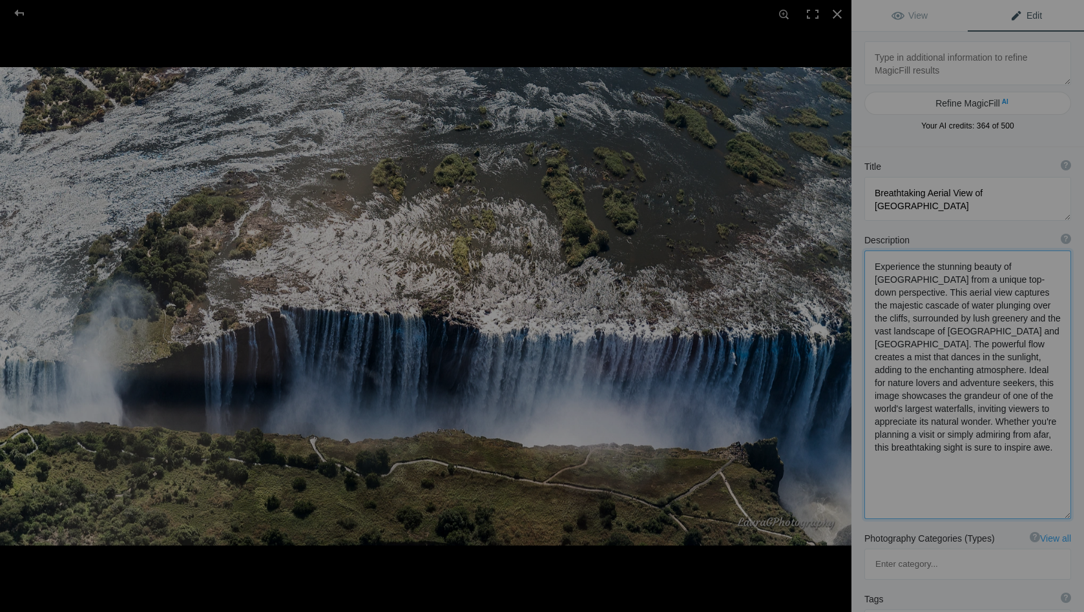
drag, startPoint x: 1006, startPoint y: 269, endPoint x: 873, endPoint y: 267, distance: 132.4
click at [873, 267] on textarea at bounding box center [967, 385] width 207 height 269
drag, startPoint x: 1039, startPoint y: 306, endPoint x: 1057, endPoint y: 309, distance: 18.3
click at [1057, 309] on textarea at bounding box center [967, 383] width 207 height 265
drag, startPoint x: 992, startPoint y: 397, endPoint x: 1032, endPoint y: 430, distance: 51.9
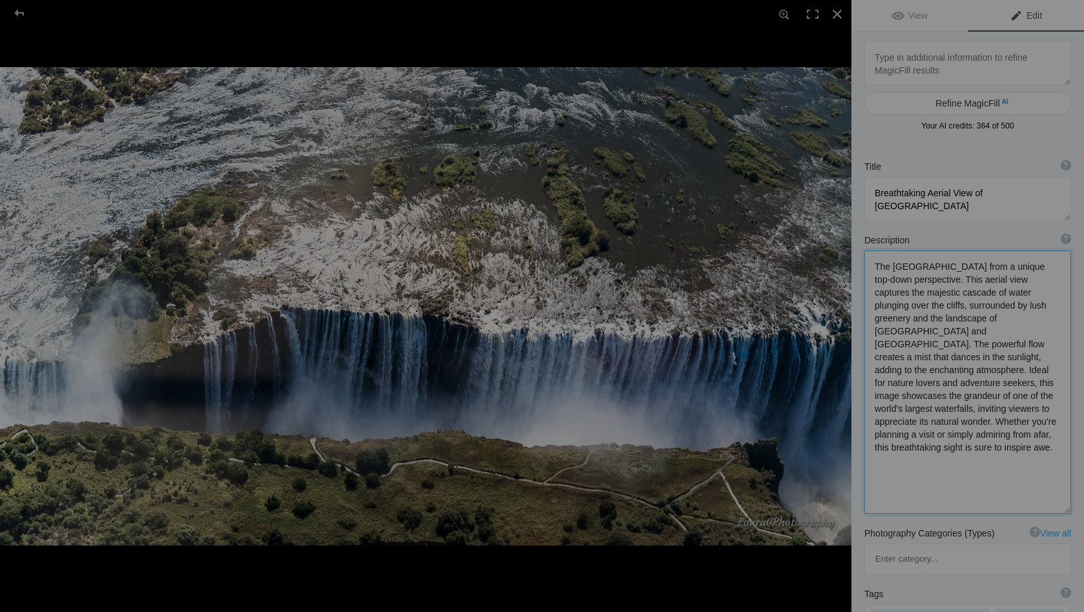
click at [1032, 430] on textarea at bounding box center [967, 383] width 207 height 264
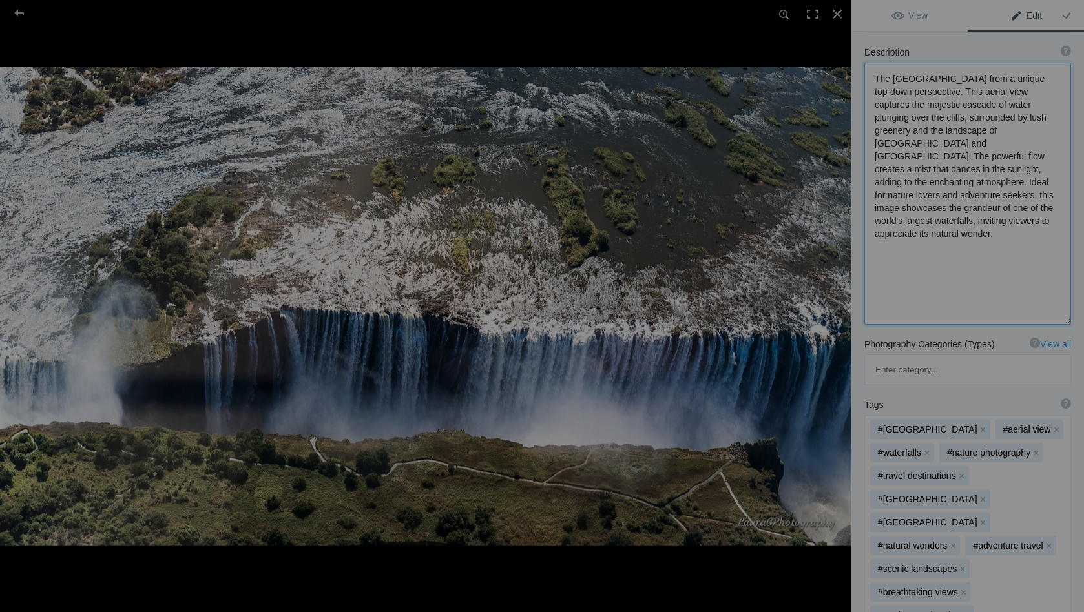
scroll to position [194, 0]
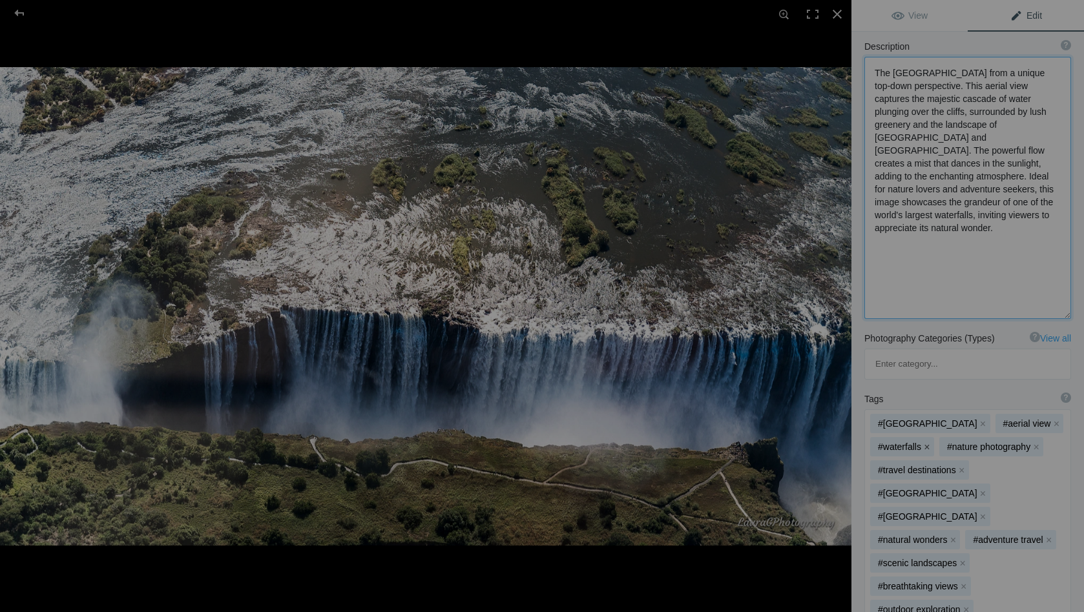
type textarea "The [GEOGRAPHIC_DATA] from a unique top-down perspective. This aerial view capt…"
click at [927, 442] on button "x" at bounding box center [926, 446] width 9 height 9
click at [967, 442] on button "x" at bounding box center [966, 446] width 9 height 9
click at [1044, 512] on button "x" at bounding box center [1048, 516] width 9 height 9
click at [1054, 512] on button "x" at bounding box center [1058, 516] width 9 height 9
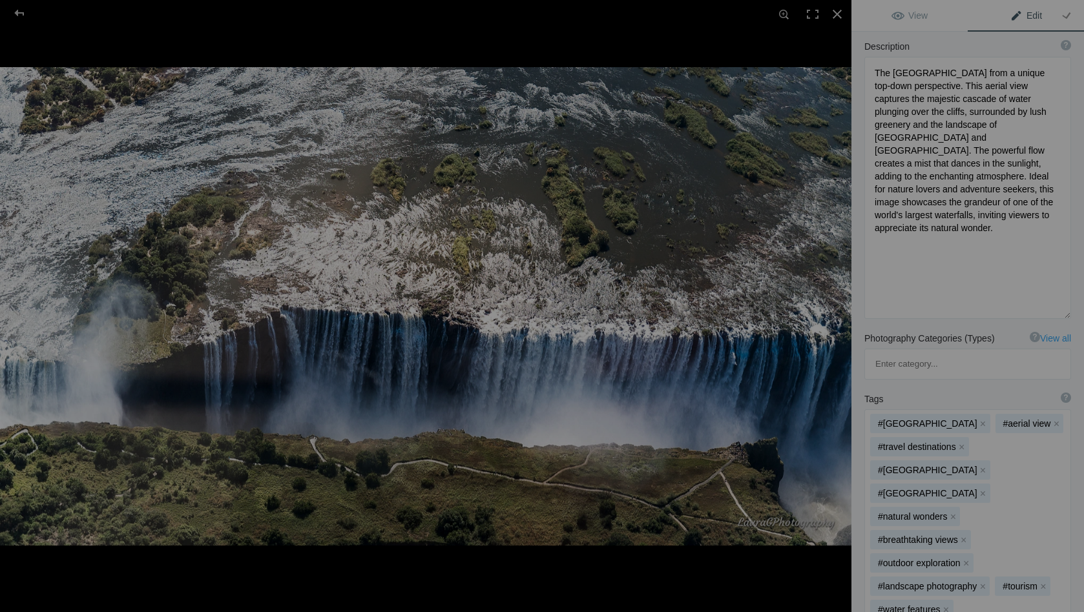
click at [961, 535] on button "x" at bounding box center [963, 539] width 9 height 9
click at [967, 535] on button "x" at bounding box center [966, 539] width 9 height 9
click at [979, 535] on button "x" at bounding box center [982, 539] width 9 height 9
click at [1009, 512] on button "x" at bounding box center [1013, 516] width 9 height 9
click at [1037, 512] on button "x" at bounding box center [1041, 516] width 9 height 9
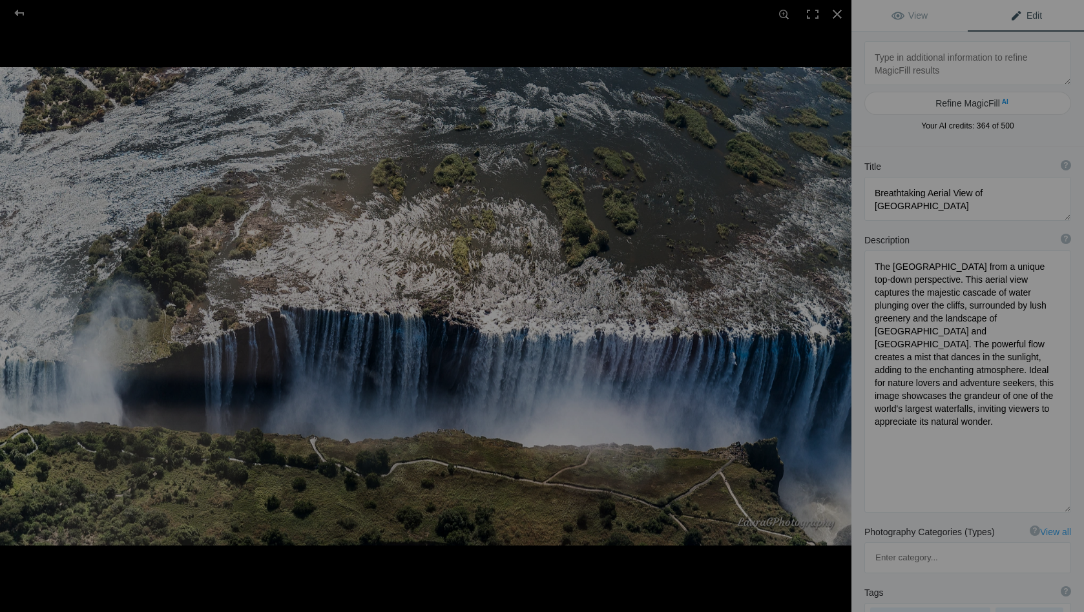
scroll to position [0, 0]
click at [839, 320] on button at bounding box center [802, 306] width 97 height 220
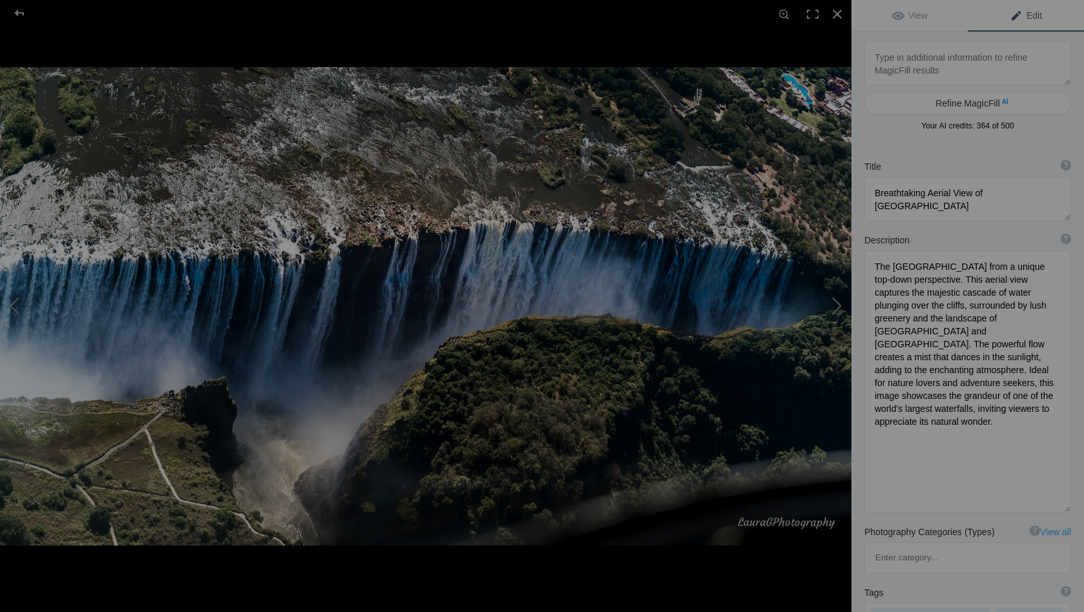
type textarea "[GEOGRAPHIC_DATA]"
type textarea "Victoria_Falls_NZ65191.jpg"
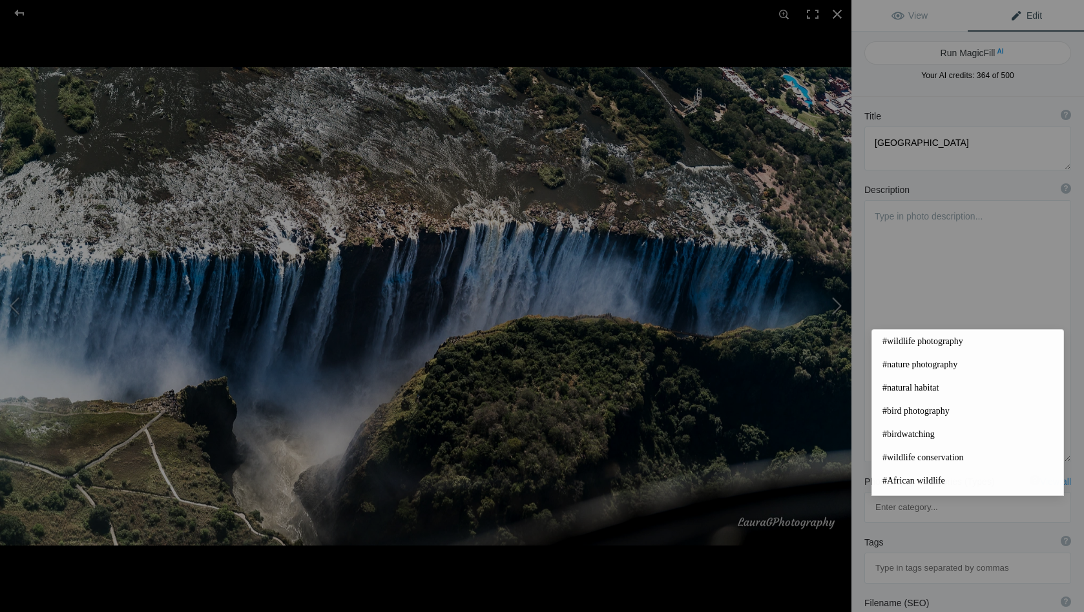
click at [834, 305] on button at bounding box center [802, 306] width 97 height 220
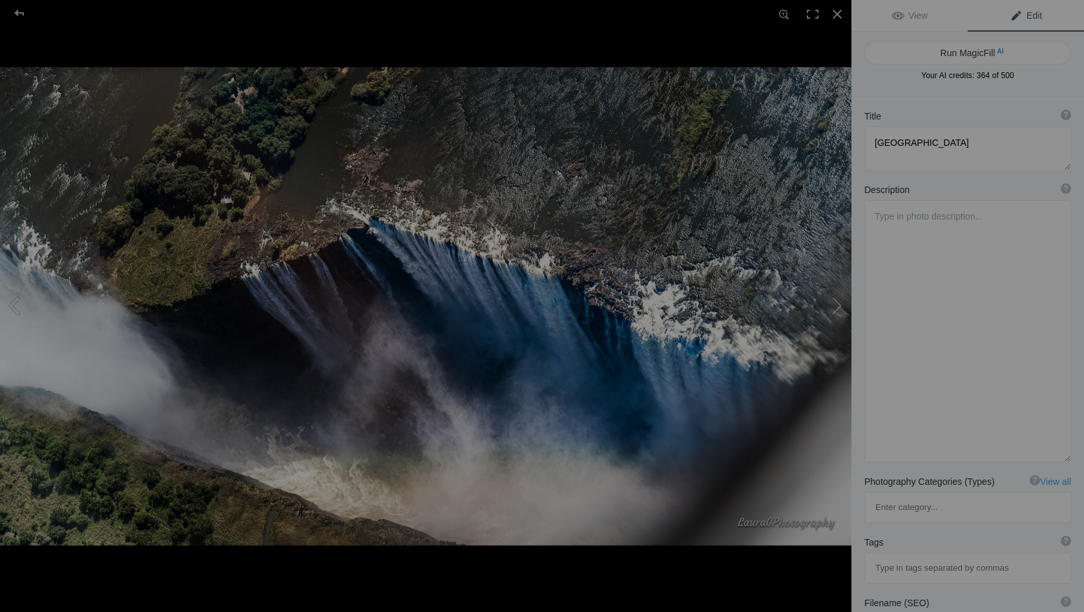
type textarea "[GEOGRAPHIC_DATA]"
type textarea "Victoria_Falls_NZ65195.jpg"
click at [17, 309] on button at bounding box center [48, 306] width 97 height 220
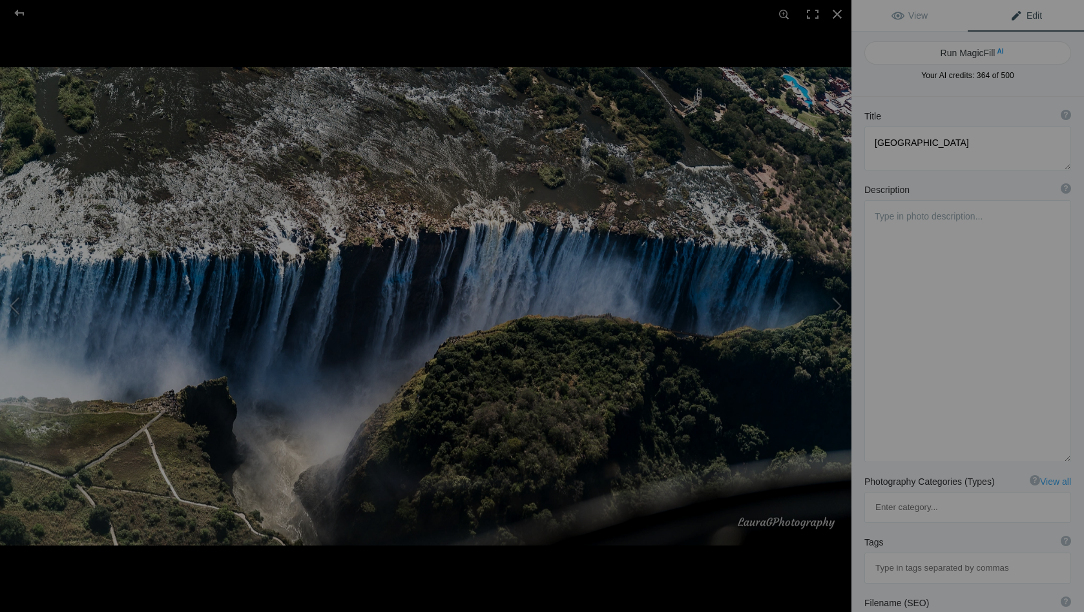
type textarea "[GEOGRAPHIC_DATA]"
type textarea "Victoria_Falls_NZ65191.jpg"
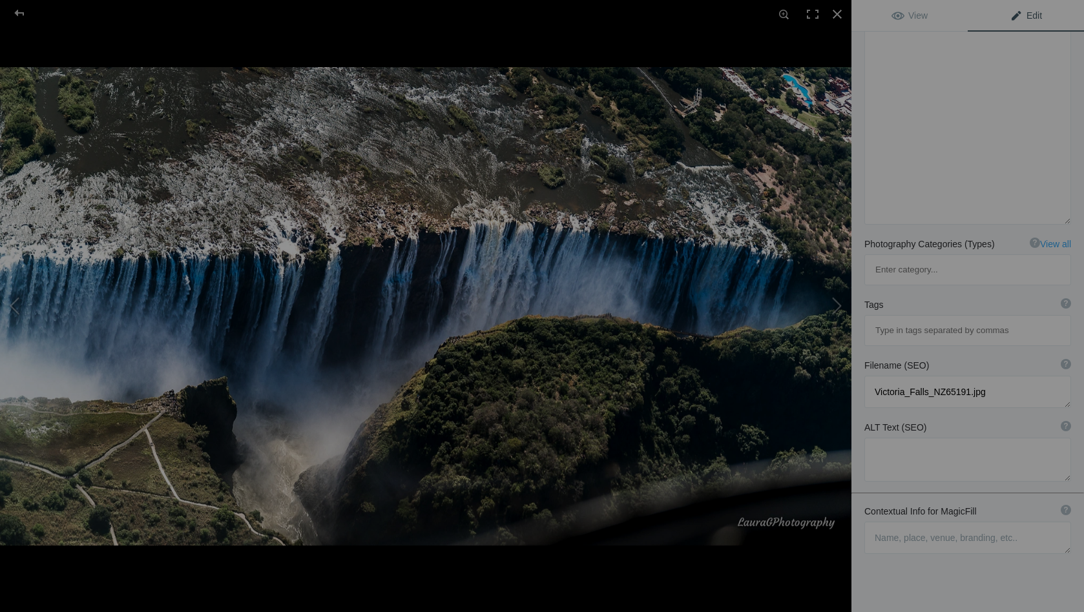
scroll to position [237, 0]
click at [897, 523] on textarea at bounding box center [967, 539] width 207 height 32
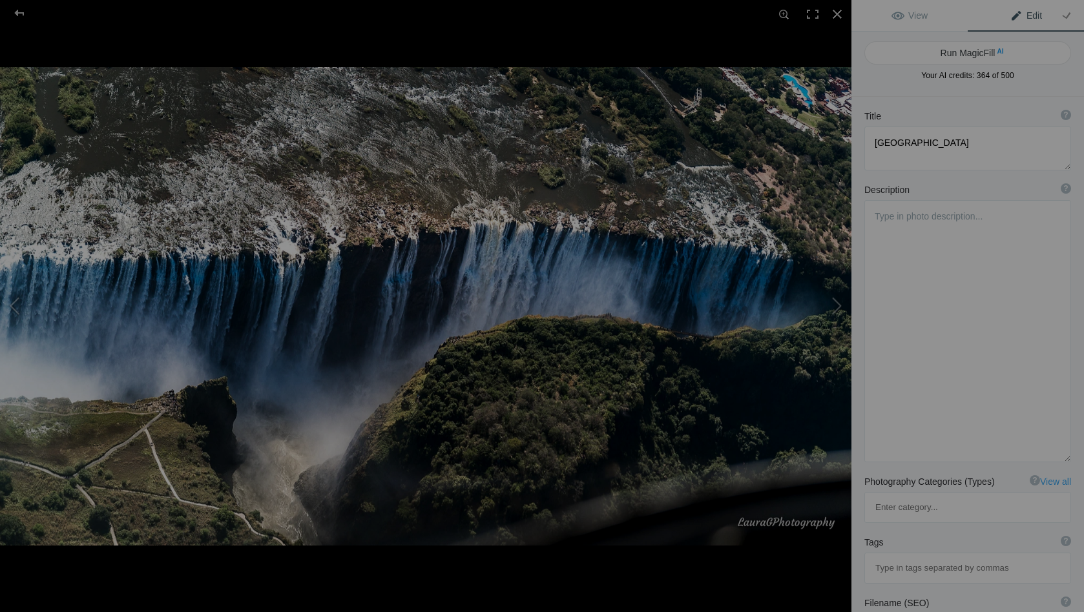
scroll to position [0, 0]
type textarea "Looking down into the gorge at [GEOGRAPHIC_DATA]"
click at [949, 54] on button "Run MagicFill AI" at bounding box center [967, 52] width 207 height 23
type textarea "Breathtaking Aerial View of [GEOGRAPHIC_DATA]"
type textarea "Experience the stunning beauty of [GEOGRAPHIC_DATA] from above in this captivat…"
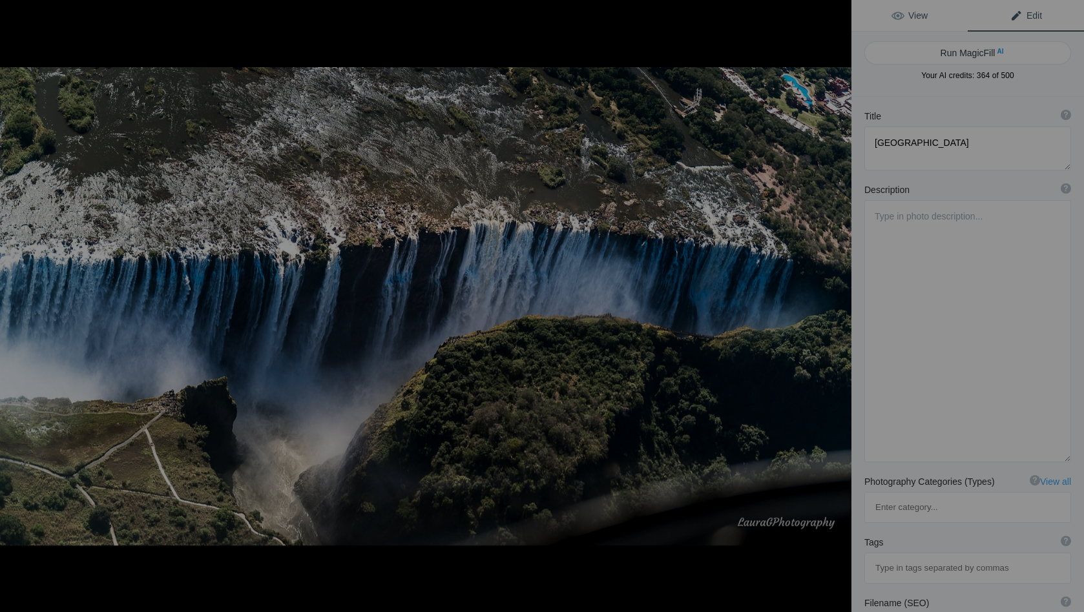
type textarea "victoria-falls-aerial-view.jpg"
type textarea "Aerial view of [GEOGRAPHIC_DATA] showcasing the waterfall cascading into the go…"
